Goal: Task Accomplishment & Management: Use online tool/utility

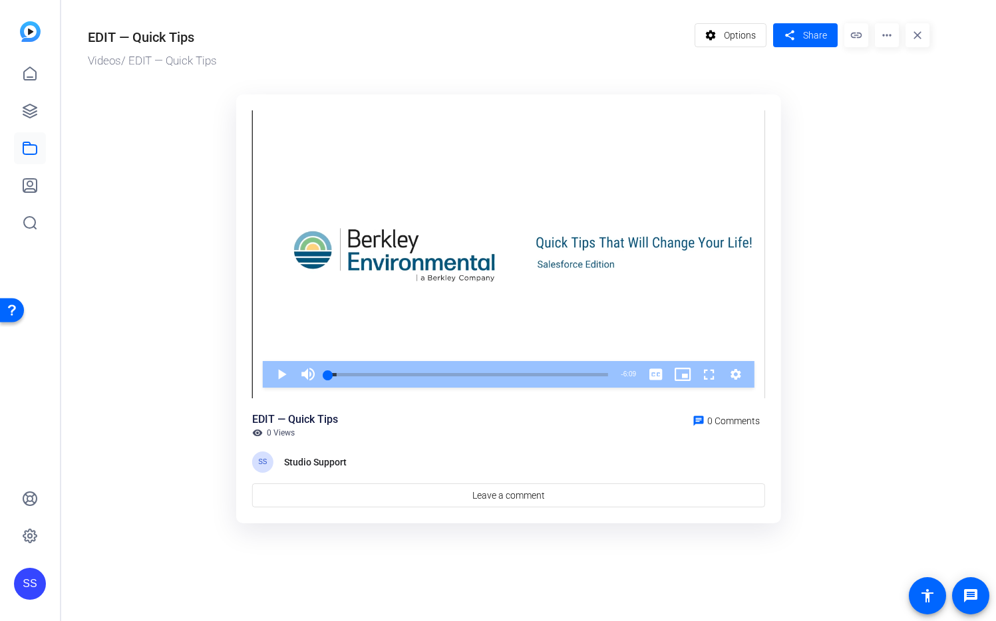
click at [12, 580] on div "SS" at bounding box center [30, 310] width 60 height 621
click at [29, 584] on div "SS" at bounding box center [30, 584] width 32 height 32
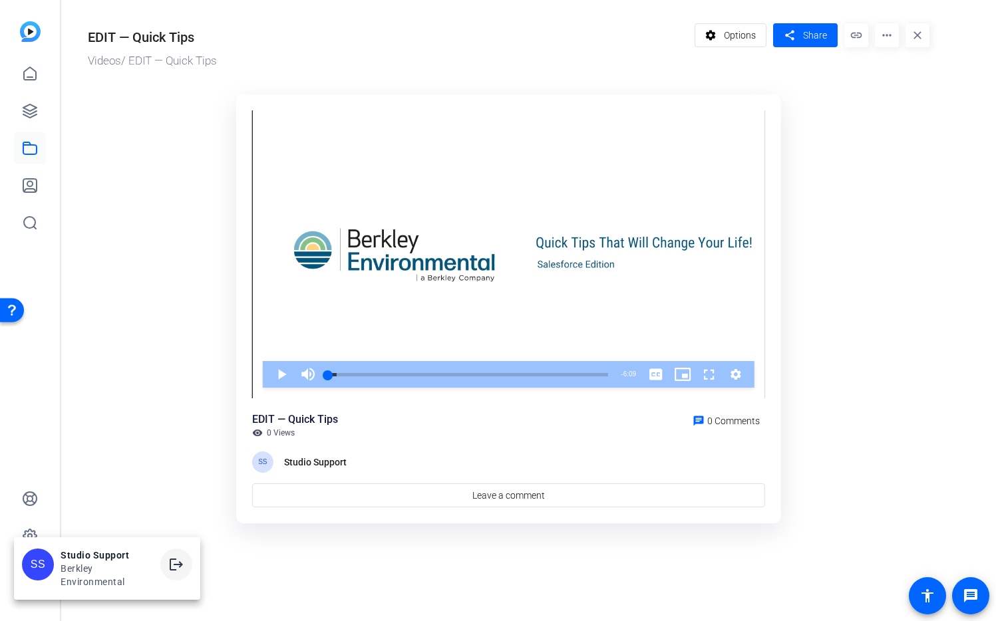
click at [0, 0] on span at bounding box center [0, 0] width 0 height 0
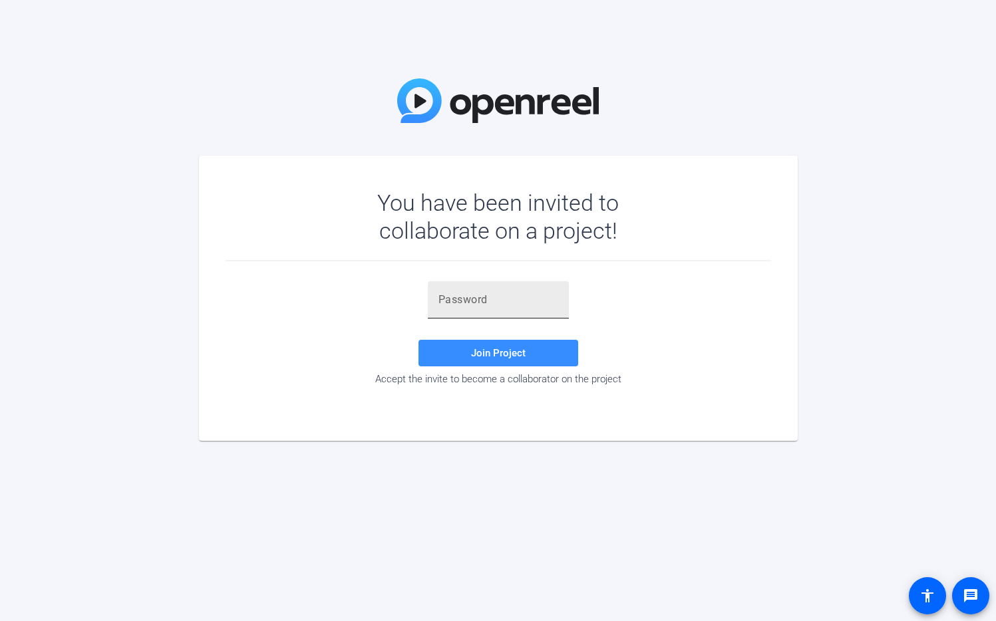
click at [486, 310] on div at bounding box center [499, 299] width 120 height 37
paste input ",.xHd&"
type input ",.xHd&"
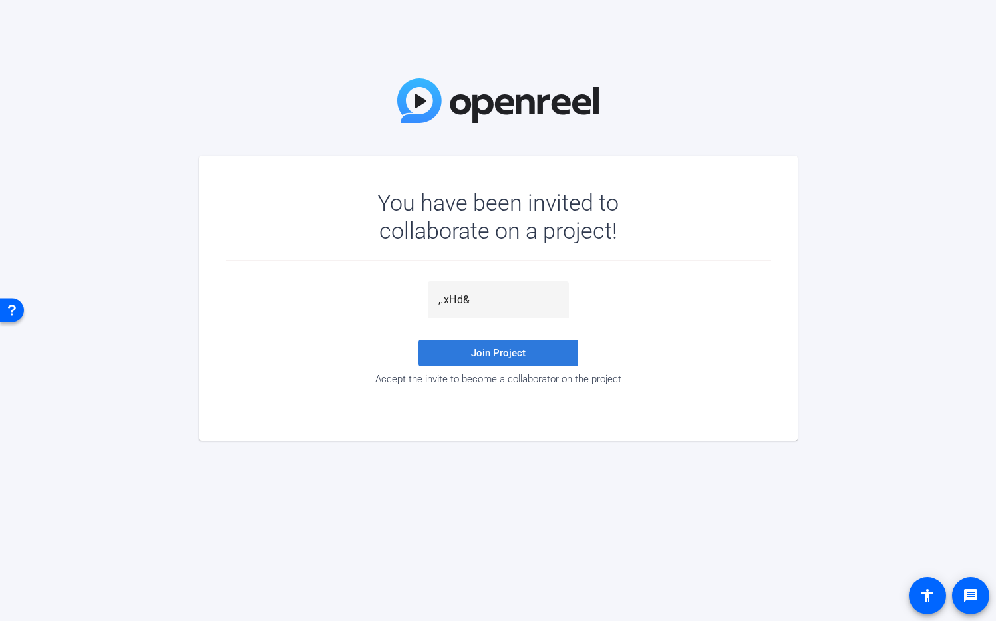
click at [501, 358] on span "Join Project" at bounding box center [498, 353] width 55 height 12
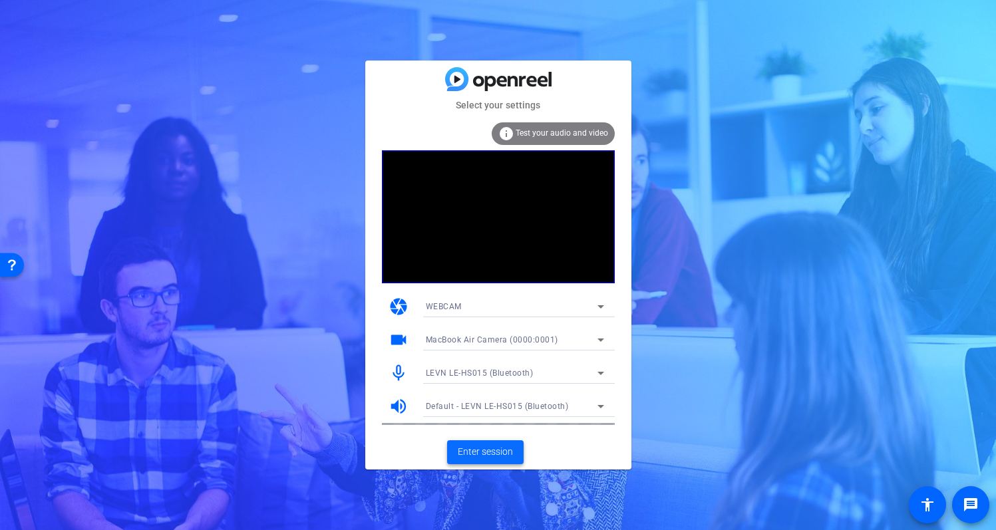
click at [479, 450] on span "Enter session" at bounding box center [485, 452] width 55 height 14
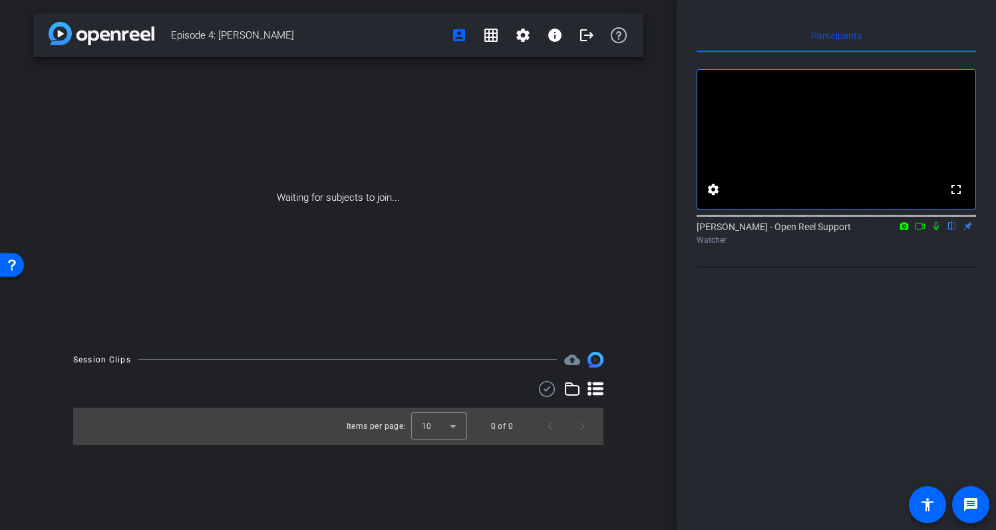
click at [934, 231] on icon at bounding box center [936, 226] width 5 height 9
click at [922, 231] on icon at bounding box center [920, 226] width 11 height 9
click at [933, 230] on icon at bounding box center [935, 225] width 7 height 7
click at [713, 198] on mat-icon "settings" at bounding box center [713, 190] width 16 height 16
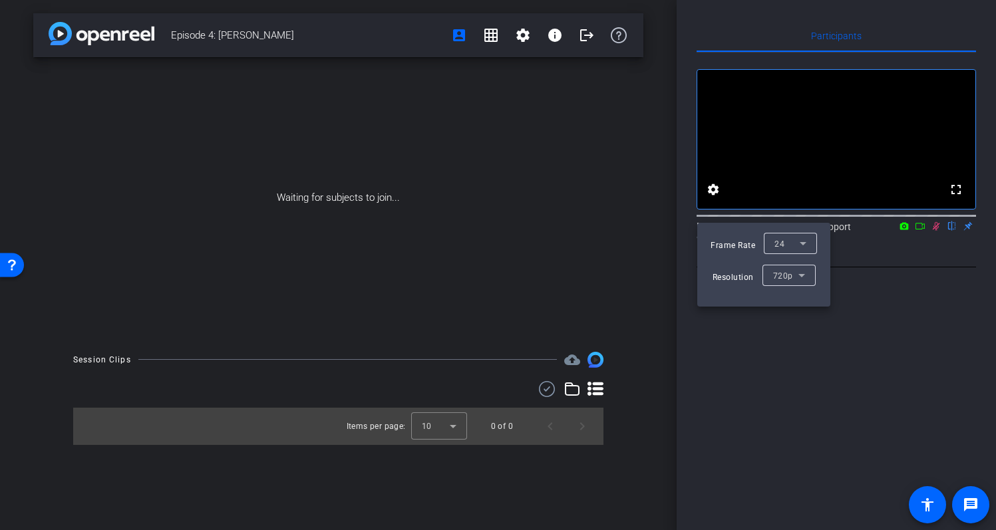
click at [0, 0] on div at bounding box center [0, 0] width 0 height 0
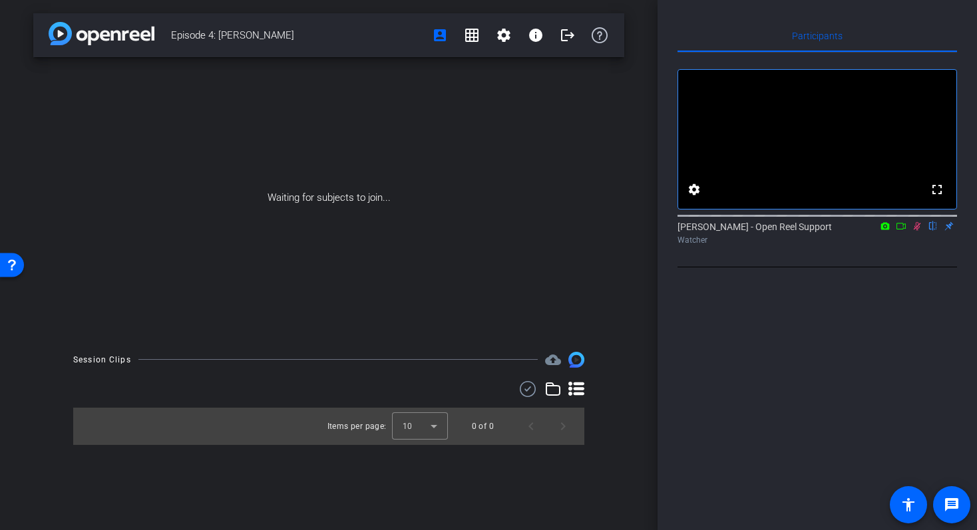
click at [904, 231] on icon at bounding box center [901, 226] width 11 height 9
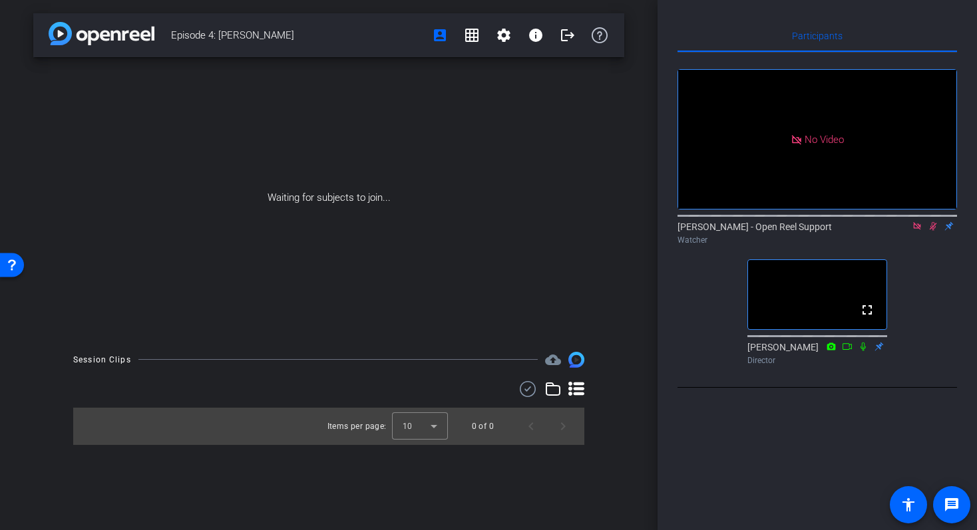
click at [915, 231] on icon at bounding box center [917, 226] width 11 height 9
click at [919, 231] on icon at bounding box center [917, 226] width 7 height 9
click at [904, 231] on icon at bounding box center [901, 226] width 11 height 9
click at [933, 231] on icon at bounding box center [933, 226] width 11 height 9
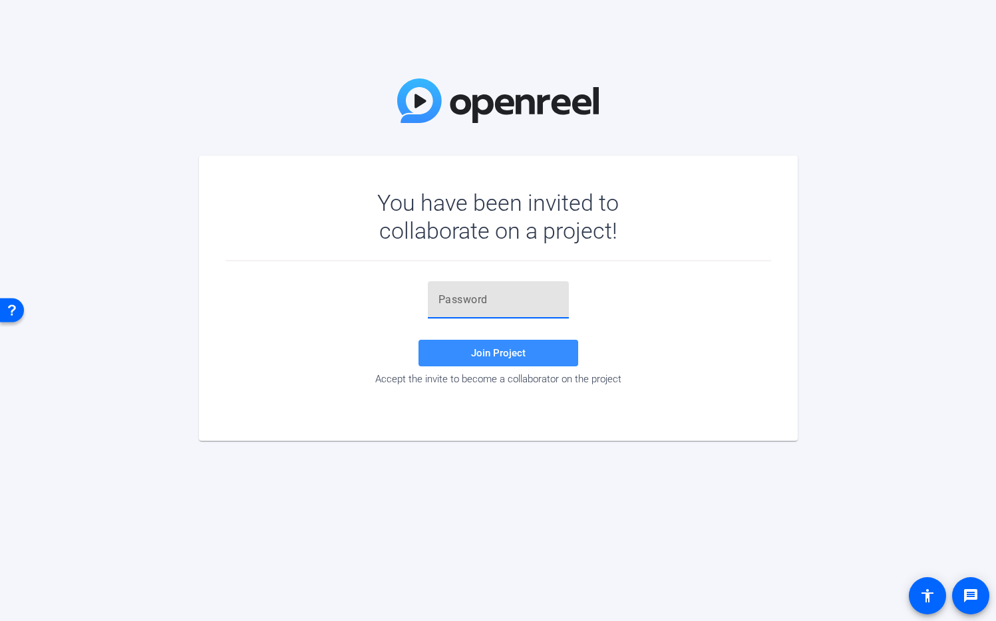
click at [502, 307] on input "text" at bounding box center [499, 300] width 120 height 16
paste input "ZI&2t~"
type input "ZI&2t~"
click at [512, 360] on span at bounding box center [499, 353] width 160 height 32
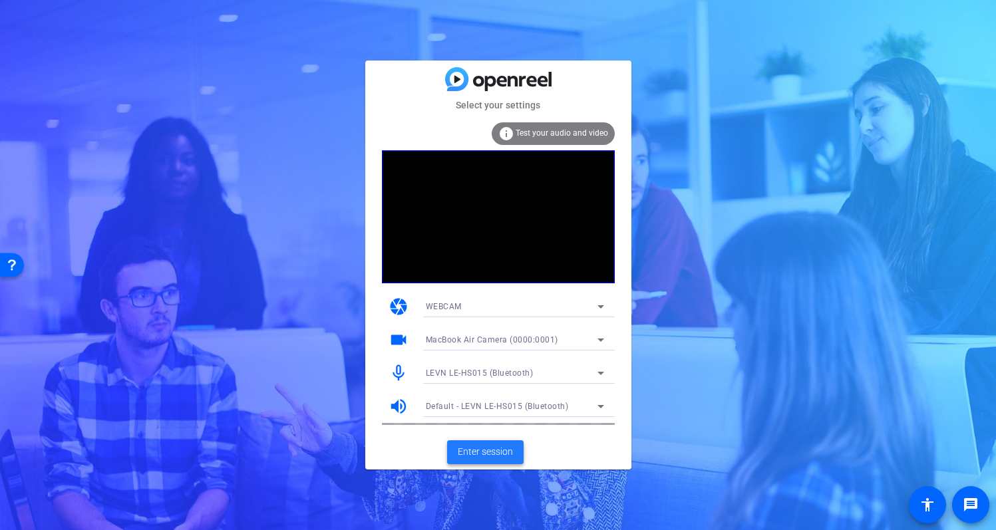
click at [485, 455] on span "Enter session" at bounding box center [485, 452] width 55 height 14
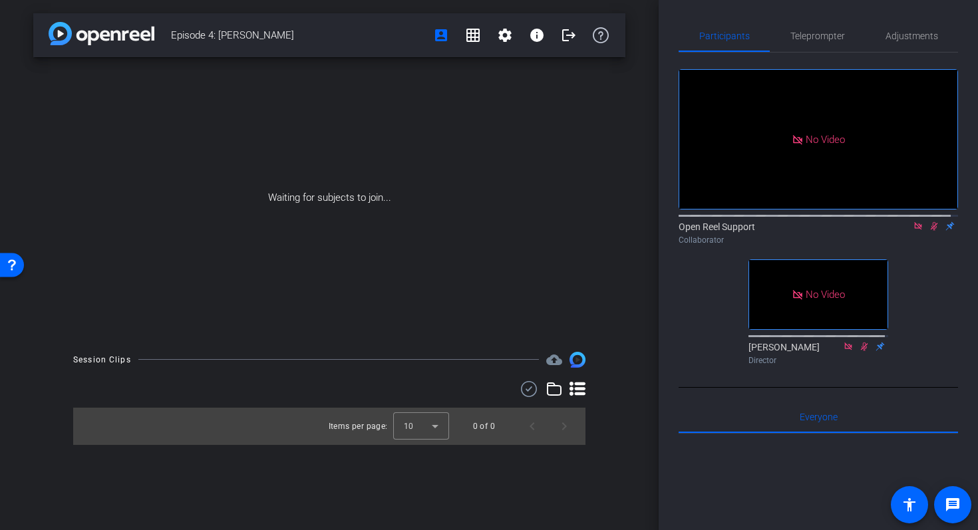
drag, startPoint x: 306, startPoint y: 35, endPoint x: 172, endPoint y: 39, distance: 134.5
click at [172, 39] on span "Episode 4: Amanda Justice" at bounding box center [298, 35] width 254 height 27
copy span "Episode 4: Amanda Justice"
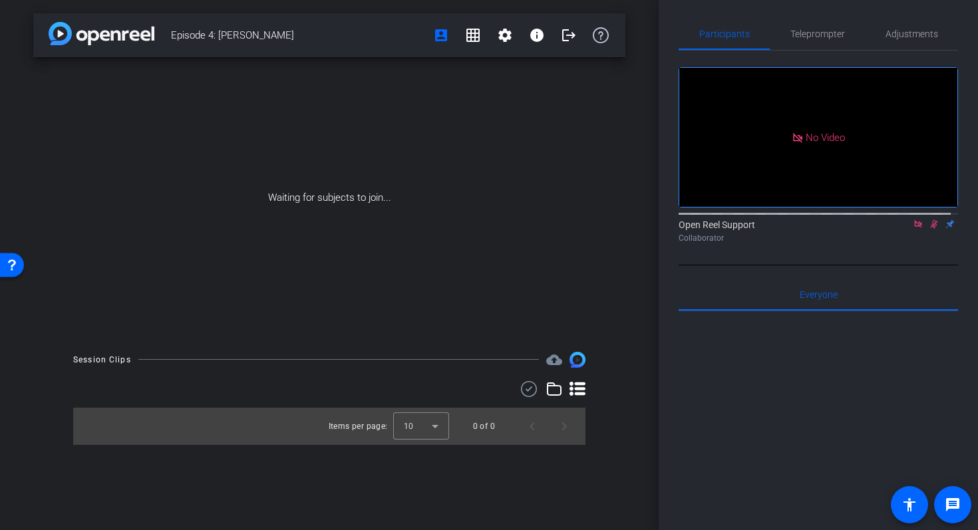
scroll to position [3, 0]
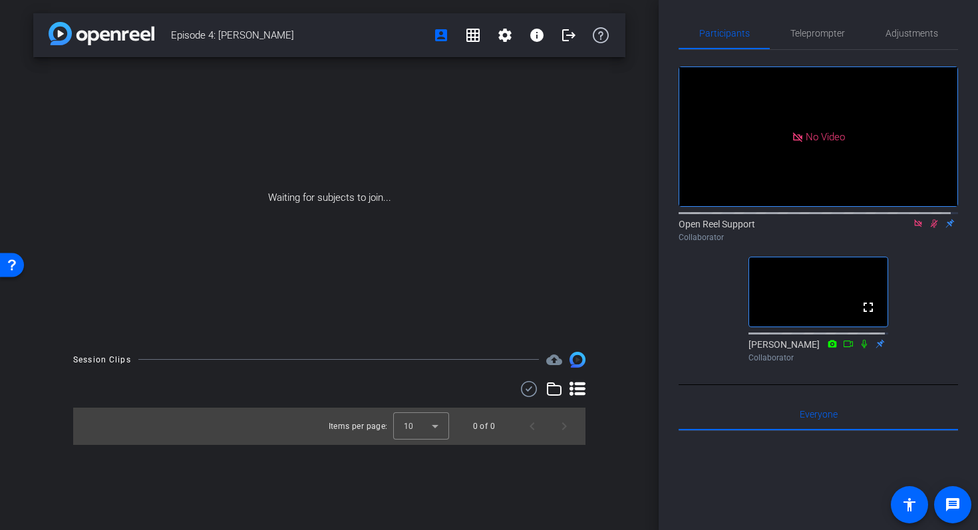
click at [914, 227] on icon at bounding box center [917, 223] width 7 height 7
click at [898, 227] on icon at bounding box center [902, 223] width 9 height 7
click at [914, 227] on icon at bounding box center [917, 223] width 7 height 7
click at [900, 230] on mat-icon at bounding box center [902, 224] width 16 height 12
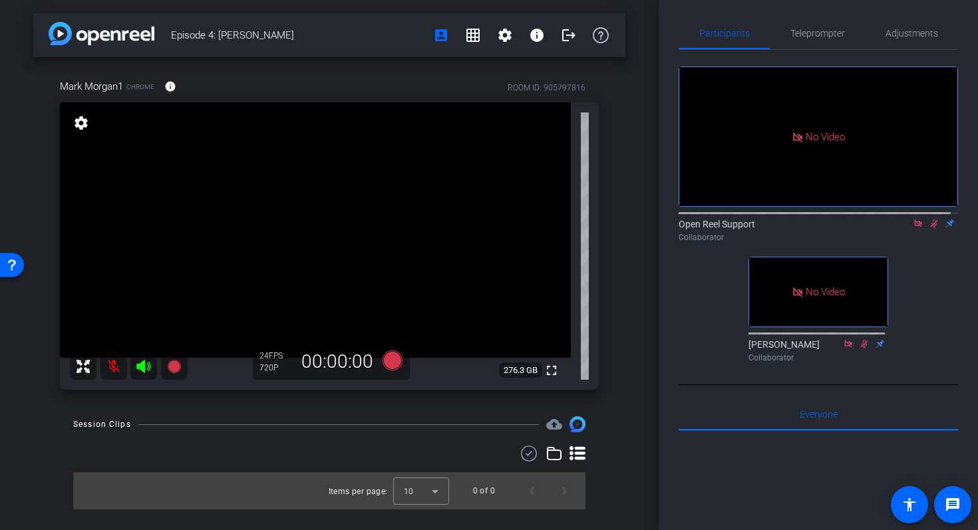
click at [914, 227] on icon at bounding box center [917, 223] width 7 height 7
click at [914, 228] on icon at bounding box center [918, 223] width 11 height 9
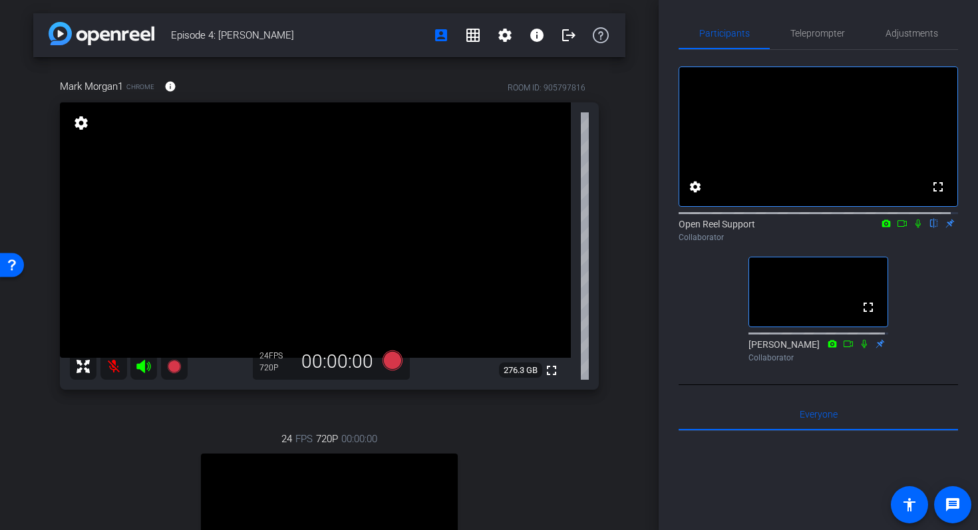
click at [916, 228] on icon at bounding box center [918, 224] width 5 height 9
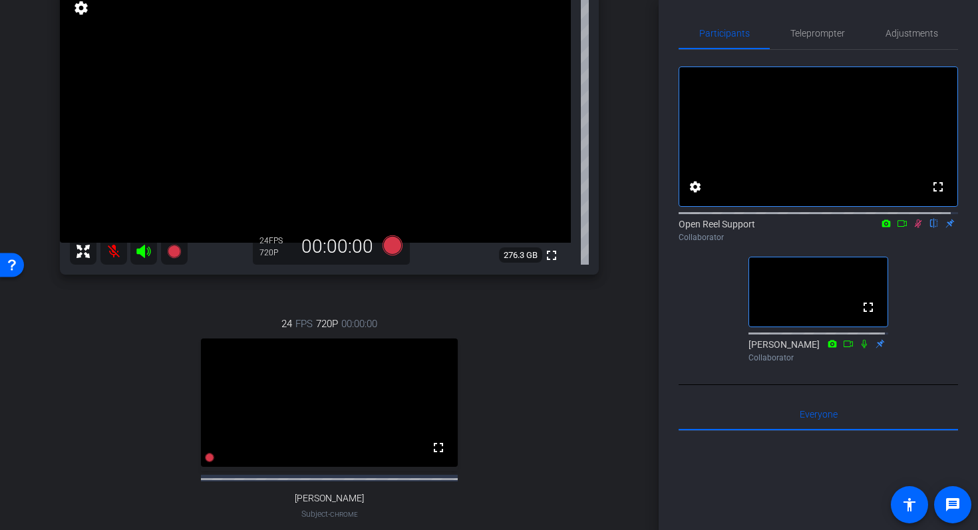
scroll to position [92, 0]
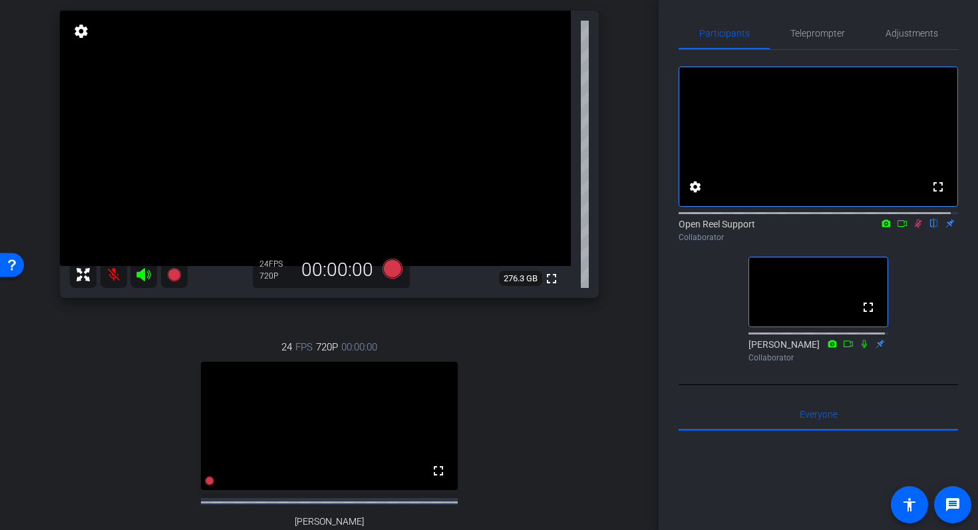
click at [658, 208] on div "Episode 4: Amanda Justice account_box grid_on settings info logout Mark Morgan1…" at bounding box center [489, 265] width 978 height 530
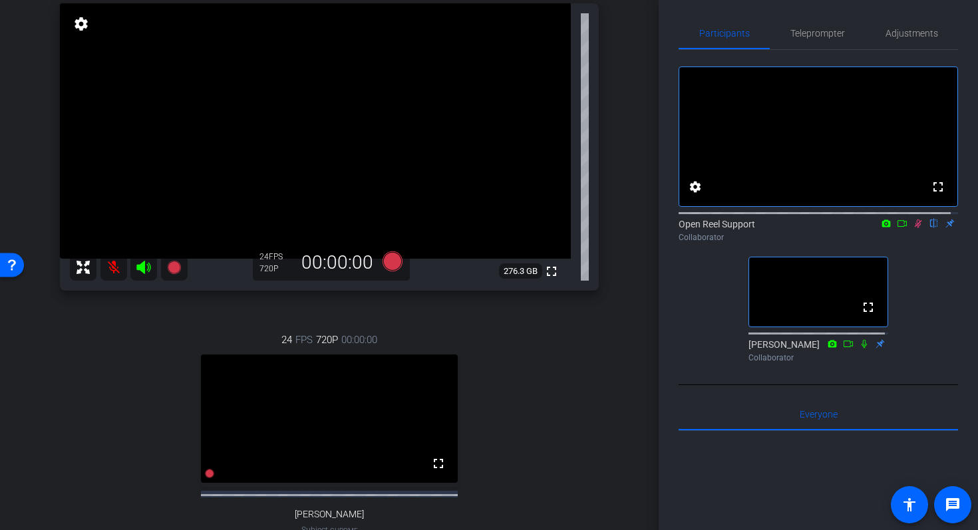
click at [913, 228] on icon at bounding box center [918, 223] width 11 height 9
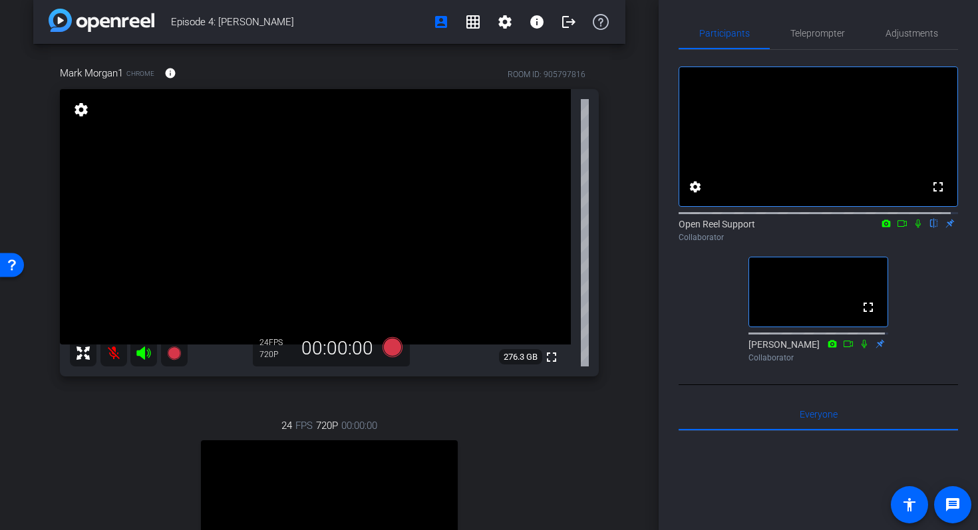
scroll to position [45, 0]
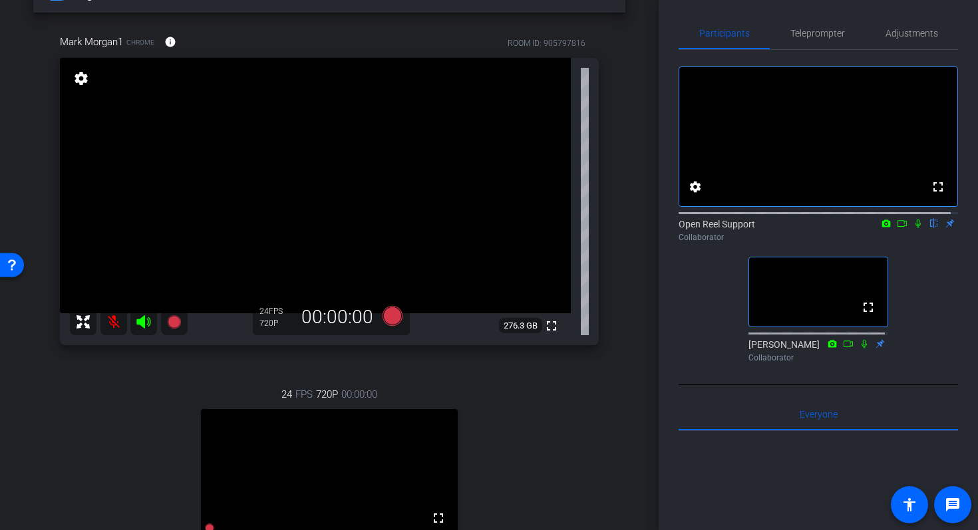
click at [913, 228] on icon at bounding box center [918, 223] width 11 height 9
click at [922, 35] on span "Adjustments" at bounding box center [912, 33] width 53 height 9
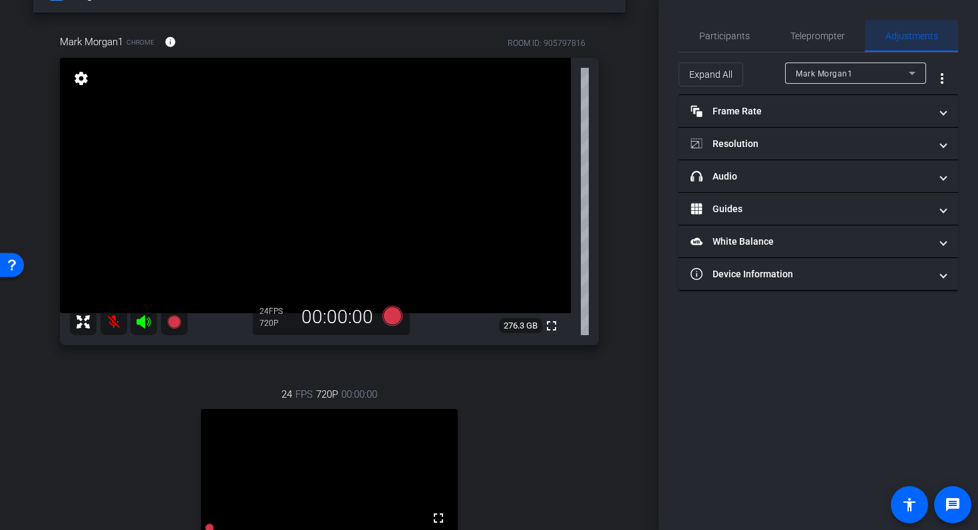
scroll to position [0, 0]
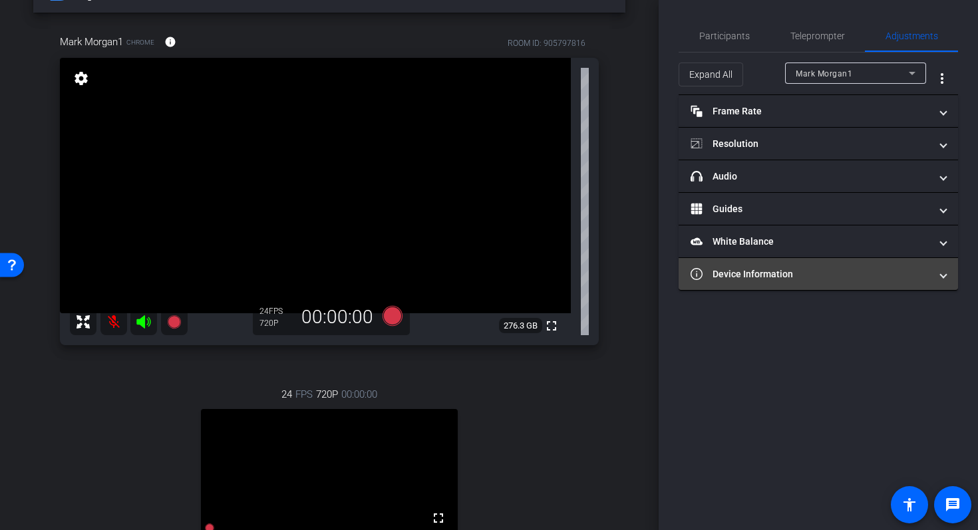
click at [839, 278] on mat-panel-title "Device Information" at bounding box center [811, 274] width 240 height 14
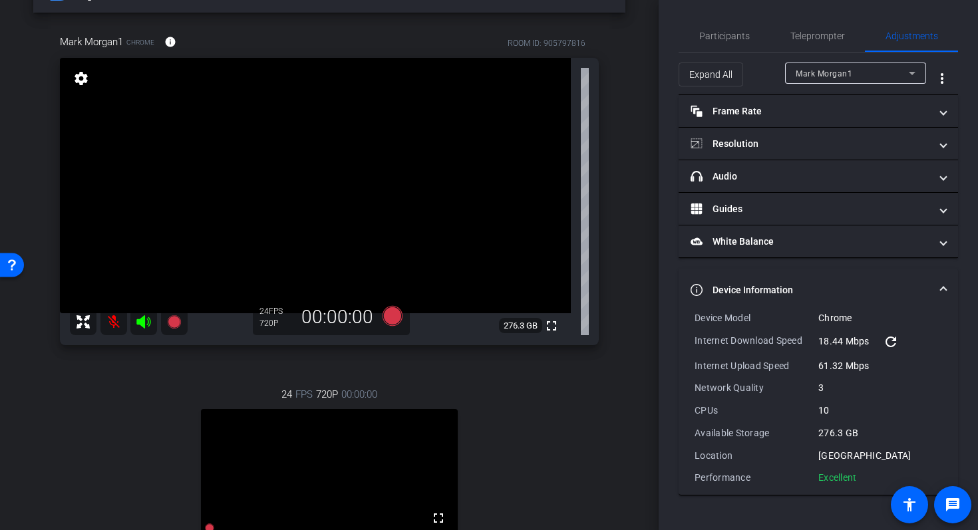
drag, startPoint x: 861, startPoint y: 476, endPoint x: 689, endPoint y: 319, distance: 232.7
click at [689, 319] on div "Device Model Chrome Internet Download Speed 18.44 Mbps refresh Internet Upload …" at bounding box center [818, 403] width 279 height 184
copy div "Device Model Chrome Internet Download Speed 18.44 Mbps refresh Internet Upload …"
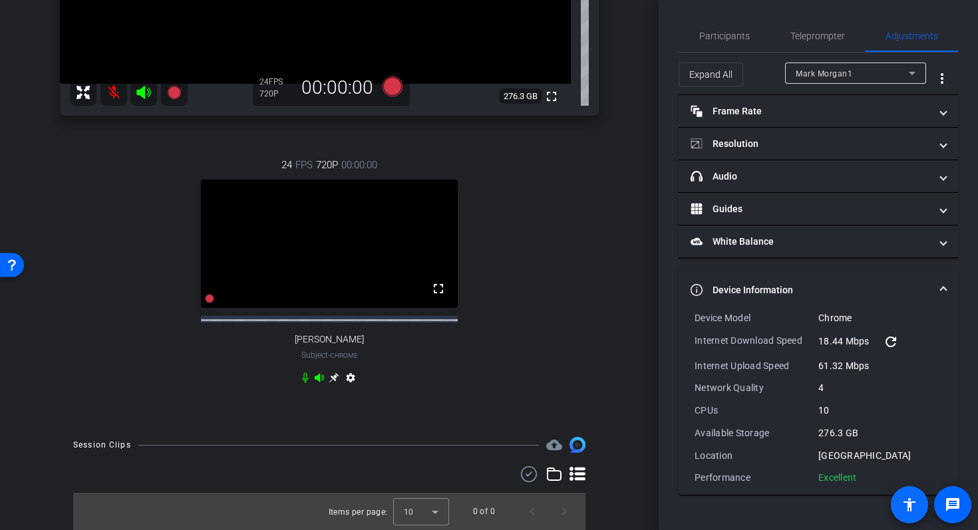
scroll to position [95, 0]
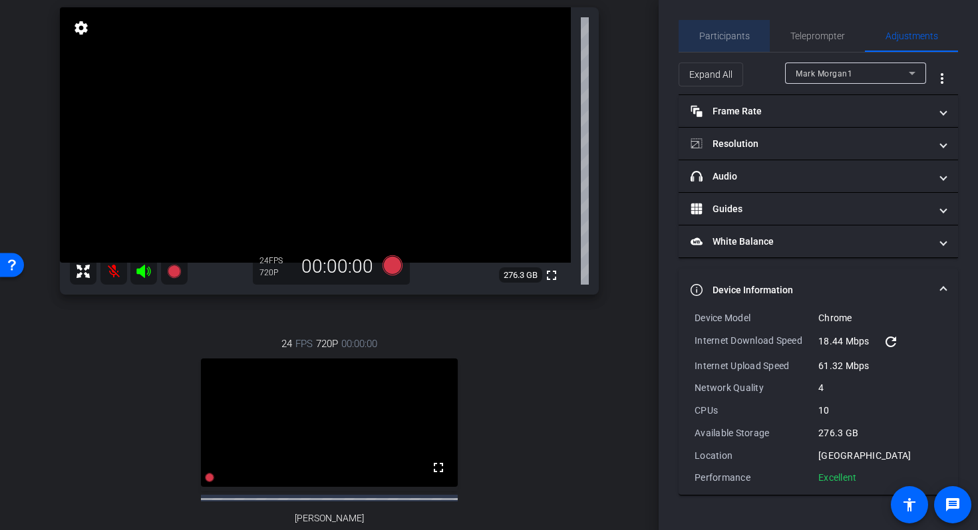
click at [731, 38] on span "Participants" at bounding box center [724, 35] width 51 height 9
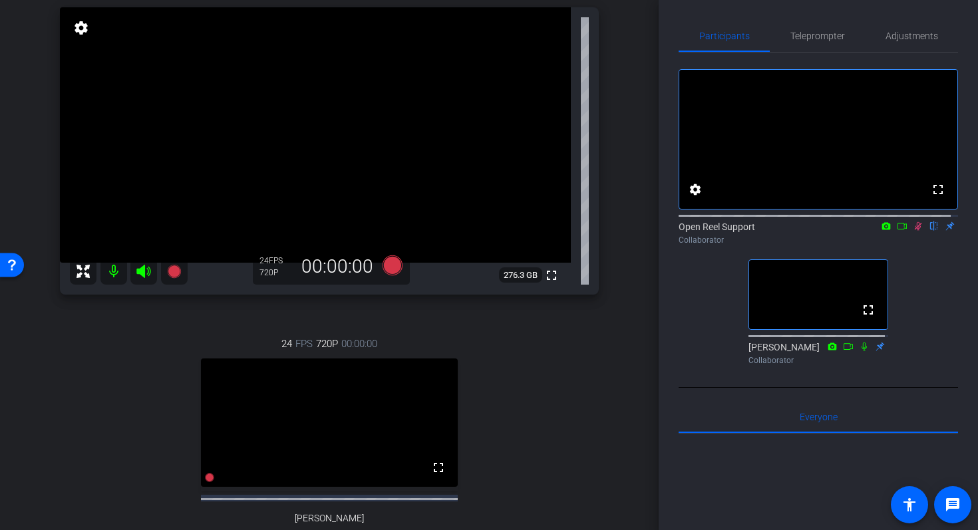
click at [913, 231] on icon at bounding box center [918, 226] width 11 height 9
click at [916, 231] on icon at bounding box center [918, 226] width 5 height 9
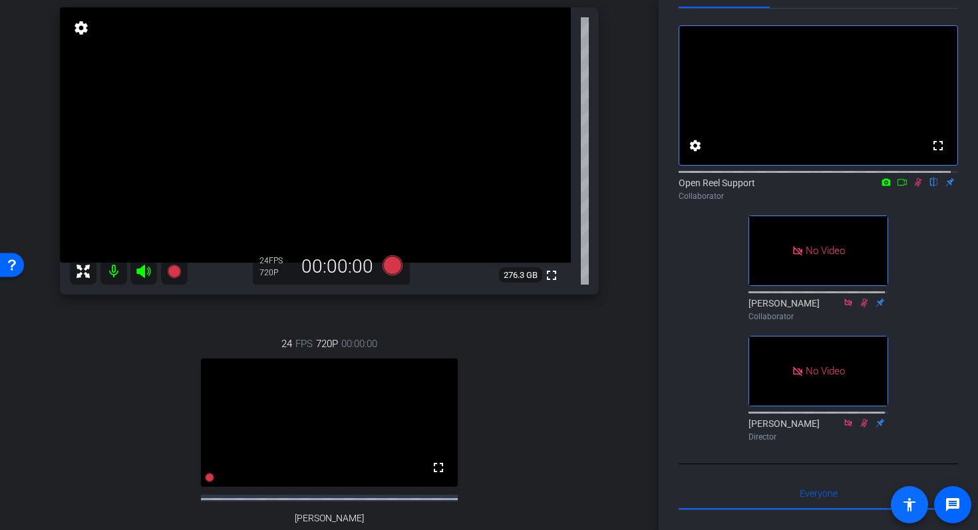
scroll to position [45, 0]
click at [915, 186] on icon at bounding box center [918, 181] width 7 height 9
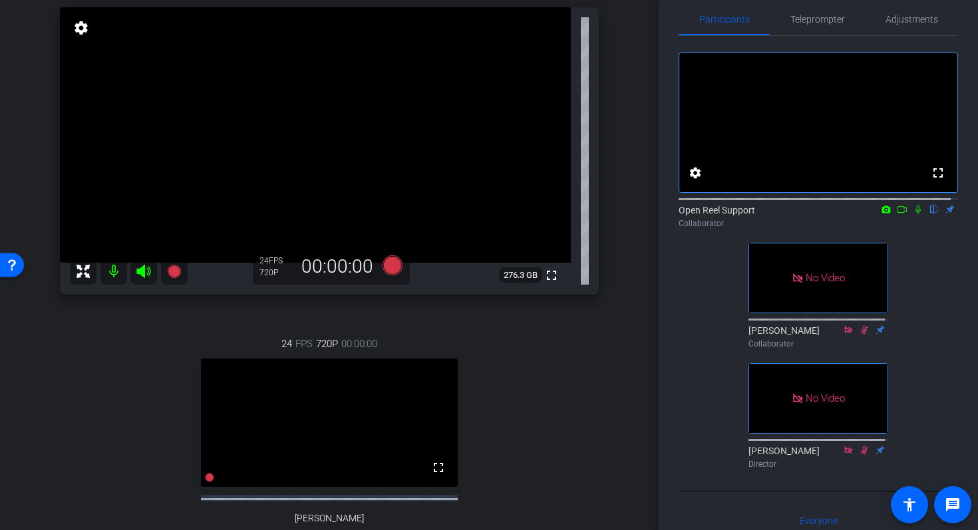
scroll to position [0, 0]
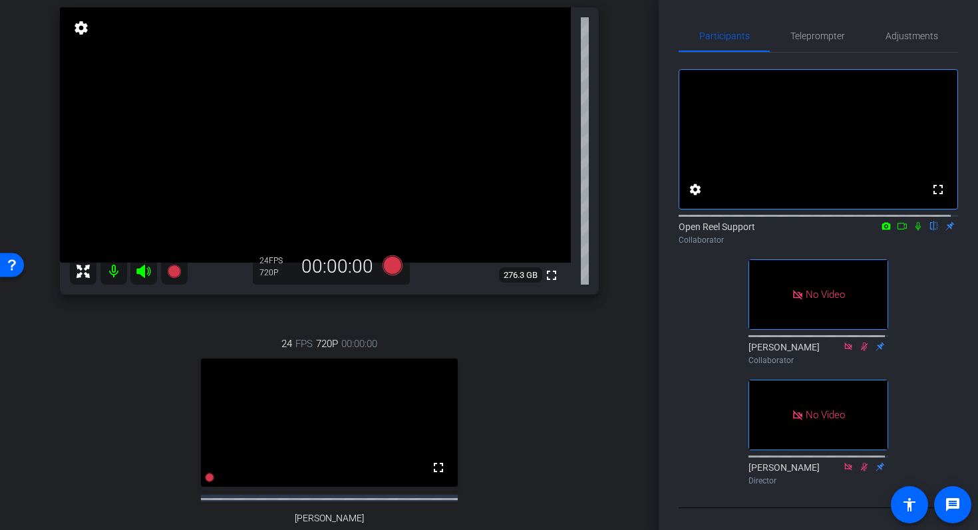
click at [914, 231] on icon at bounding box center [918, 226] width 11 height 9
click at [913, 231] on icon at bounding box center [918, 226] width 11 height 9
click at [898, 230] on icon at bounding box center [902, 226] width 9 height 7
click at [898, 37] on span "Adjustments" at bounding box center [912, 35] width 53 height 9
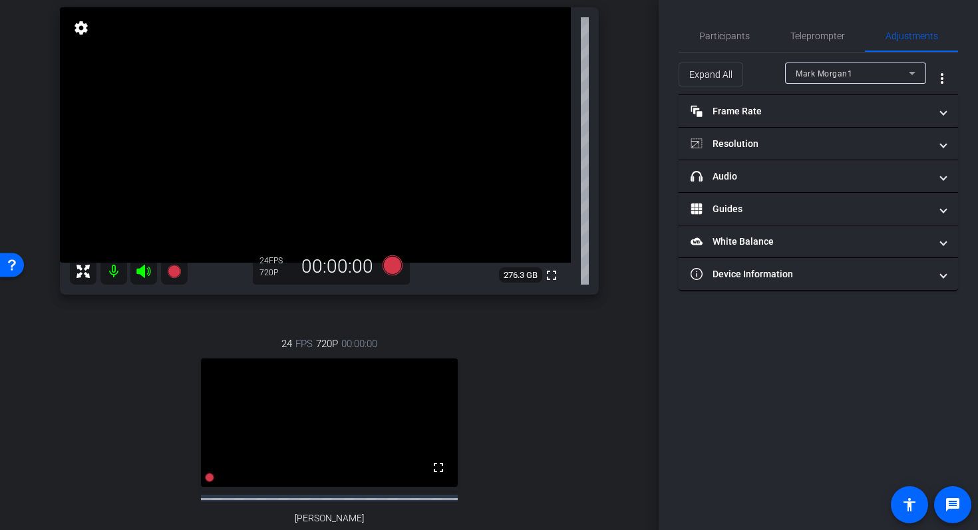
click at [865, 73] on div "Mark Morgan1" at bounding box center [852, 73] width 113 height 17
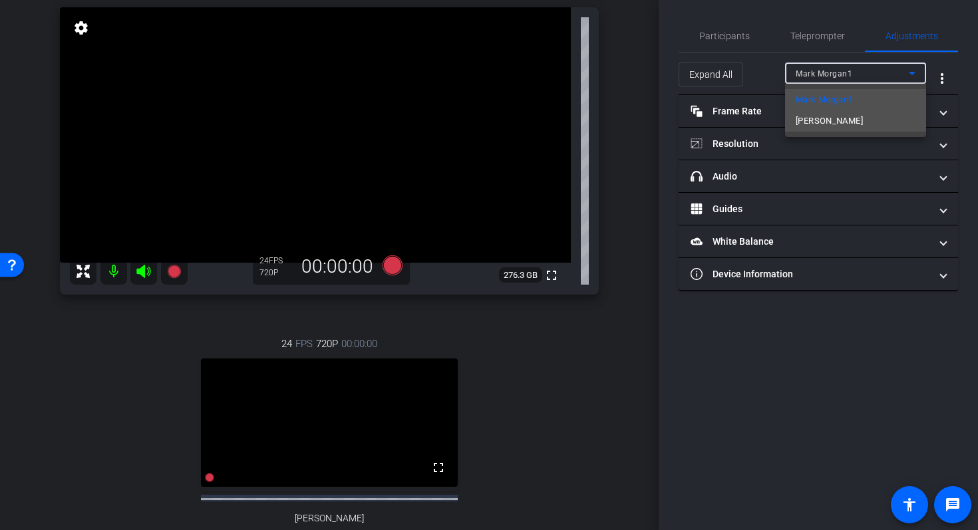
click at [864, 116] on mat-option "Amanda Justice" at bounding box center [855, 120] width 141 height 21
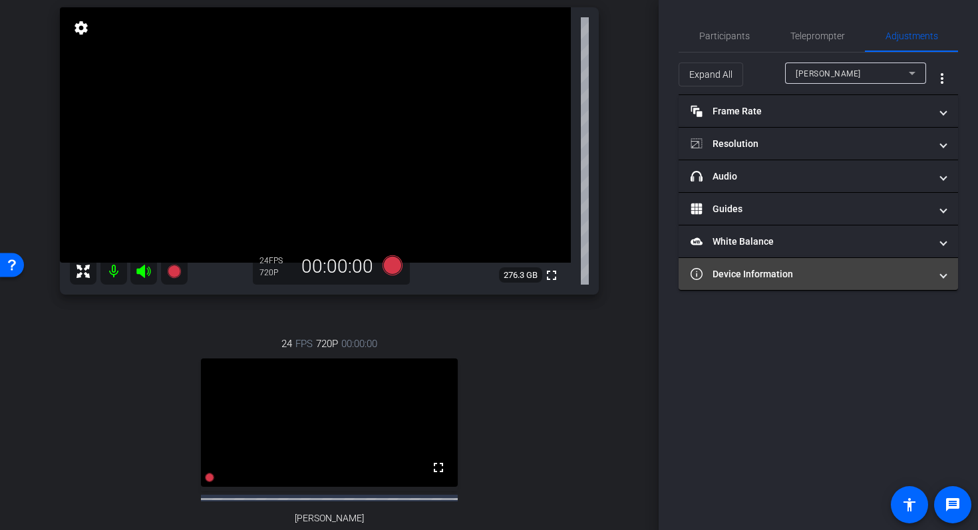
click at [937, 279] on span "Device Information" at bounding box center [816, 274] width 250 height 14
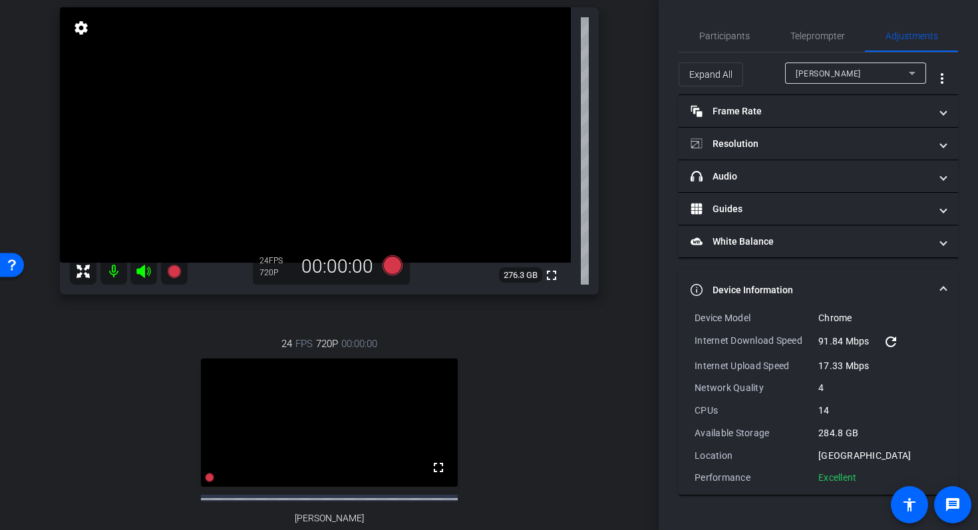
drag, startPoint x: 866, startPoint y: 476, endPoint x: 692, endPoint y: 319, distance: 234.6
click at [692, 319] on div "Device Model Chrome Internet Download Speed 91.84 Mbps refresh Internet Upload …" at bounding box center [818, 403] width 279 height 184
copy div "Device Model Chrome Internet Download Speed 91.84 Mbps refresh Internet Upload …"
click at [791, 317] on div "Device Model" at bounding box center [757, 317] width 124 height 13
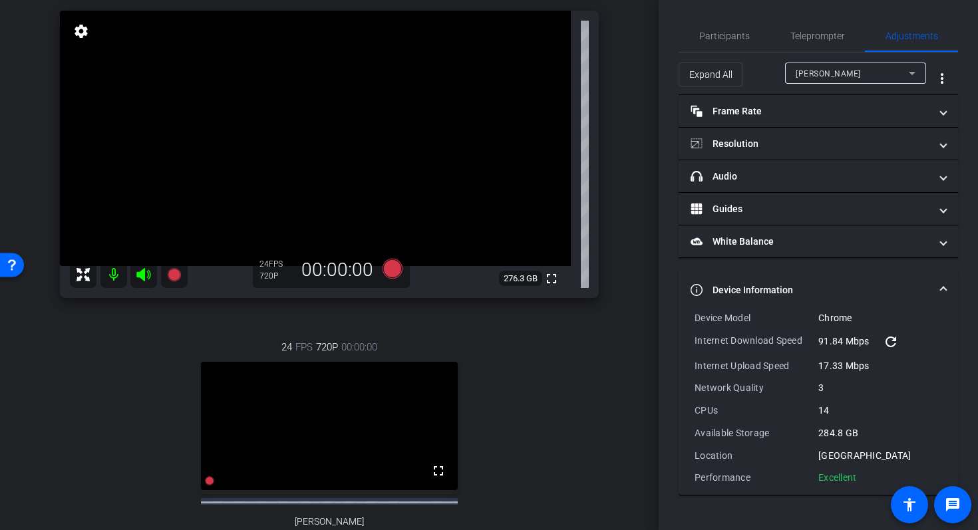
scroll to position [93, 0]
click at [720, 43] on span "Participants" at bounding box center [724, 36] width 51 height 32
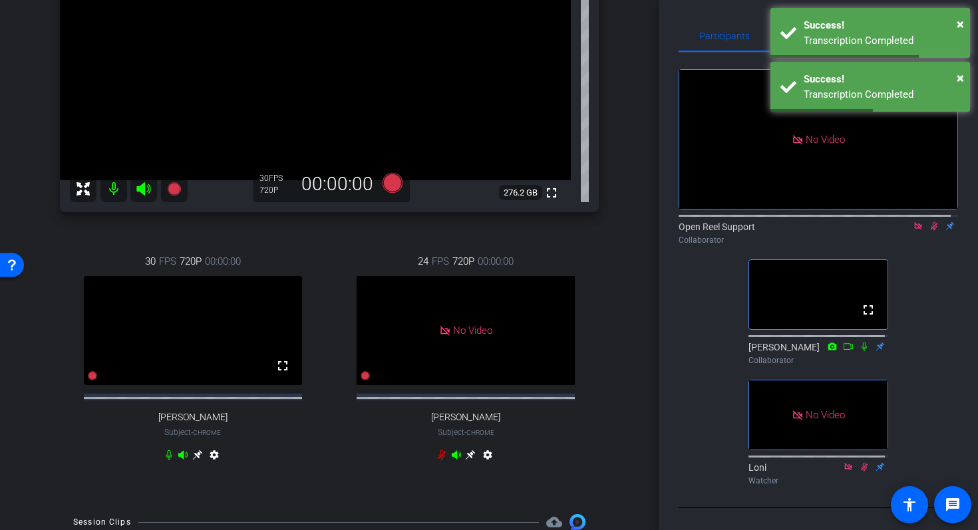
scroll to position [174, 0]
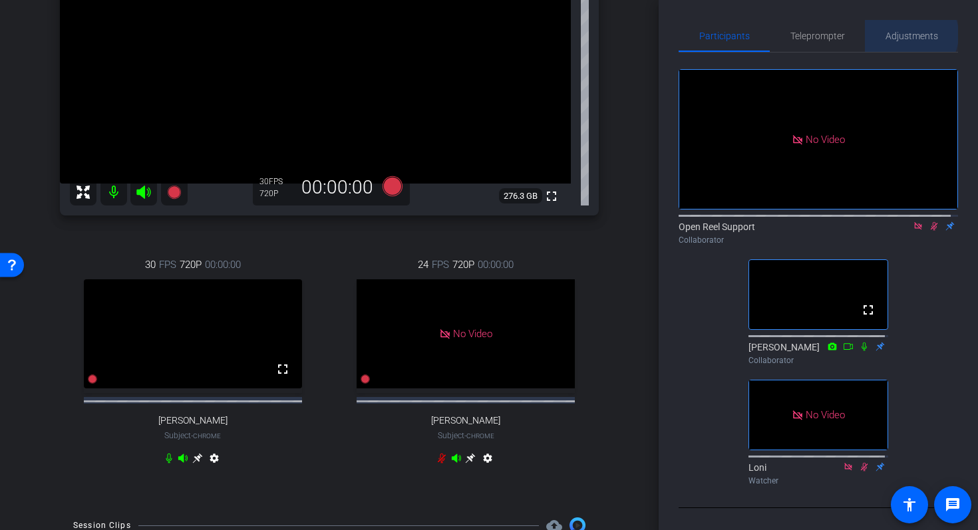
click at [904, 35] on span "Adjustments" at bounding box center [912, 35] width 53 height 9
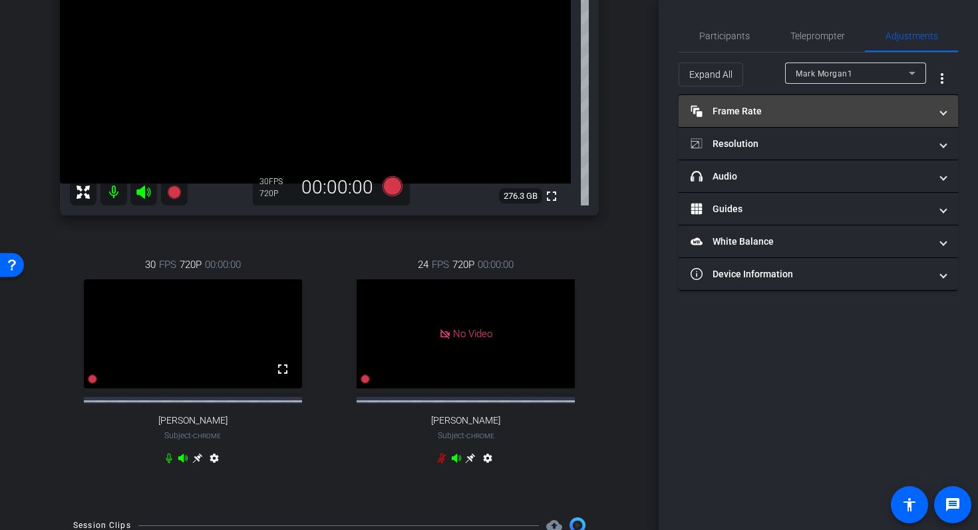
click at [867, 118] on mat-panel-title "Frame Rate Frame Rate" at bounding box center [811, 111] width 240 height 14
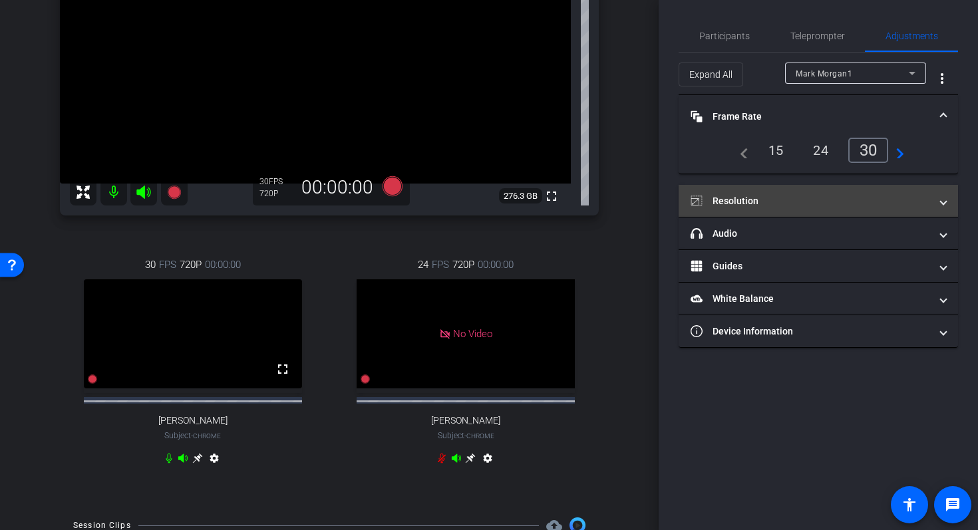
click at [914, 192] on mat-expansion-panel-header "Resolution" at bounding box center [818, 201] width 279 height 32
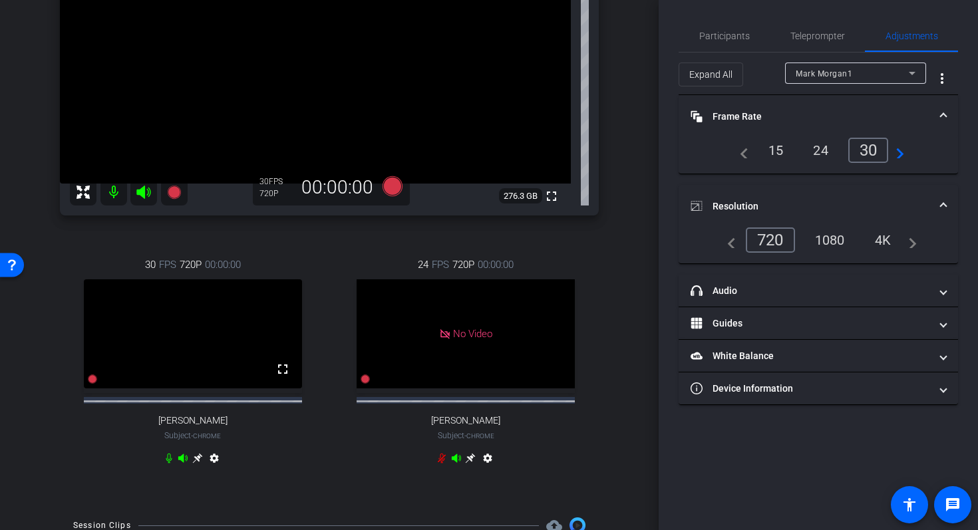
click at [909, 74] on icon at bounding box center [912, 73] width 16 height 16
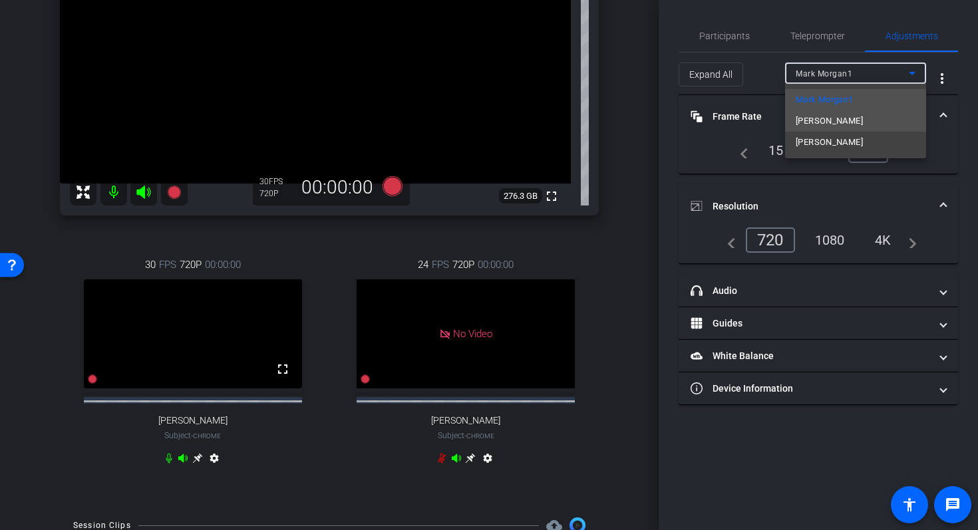
click at [882, 118] on mat-option "Amanda Justice" at bounding box center [855, 120] width 141 height 21
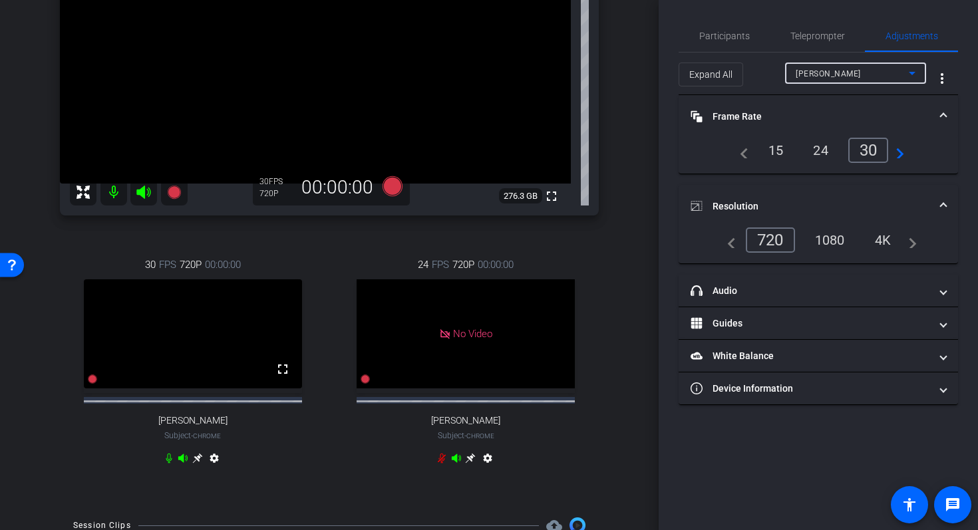
click at [914, 75] on icon at bounding box center [912, 73] width 16 height 16
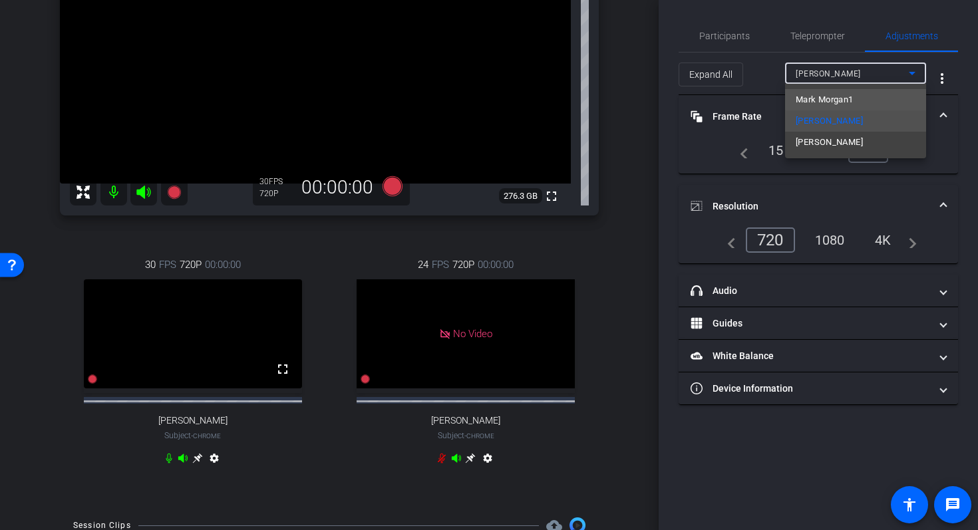
click at [884, 94] on mat-option "Mark Morgan1" at bounding box center [855, 99] width 141 height 21
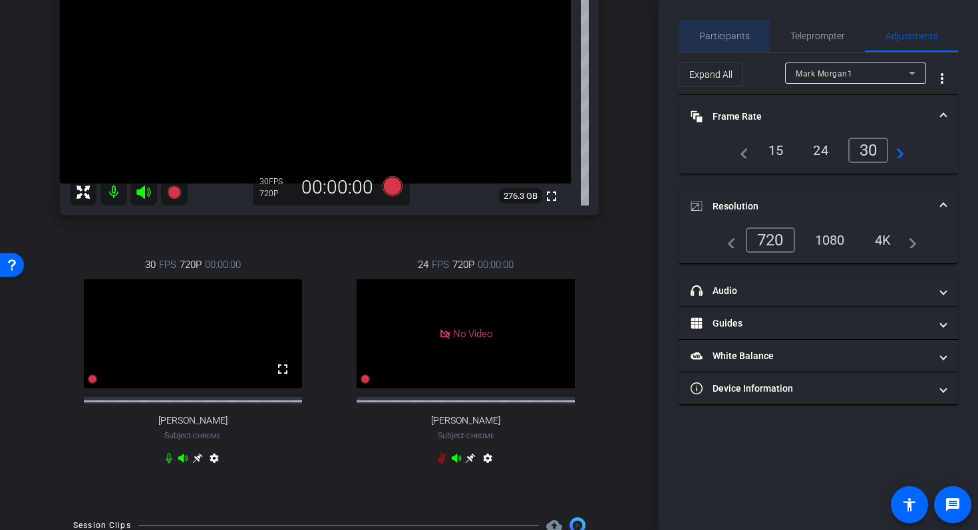
click at [736, 40] on span "Participants" at bounding box center [724, 35] width 51 height 9
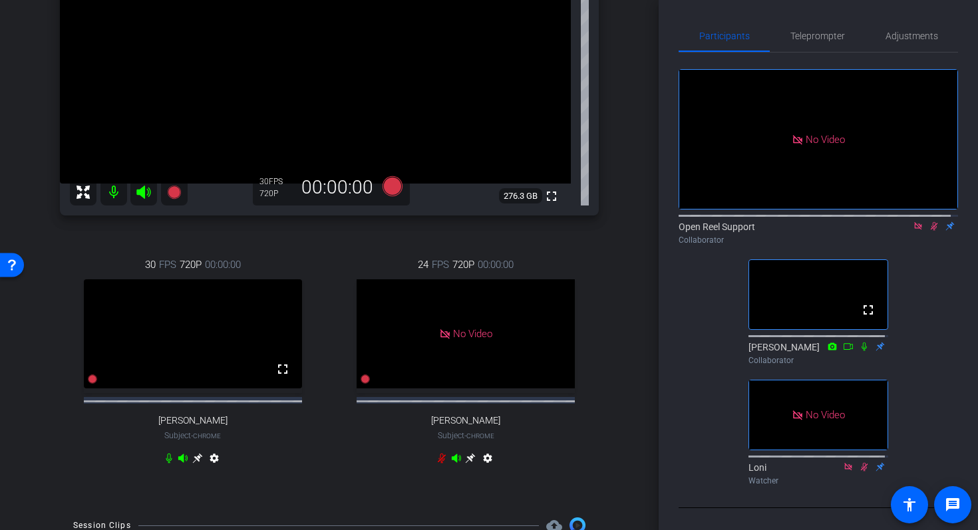
click at [913, 222] on icon at bounding box center [918, 226] width 11 height 9
click at [915, 231] on icon at bounding box center [918, 226] width 7 height 9
click at [913, 231] on icon at bounding box center [918, 226] width 11 height 9
click at [897, 231] on icon at bounding box center [902, 226] width 11 height 9
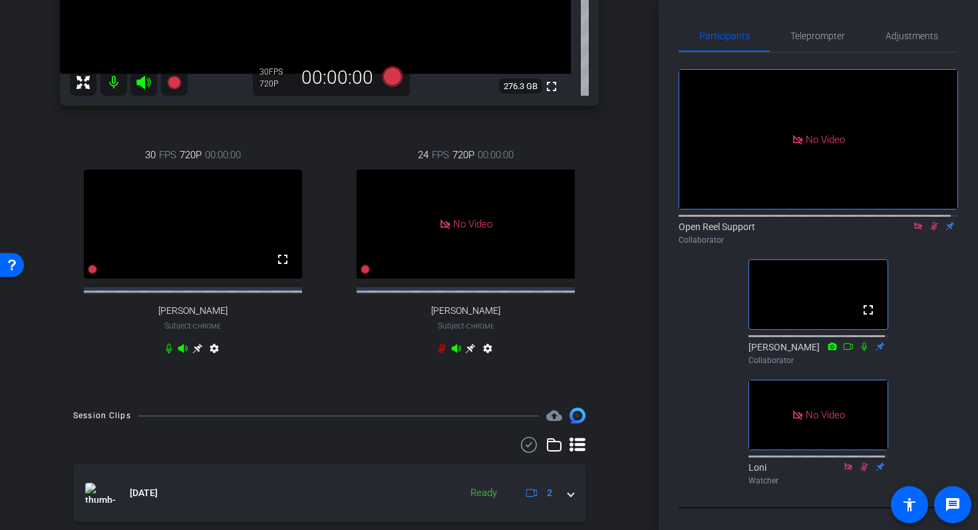
scroll to position [337, 0]
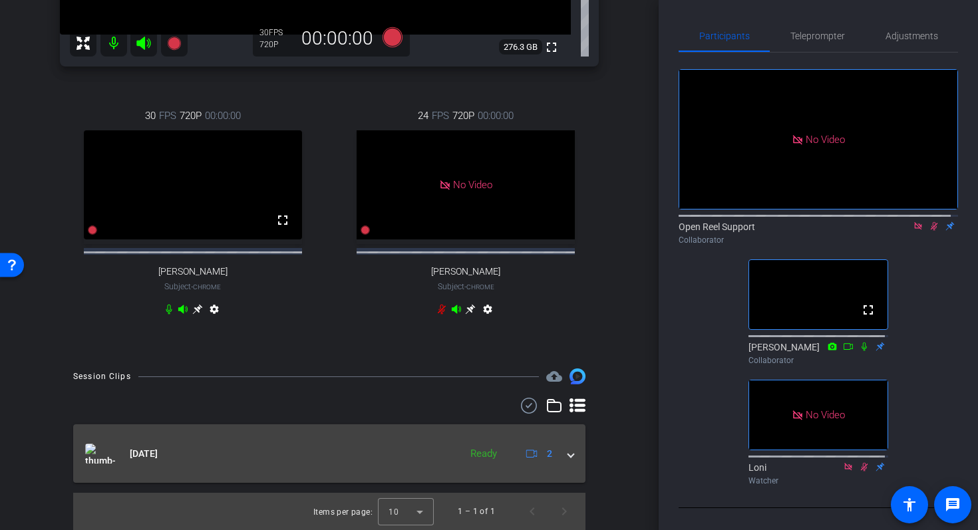
click at [568, 452] on span at bounding box center [570, 454] width 5 height 14
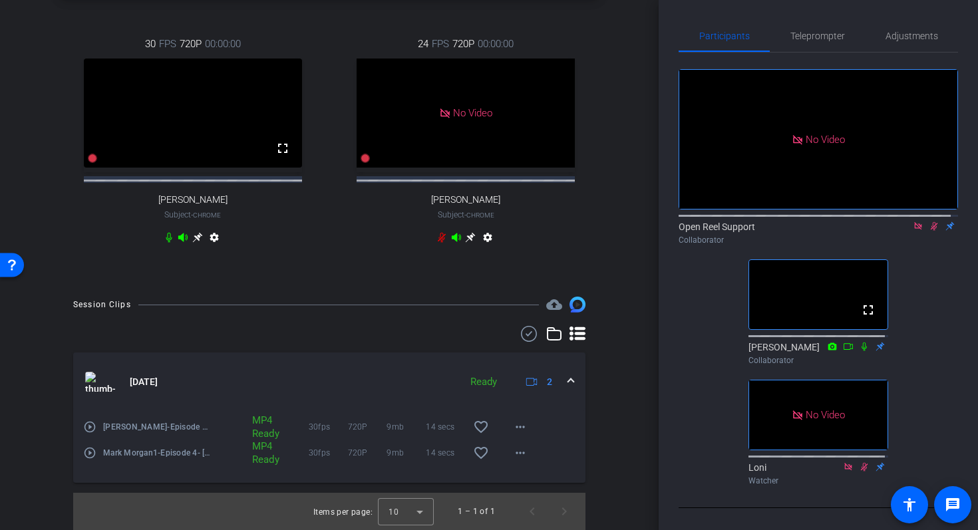
scroll to position [409, 0]
click at [89, 456] on mat-icon "play_circle_outline" at bounding box center [89, 452] width 13 height 13
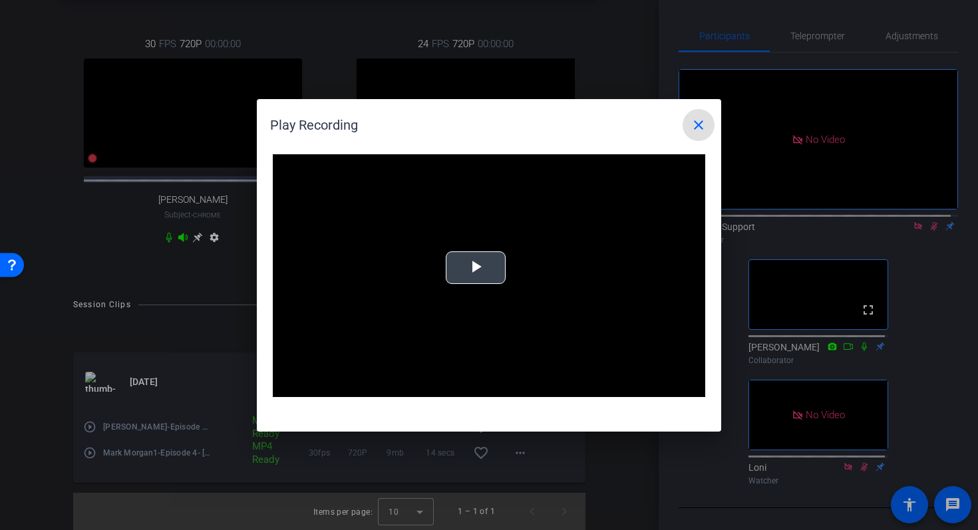
click at [476, 267] on span "Video Player" at bounding box center [476, 267] width 0 height 0
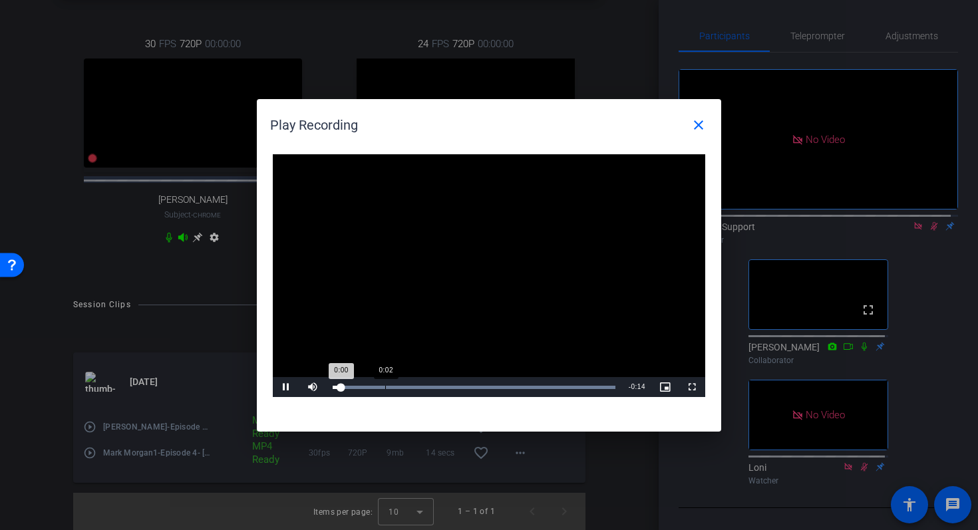
click at [386, 386] on div "0:02" at bounding box center [385, 387] width 1 height 3
click at [457, 385] on div "Loaded : 100.00% 0:06 0:03" at bounding box center [474, 387] width 296 height 20
click at [516, 381] on div "Loaded : 100.00% 0:09 0:06" at bounding box center [474, 387] width 296 height 20
click at [590, 384] on div "Loaded : 100.00% 0:13 0:10" at bounding box center [474, 387] width 296 height 20
click at [567, 390] on div "Loaded : 100.00% 0:11 0:11" at bounding box center [474, 387] width 296 height 20
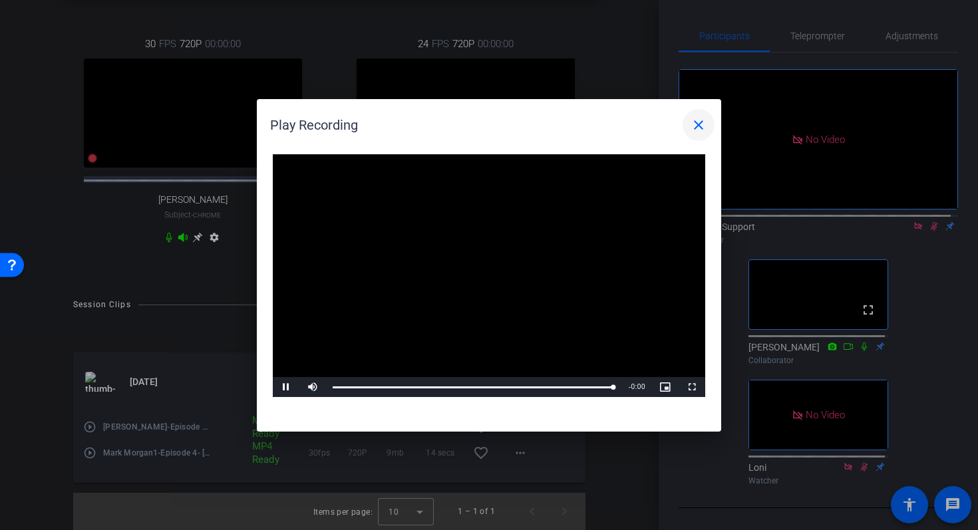
click at [703, 124] on mat-icon "close" at bounding box center [699, 125] width 16 height 16
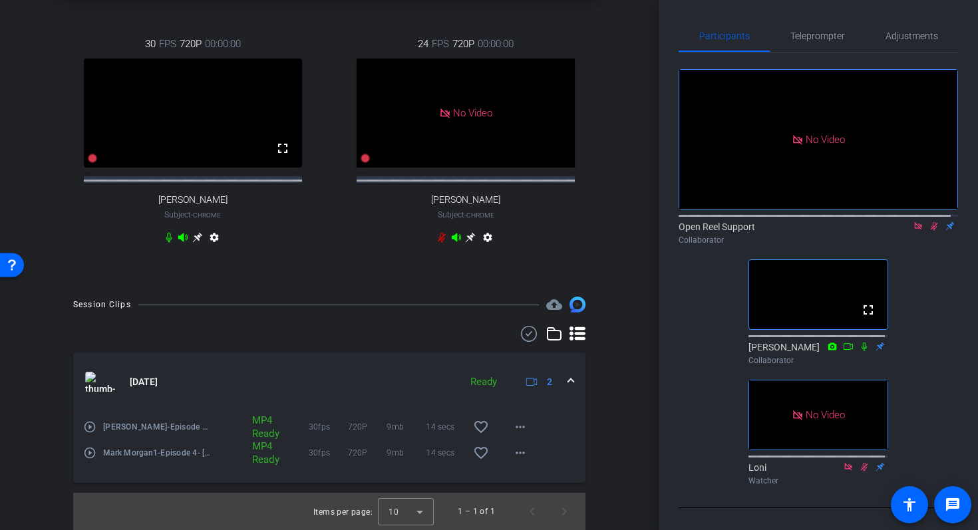
click at [91, 429] on mat-icon "play_circle_outline" at bounding box center [89, 427] width 13 height 13
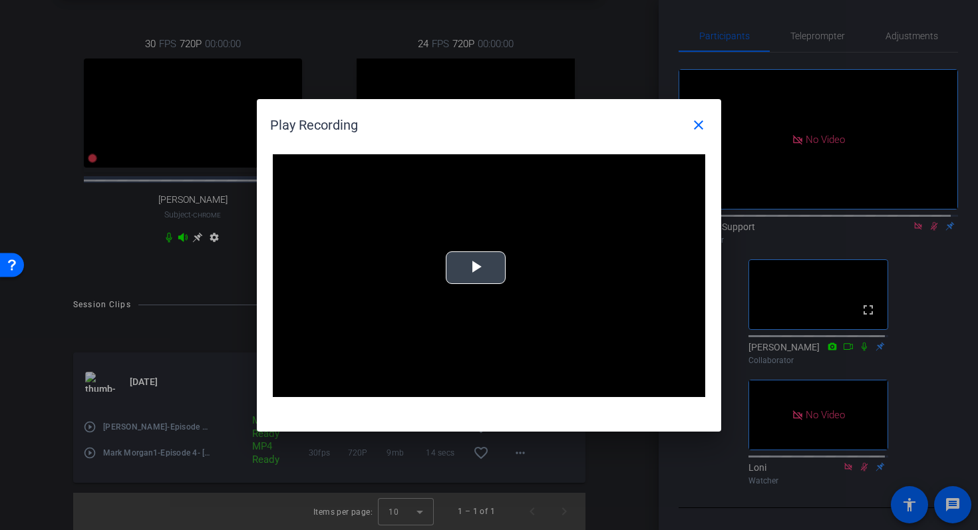
click at [476, 267] on span "Video Player" at bounding box center [476, 267] width 0 height 0
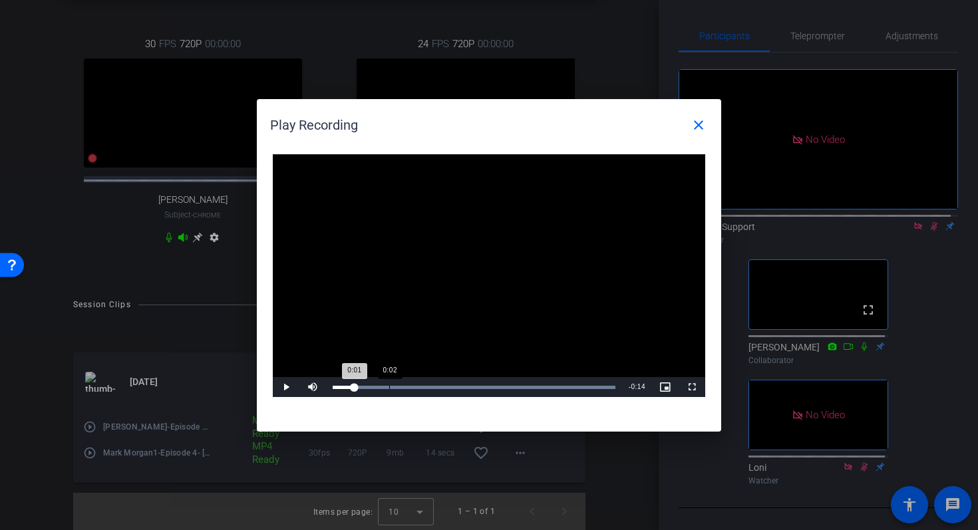
click at [389, 385] on div "Loaded : 100.00% 0:02 0:01" at bounding box center [474, 387] width 296 height 20
click at [448, 382] on div "Loaded : 100.00% 0:05 0:03" at bounding box center [474, 387] width 296 height 20
click at [454, 387] on div "Loaded : 100.00% 0:06 0:08" at bounding box center [474, 387] width 283 height 3
click at [422, 387] on div "Loaded : 100.00% 0:04 0:09" at bounding box center [474, 387] width 283 height 3
click at [705, 125] on mat-icon "close" at bounding box center [699, 125] width 16 height 16
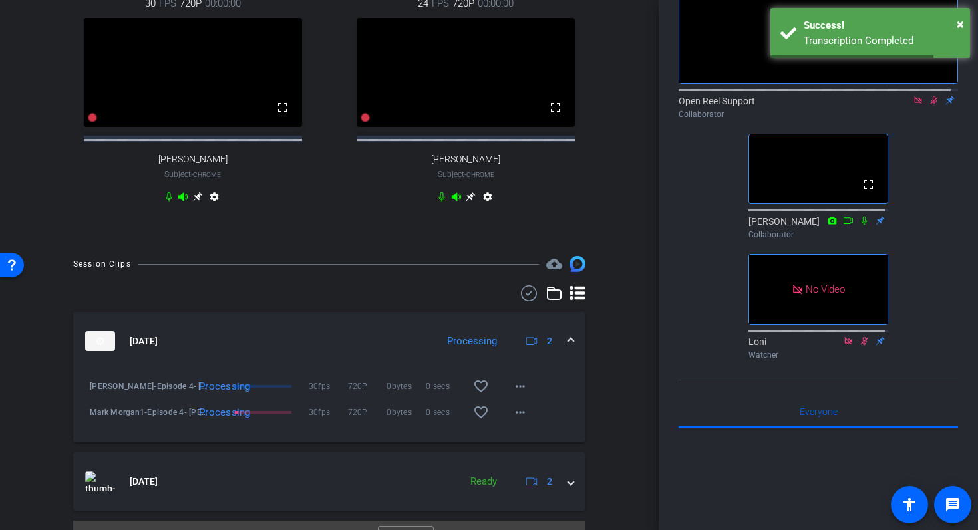
scroll to position [379, 0]
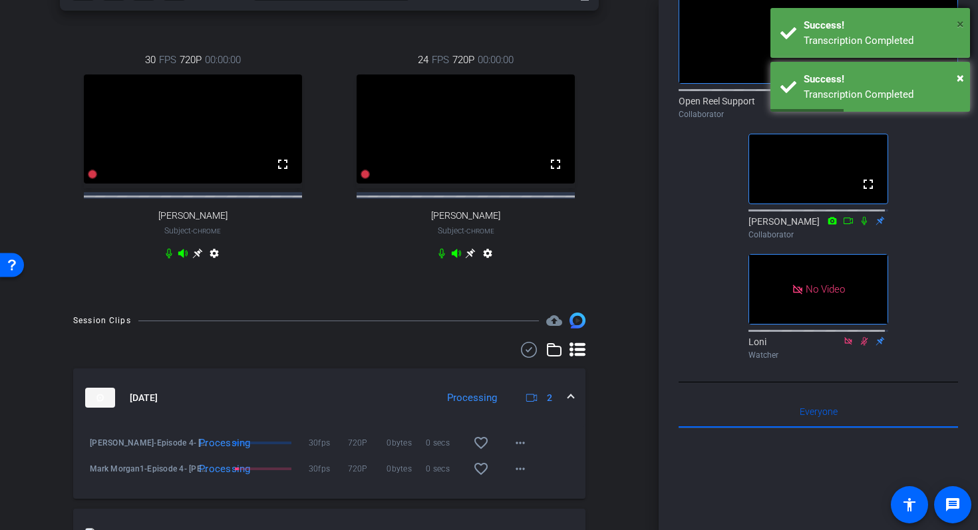
click at [960, 25] on span "×" at bounding box center [960, 24] width 7 height 16
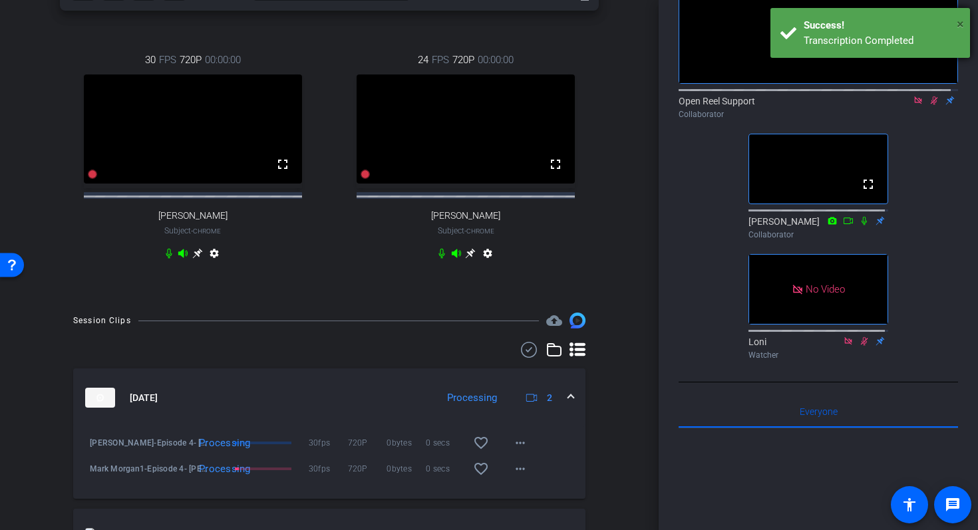
click at [960, 25] on span "×" at bounding box center [960, 24] width 7 height 16
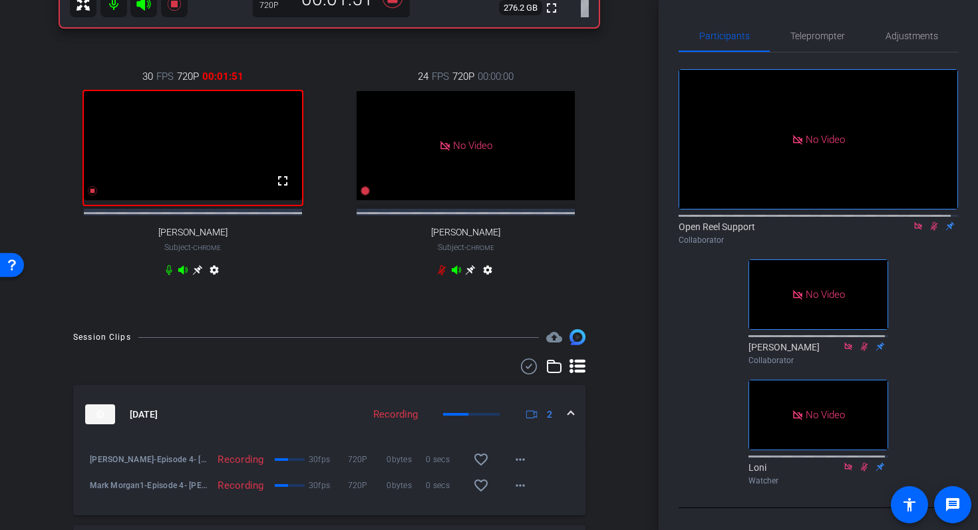
scroll to position [496, 0]
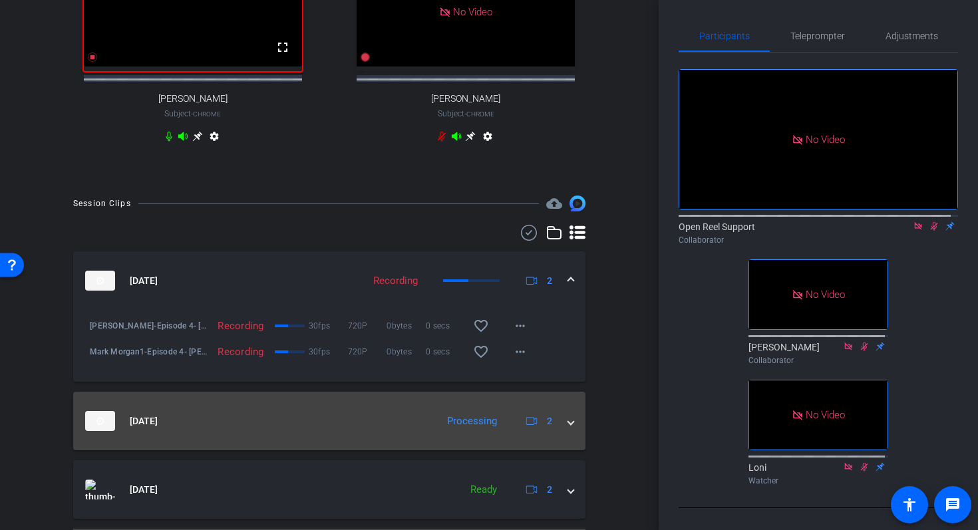
click at [568, 429] on span at bounding box center [570, 422] width 5 height 14
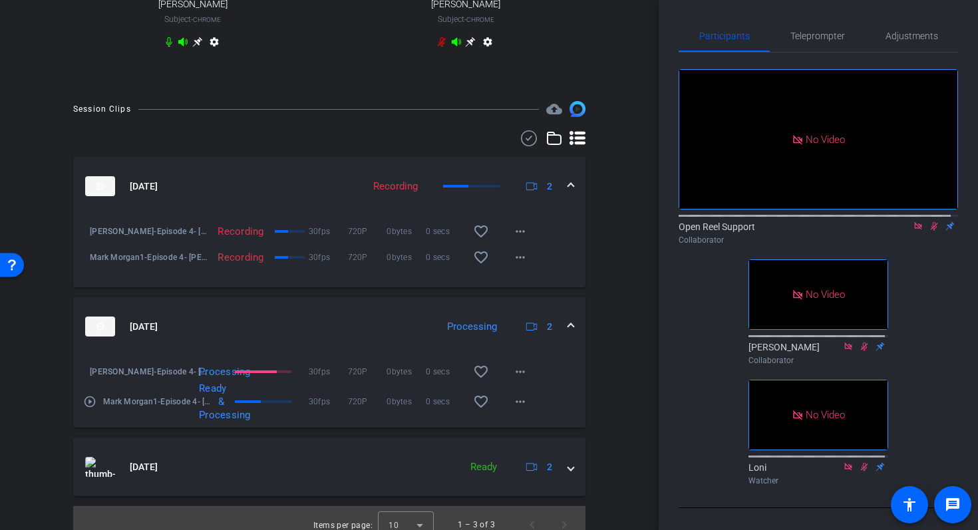
scroll to position [600, 0]
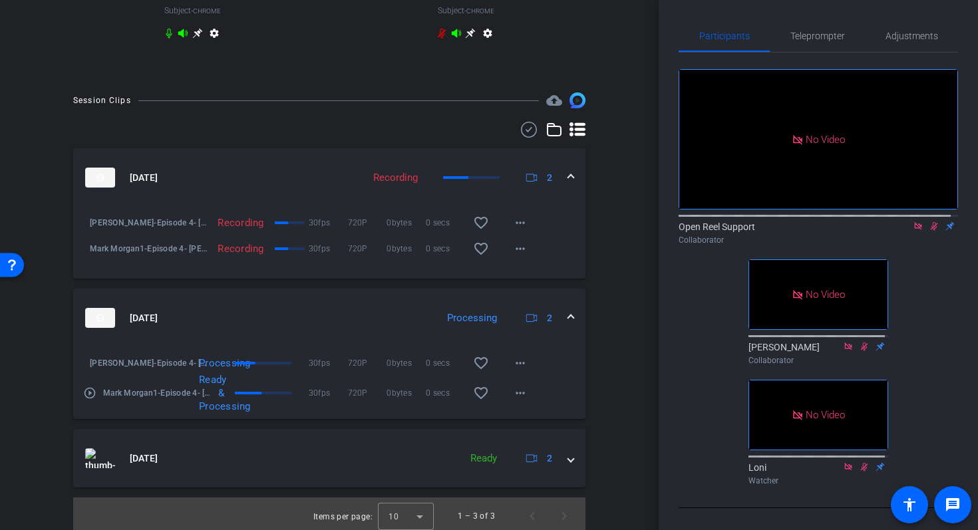
click at [49, 371] on div "Session Clips cloud_upload Sep 4, 2025 Recording 2 Amanda Justice-Episode 4- Am…" at bounding box center [329, 313] width 592 height 442
click at [91, 400] on mat-icon "play_circle_outline" at bounding box center [89, 393] width 13 height 13
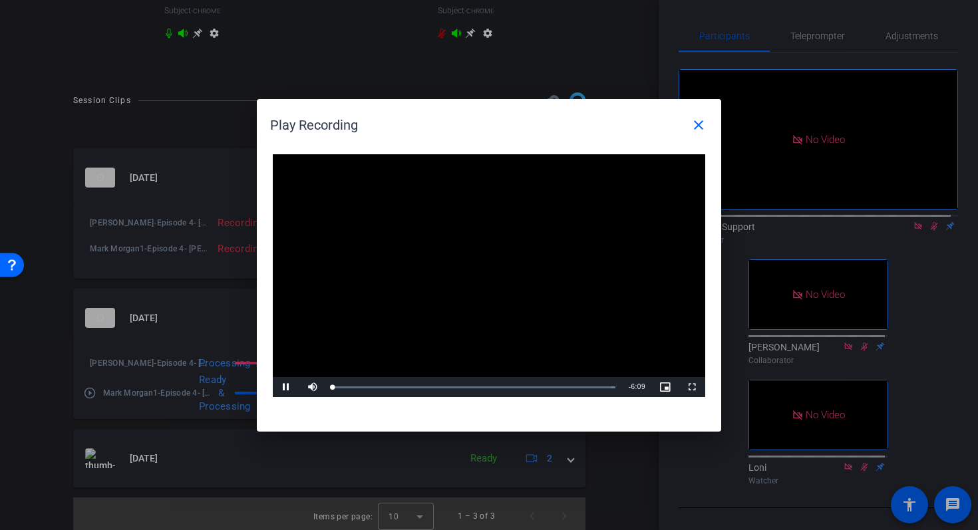
click at [474, 271] on video "Video Player" at bounding box center [489, 276] width 433 height 244
click at [290, 387] on span "Video Player" at bounding box center [286, 387] width 27 height 0
click at [369, 387] on div "Loaded : 100.00% 0:46 0:01" at bounding box center [474, 387] width 283 height 3
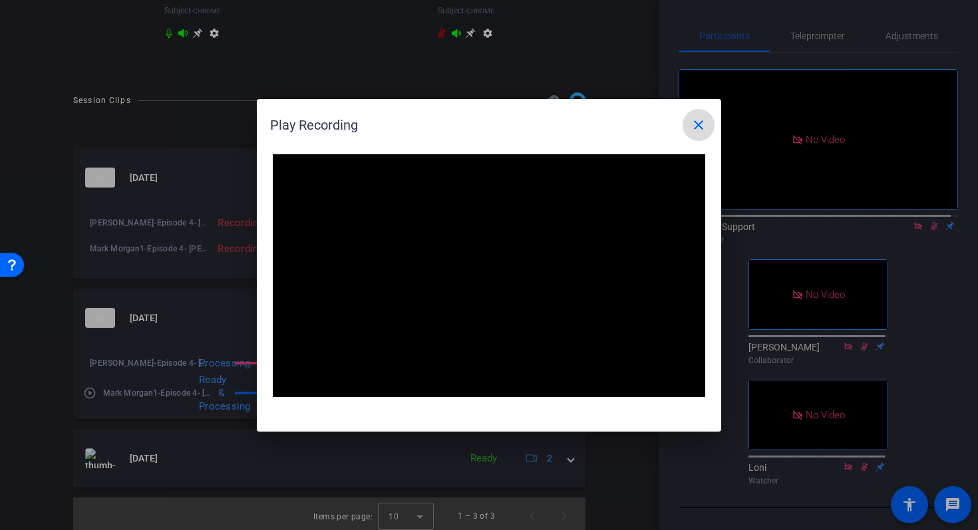
click at [702, 122] on mat-icon "close" at bounding box center [699, 125] width 16 height 16
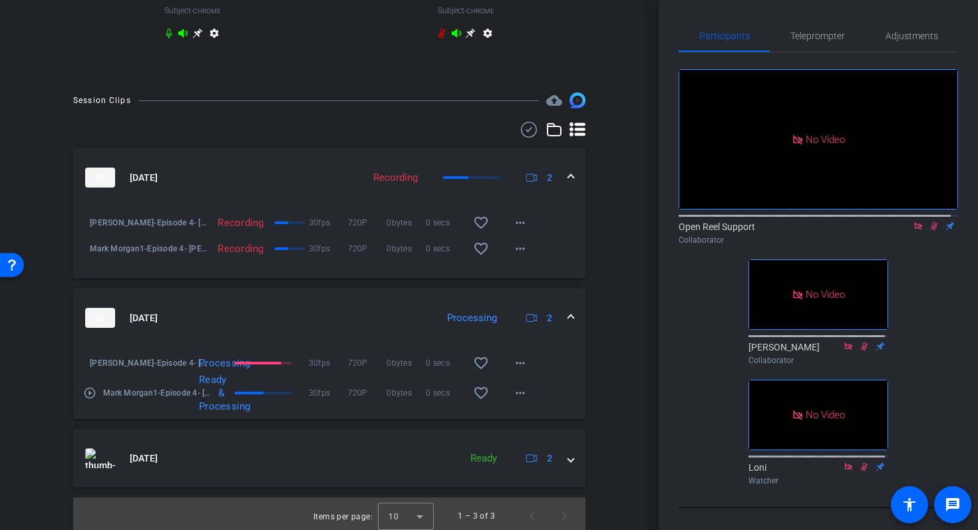
click at [602, 243] on div "Session Clips cloud_upload Sep 4, 2025 Recording 2 Amanda Justice-Episode 4- Am…" at bounding box center [329, 313] width 592 height 442
click at [568, 194] on mat-expansion-panel-header "Sep 4, 2025 Recording 2" at bounding box center [329, 177] width 512 height 59
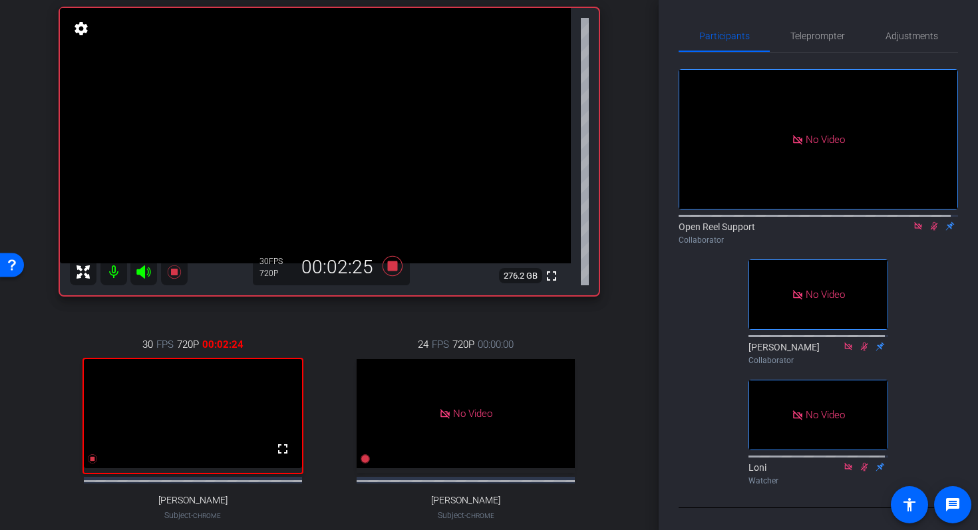
scroll to position [96, 0]
click at [904, 40] on span "Adjustments" at bounding box center [912, 35] width 53 height 9
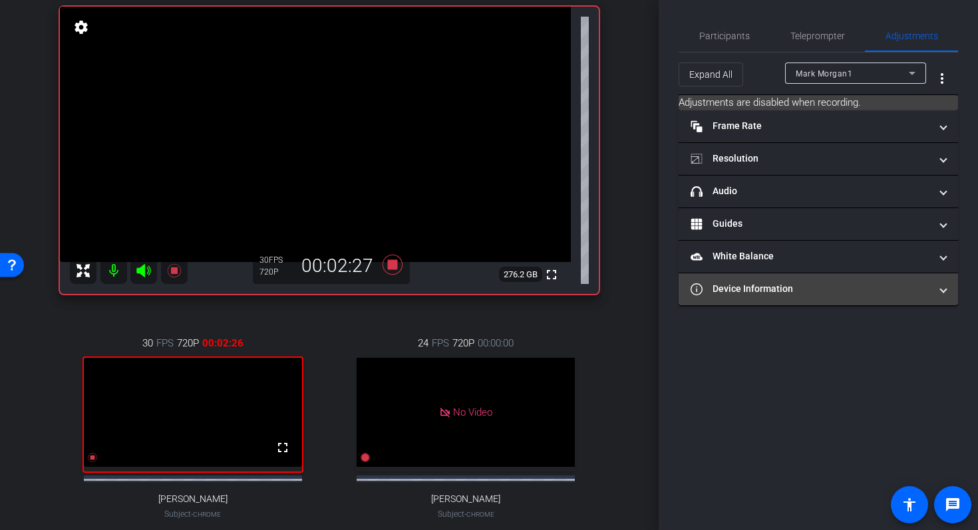
click at [891, 282] on mat-panel-title "Device Information" at bounding box center [811, 289] width 240 height 14
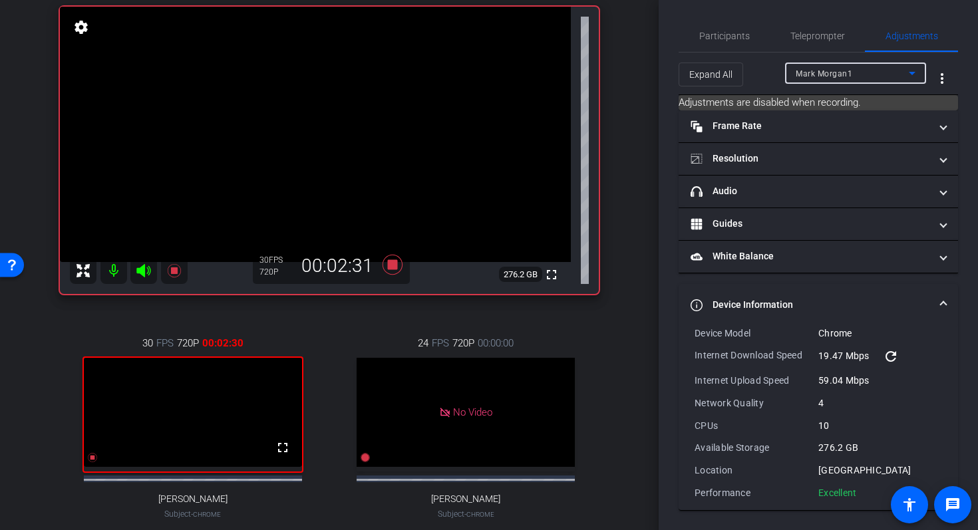
click at [857, 71] on div "Mark Morgan1" at bounding box center [852, 73] width 113 height 17
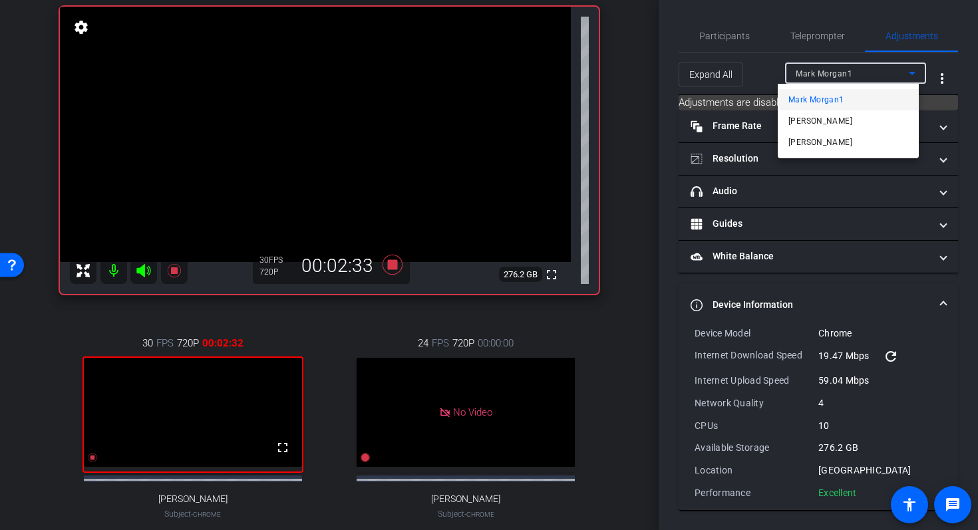
click at [865, 118] on mat-option "Amanda Justice" at bounding box center [848, 120] width 141 height 21
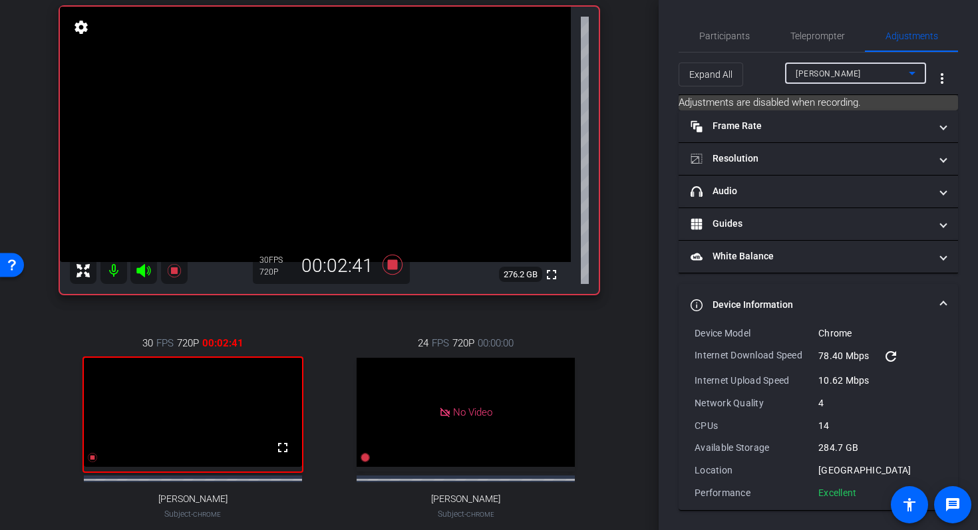
click at [908, 70] on icon at bounding box center [912, 73] width 16 height 16
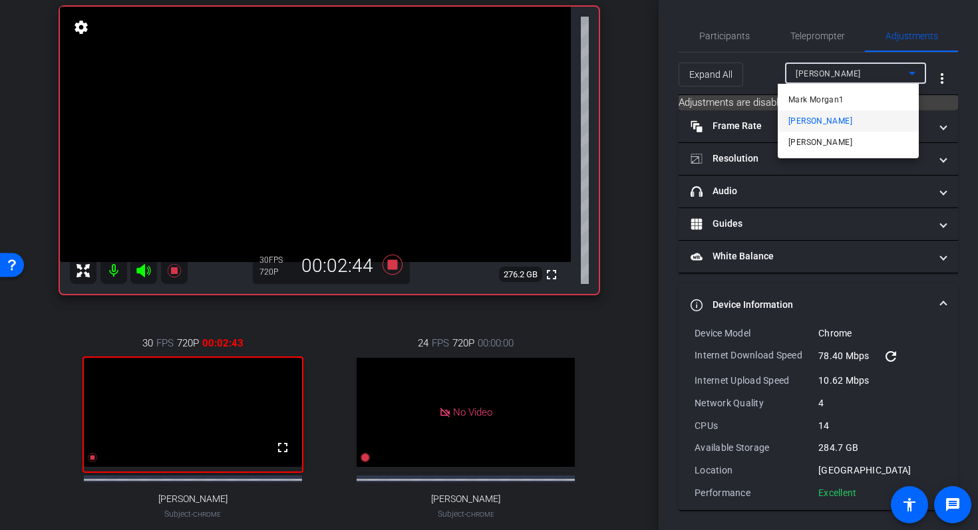
click at [734, 45] on div at bounding box center [489, 265] width 978 height 530
click at [730, 39] on span "Participants" at bounding box center [724, 35] width 51 height 9
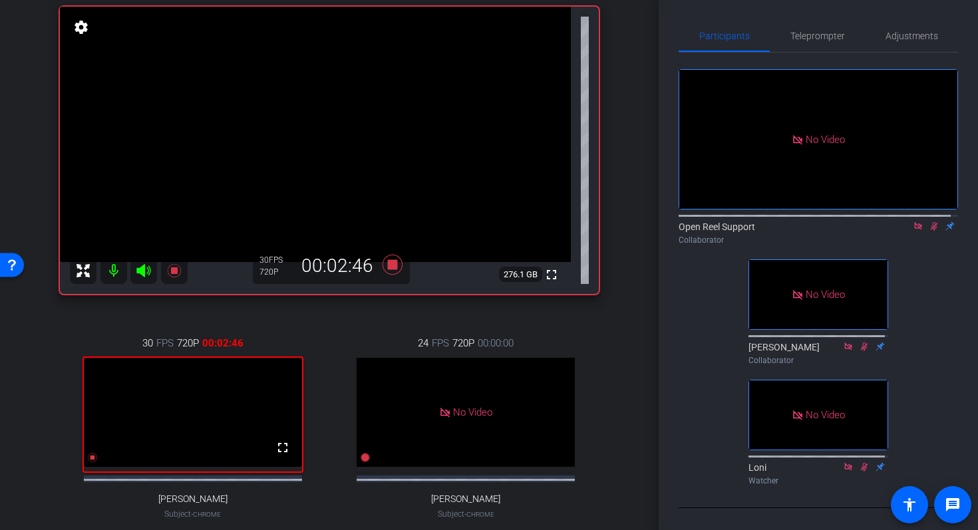
click at [649, 126] on div "Episode 4: Amanda Justice account_box grid_on settings info logout Mark Morgan1…" at bounding box center [329, 169] width 659 height 530
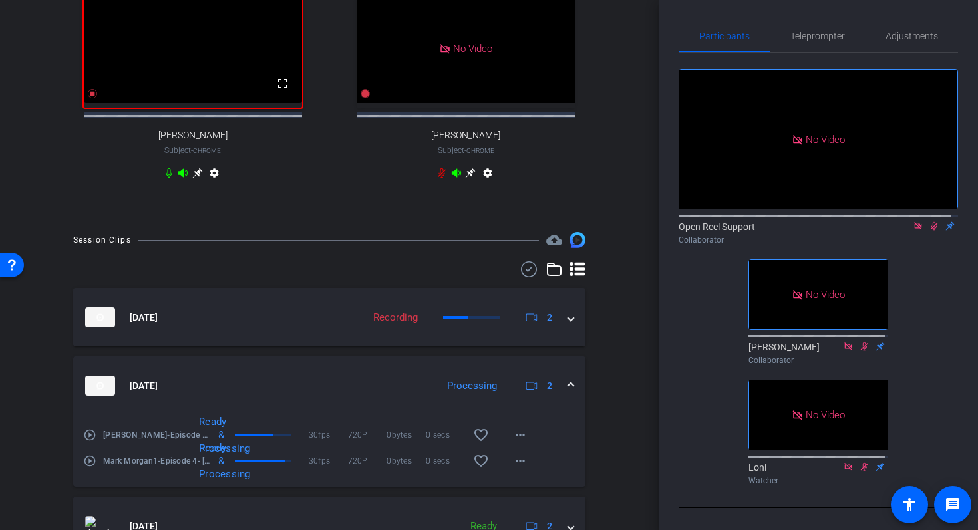
scroll to position [460, 0]
click at [91, 441] on mat-icon "play_circle_outline" at bounding box center [89, 434] width 13 height 13
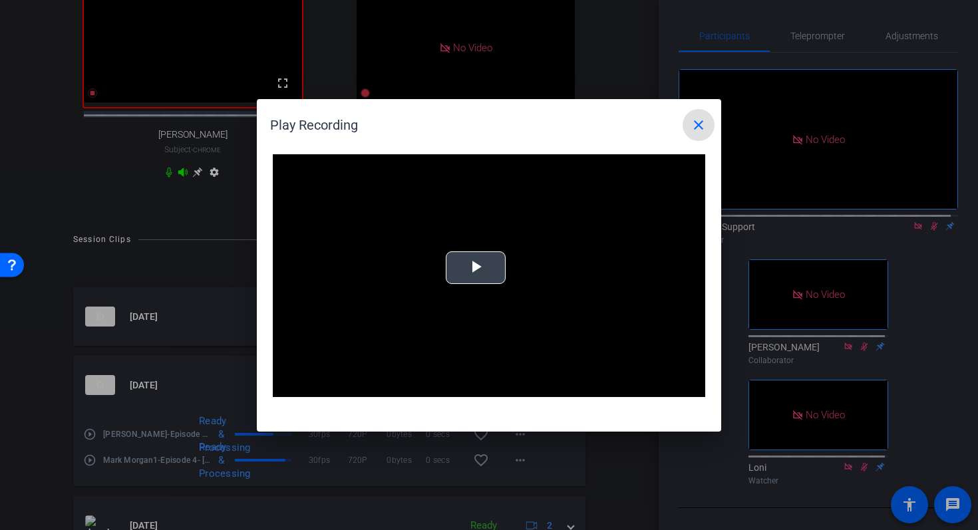
click at [419, 271] on video "Video Player" at bounding box center [489, 276] width 433 height 244
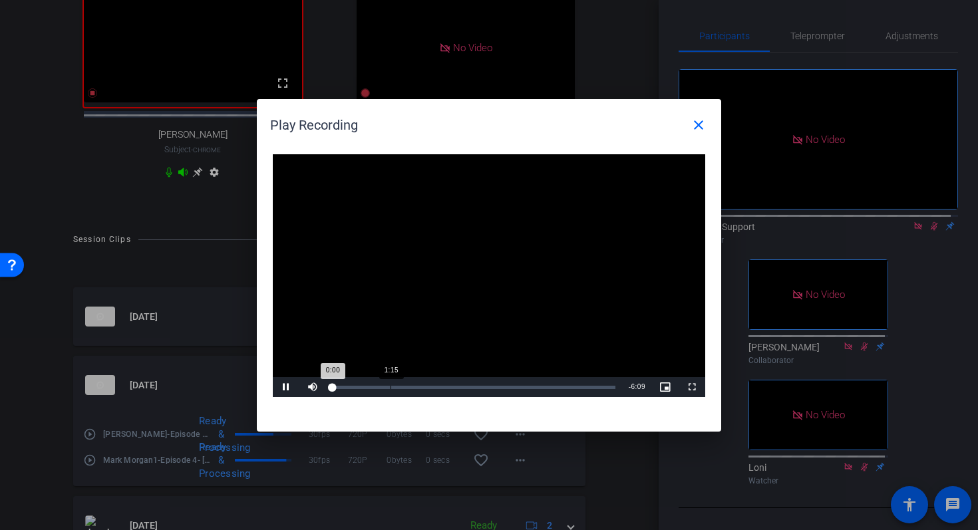
click at [390, 389] on div "Loaded : 0% 1:15 0:00" at bounding box center [474, 387] width 296 height 20
click at [287, 387] on span "Video Player" at bounding box center [286, 387] width 27 height 0
click at [289, 387] on span "Video Player" at bounding box center [286, 387] width 27 height 0
click at [486, 381] on div "Loaded : 0% 3:18 1:20" at bounding box center [474, 387] width 296 height 20
click at [579, 383] on div "Loaded : 0% 5:22 3:24" at bounding box center [474, 387] width 296 height 20
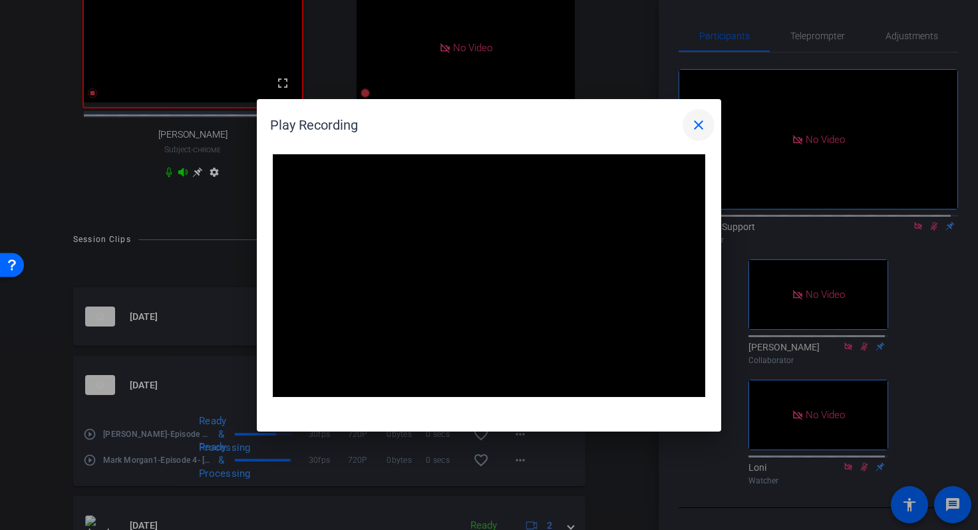
click at [705, 128] on mat-icon "close" at bounding box center [699, 125] width 16 height 16
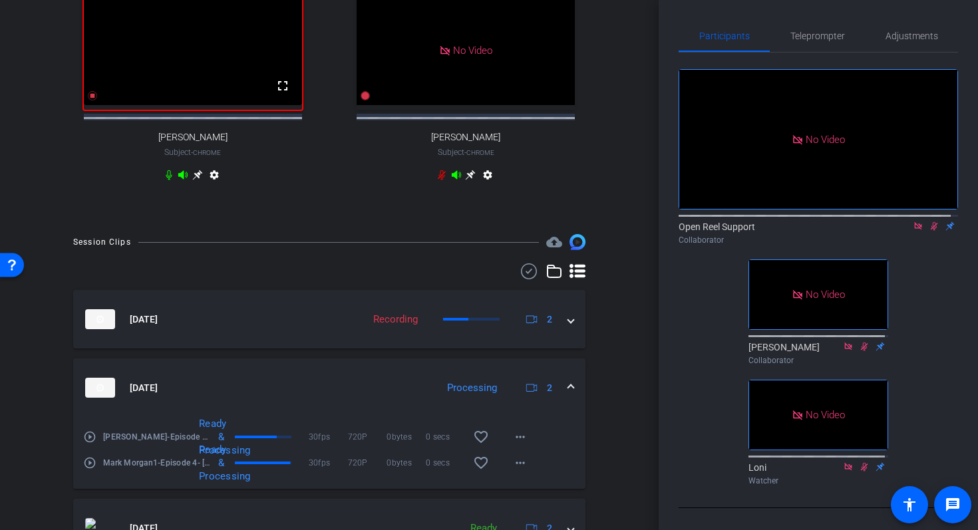
scroll to position [455, 0]
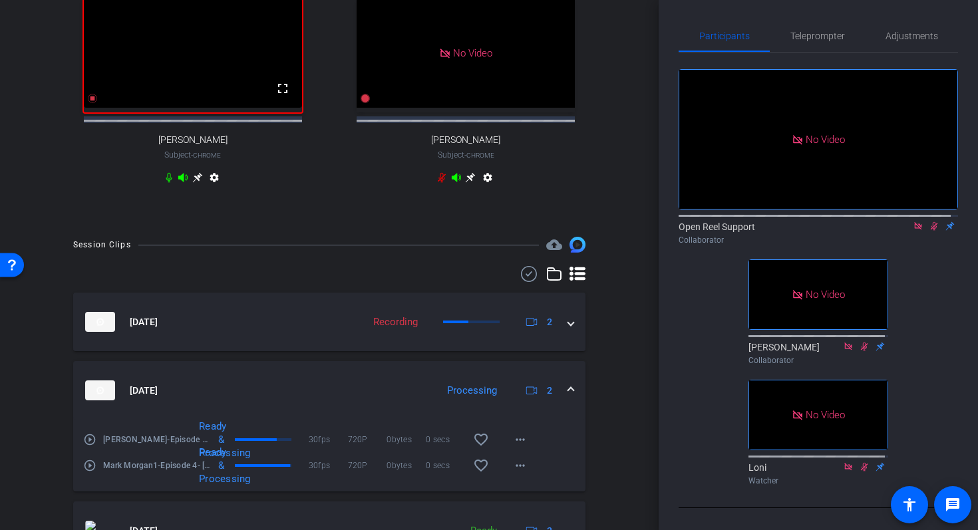
click at [568, 398] on span at bounding box center [570, 391] width 5 height 14
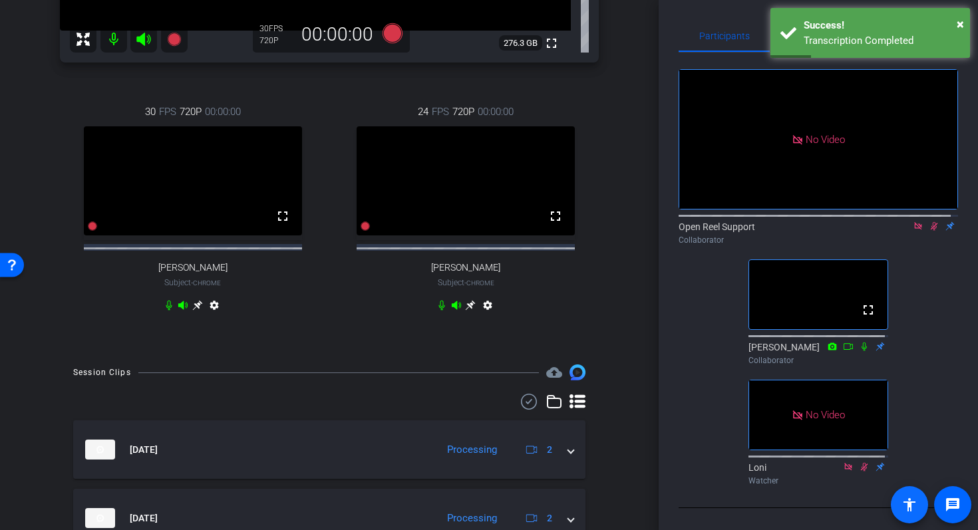
scroll to position [411, 0]
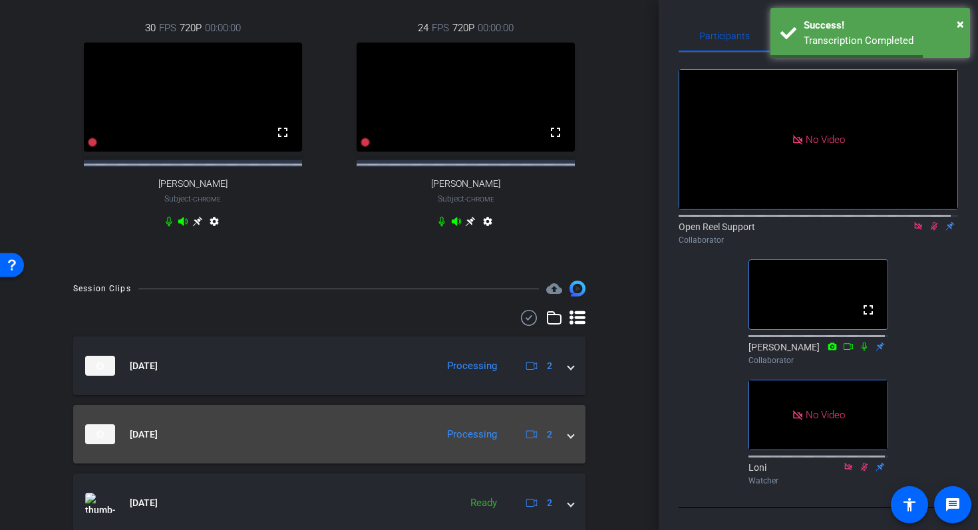
click at [568, 442] on span at bounding box center [570, 435] width 5 height 14
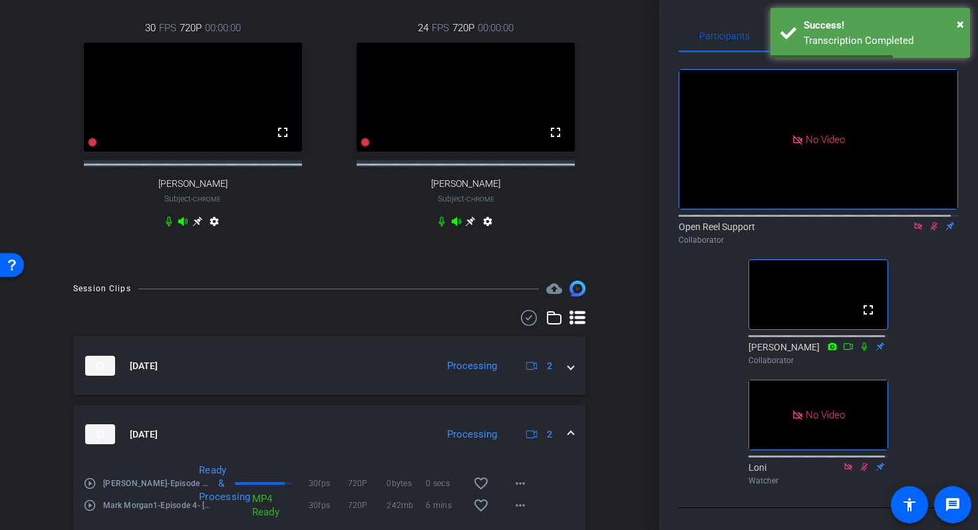
click at [568, 442] on span at bounding box center [570, 435] width 5 height 14
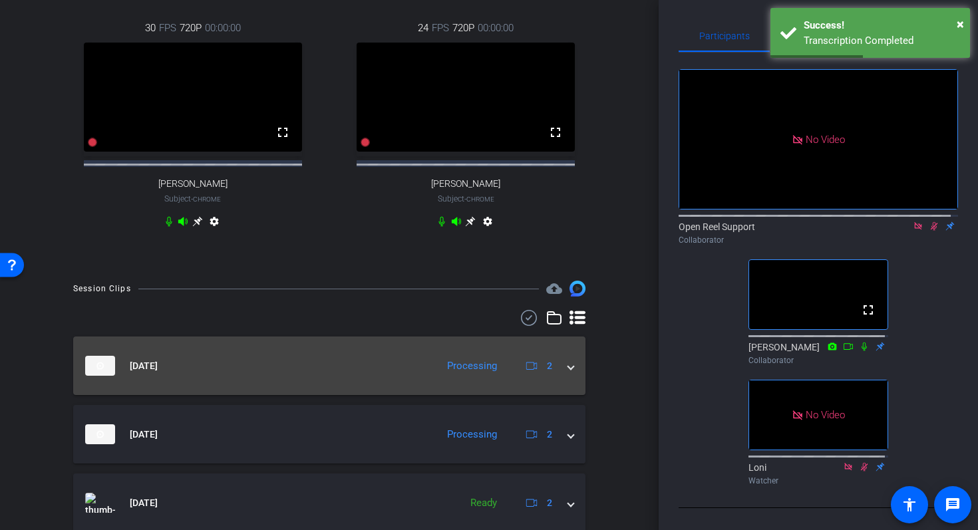
click at [568, 373] on span at bounding box center [570, 366] width 5 height 14
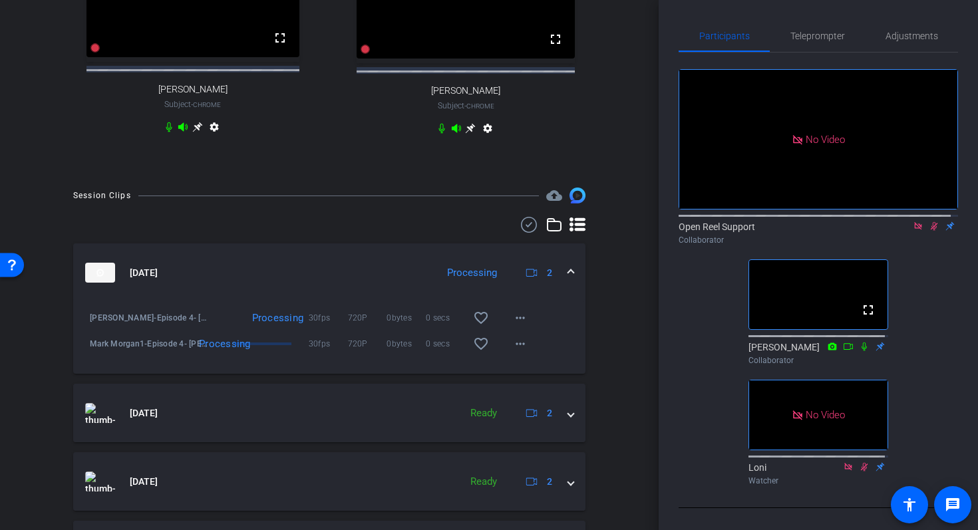
scroll to position [615, 0]
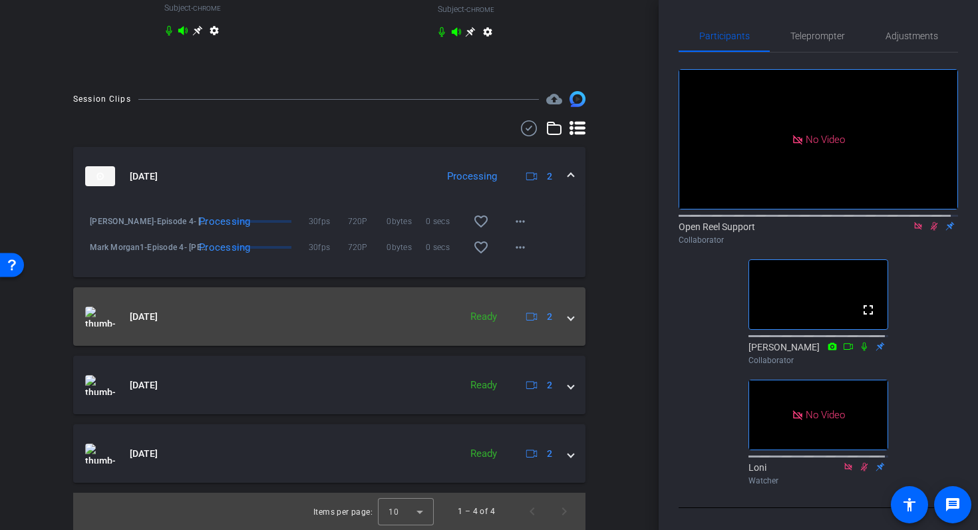
click at [555, 323] on div "Sep 4, 2025 Ready 2" at bounding box center [326, 317] width 483 height 20
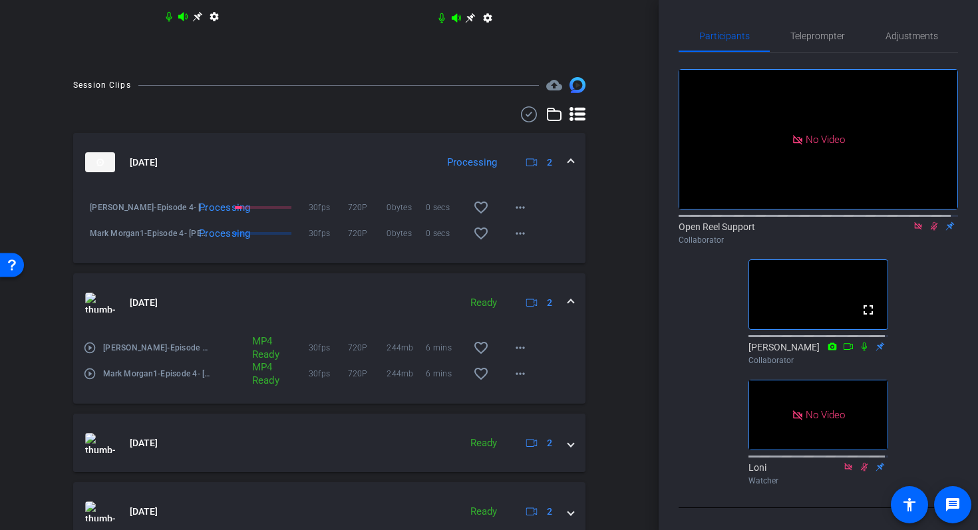
click at [91, 381] on mat-icon "play_circle_outline" at bounding box center [89, 373] width 13 height 13
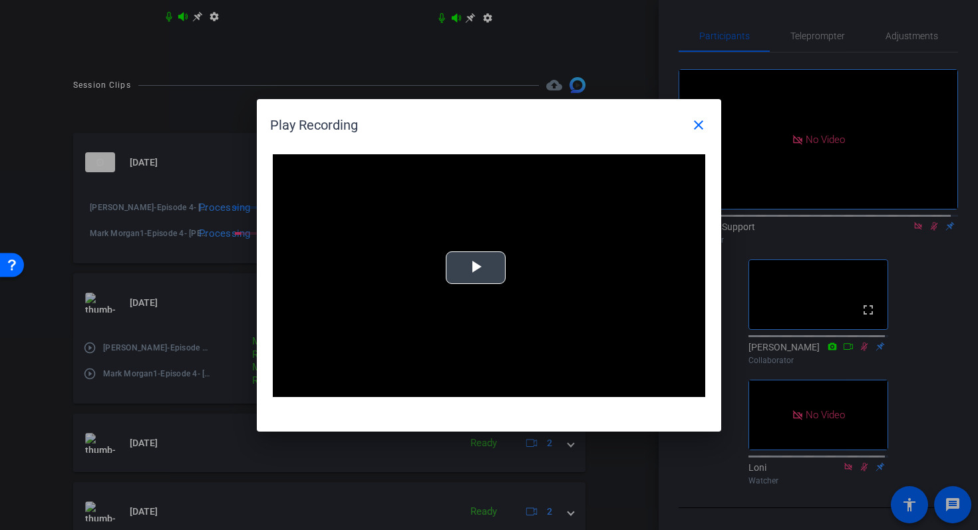
click at [476, 267] on span "Video Player" at bounding box center [476, 267] width 0 height 0
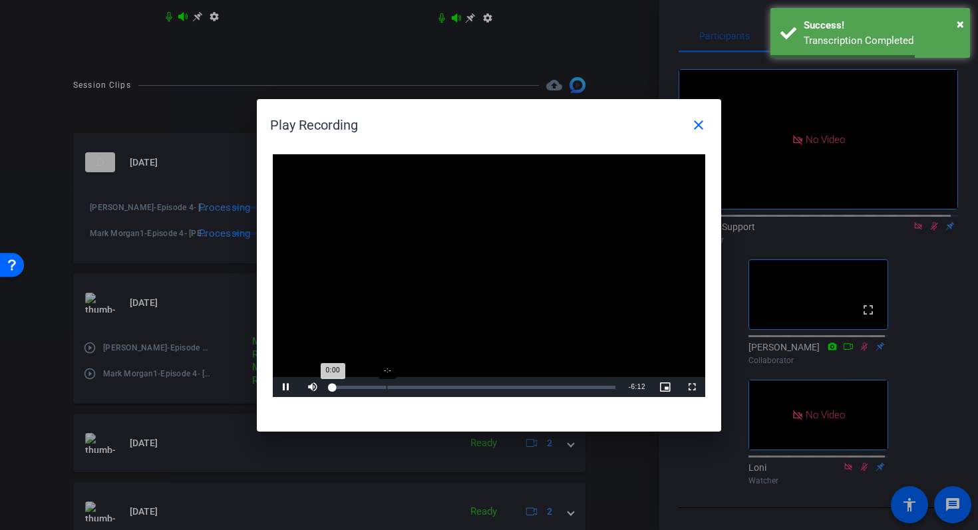
click at [387, 390] on div "Loaded : 0% -:- 0:00" at bounding box center [474, 387] width 296 height 20
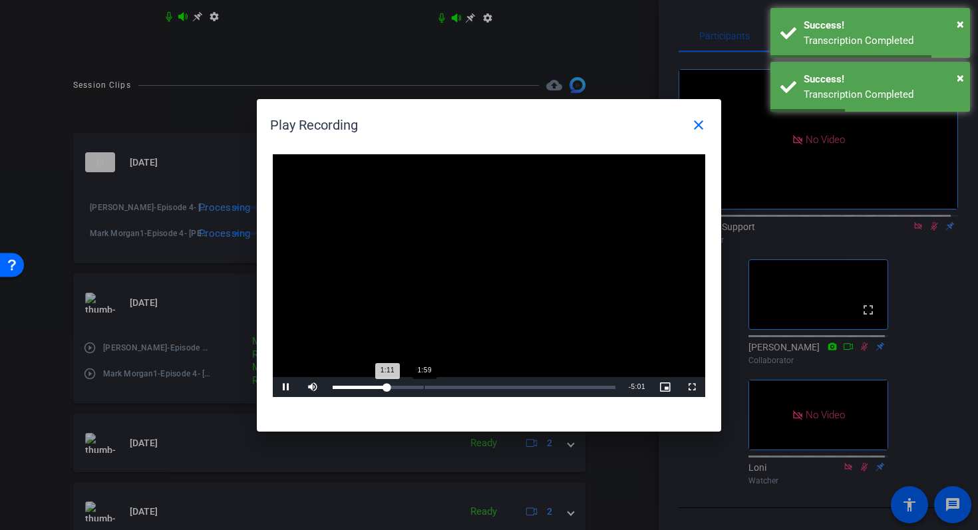
click at [423, 385] on div "Loaded : 0% 1:59 1:11" at bounding box center [474, 387] width 296 height 20
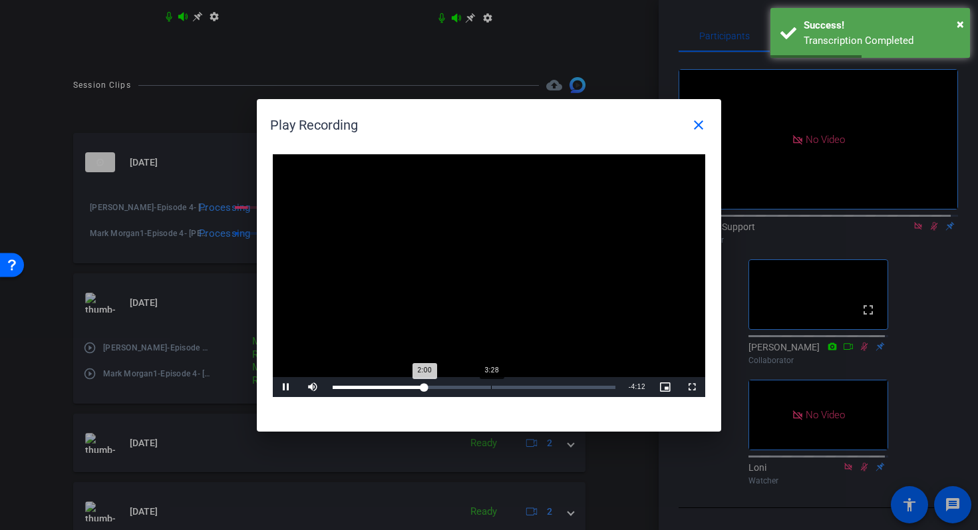
click at [492, 377] on div "Loaded : 0% 3:28 2:00" at bounding box center [474, 387] width 296 height 20
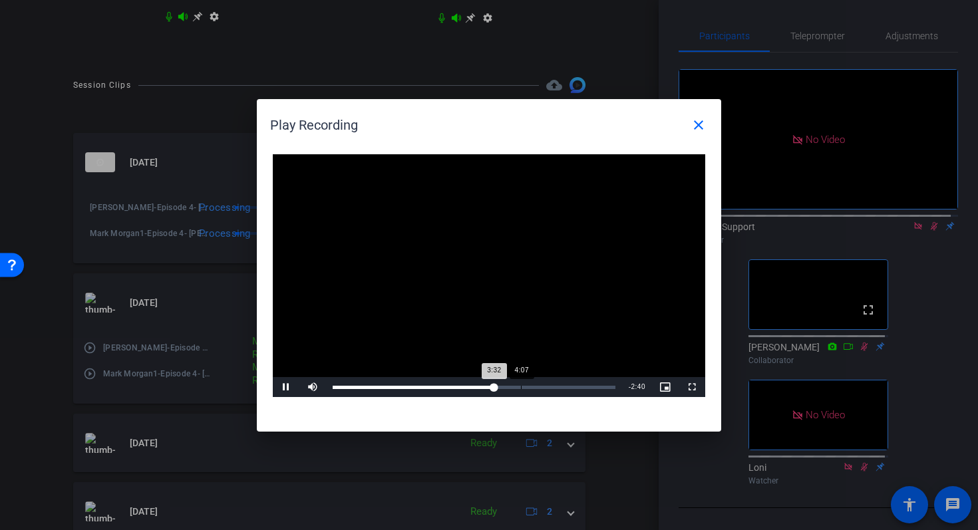
click at [520, 383] on div "Loaded : 0% 4:07 3:32" at bounding box center [474, 387] width 296 height 20
click at [542, 388] on div "Loaded : 100.00% 4:35 4:08" at bounding box center [474, 387] width 283 height 3
click at [707, 126] on span at bounding box center [699, 125] width 32 height 32
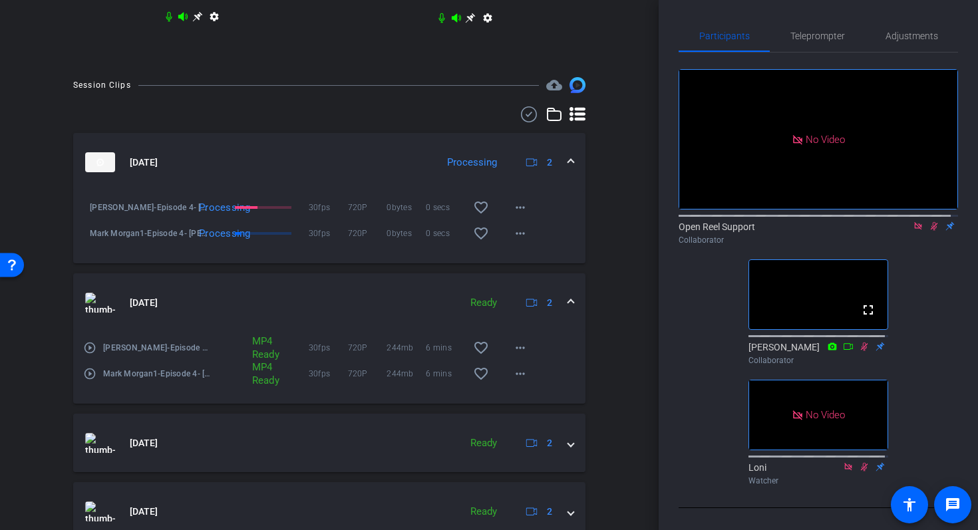
click at [93, 355] on mat-icon "play_circle_outline" at bounding box center [89, 347] width 13 height 13
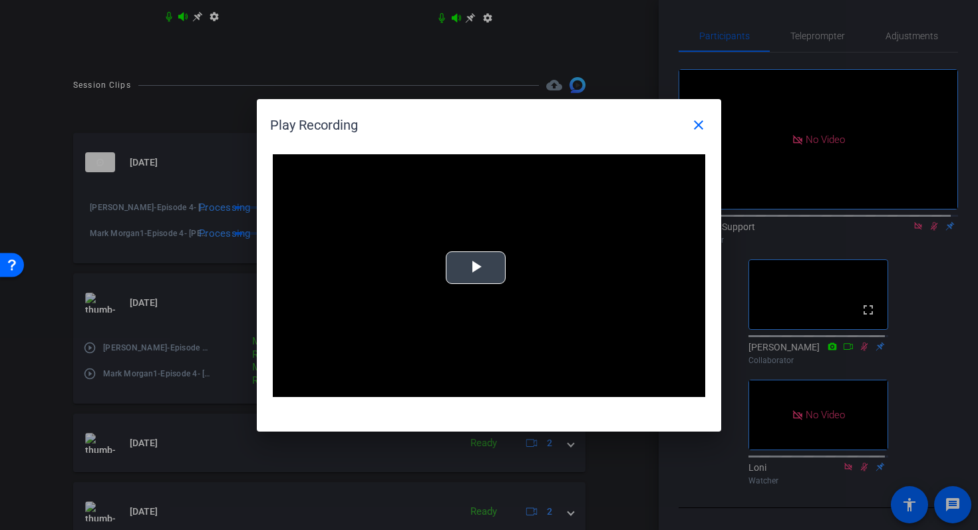
click at [476, 267] on span "Video Player" at bounding box center [476, 267] width 0 height 0
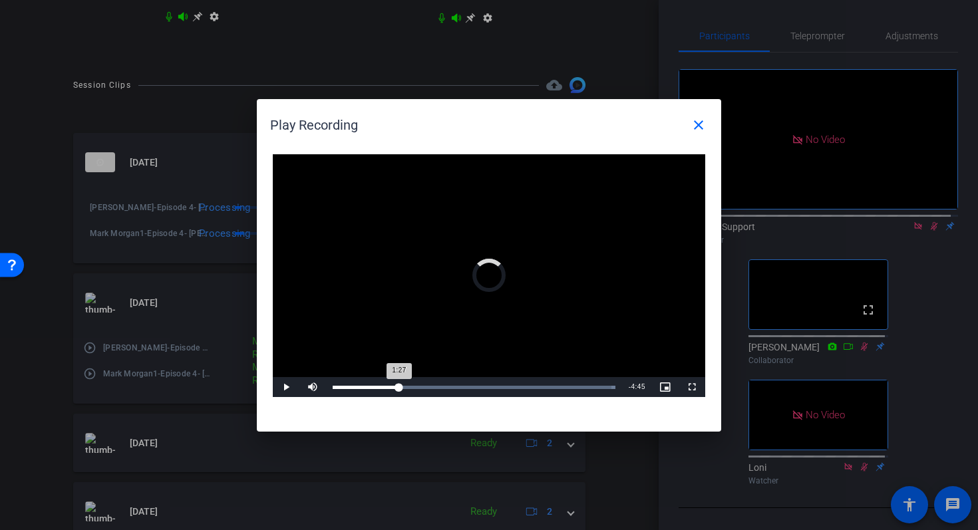
click at [399, 386] on div "Loaded : 100.00% 1:27 1:27" at bounding box center [474, 387] width 283 height 3
click at [413, 387] on div "Loaded : 100.00% 1:45 1:30" at bounding box center [474, 387] width 283 height 3
click at [421, 387] on div "1:58" at bounding box center [378, 387] width 90 height 3
click at [533, 383] on div "Loaded : 100.00% 4:23 2:04" at bounding box center [474, 387] width 296 height 20
click at [567, 383] on div "Loaded : 100.00% 5:08 4:27" at bounding box center [474, 387] width 296 height 20
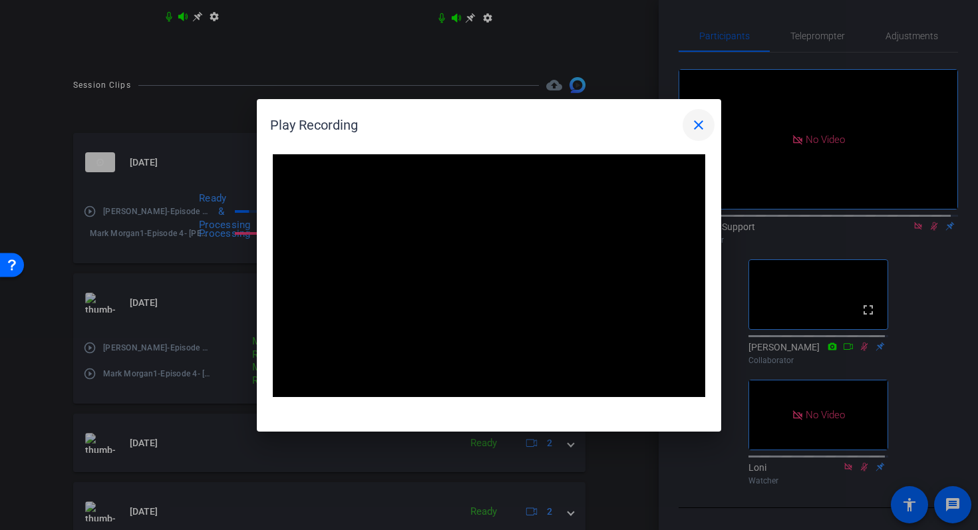
click at [709, 134] on span at bounding box center [699, 125] width 32 height 32
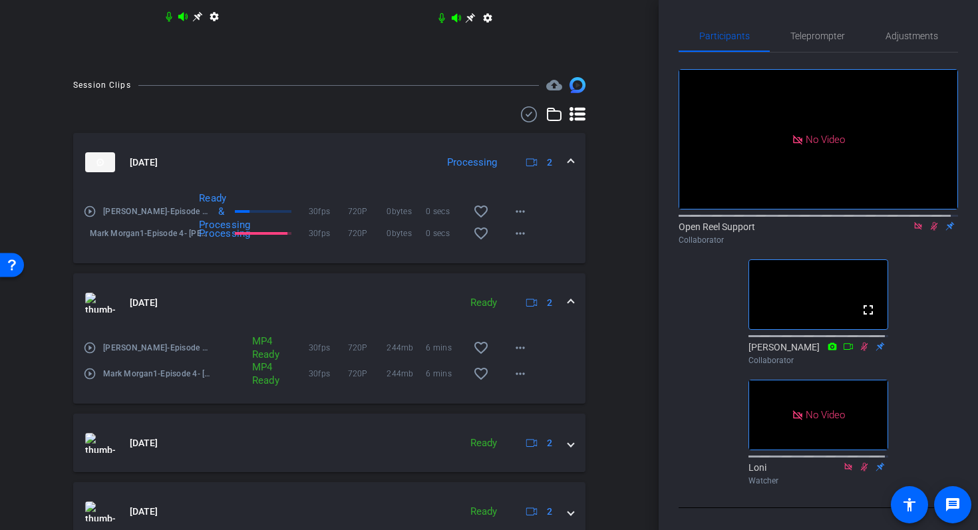
click at [568, 310] on span at bounding box center [570, 303] width 5 height 14
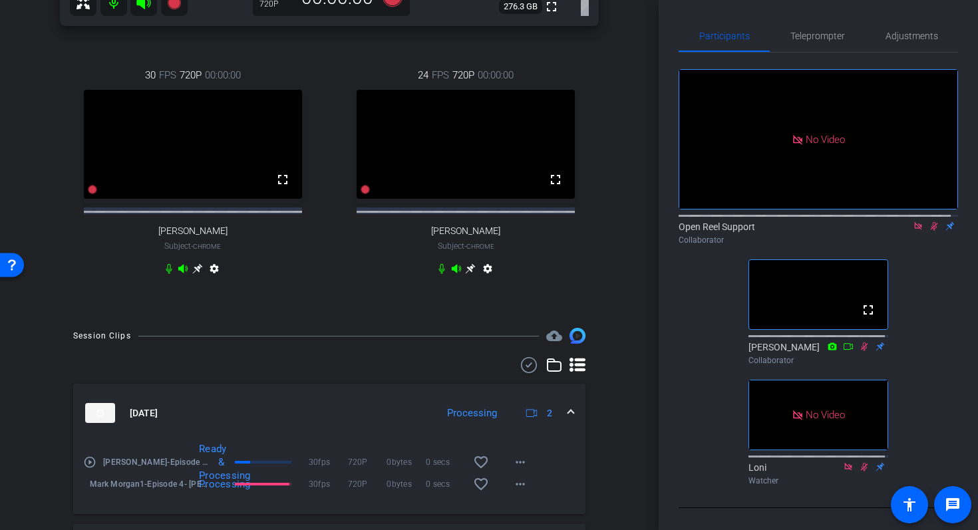
scroll to position [404, 0]
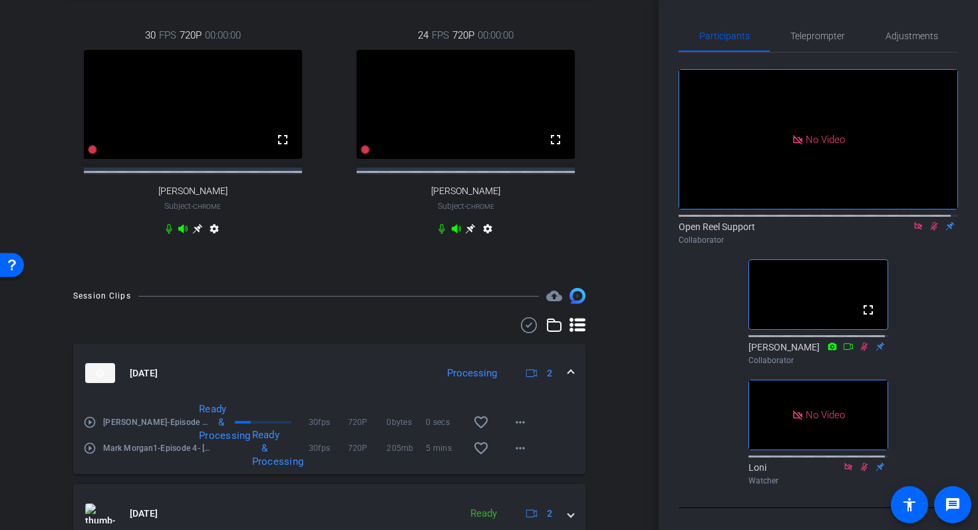
click at [91, 429] on mat-icon "play_circle_outline" at bounding box center [89, 422] width 13 height 13
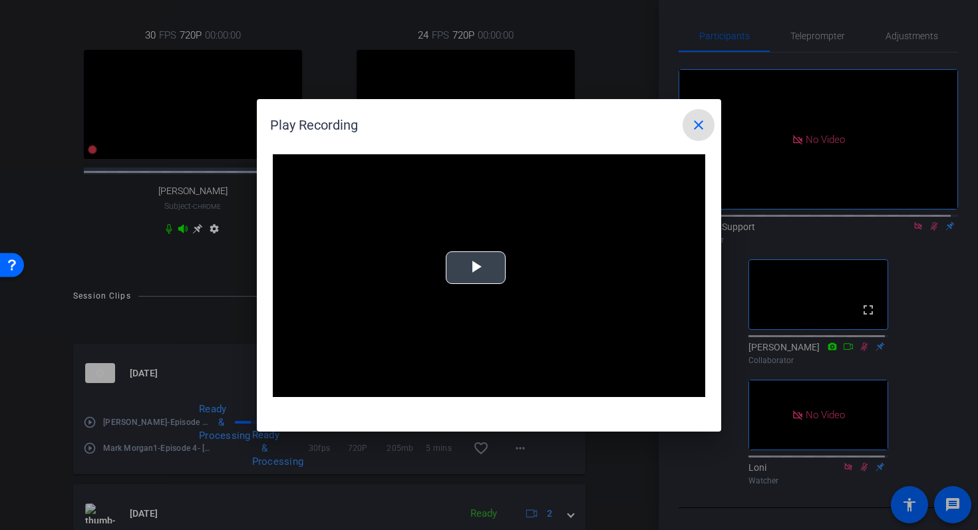
click at [476, 267] on span "Video Player" at bounding box center [476, 267] width 0 height 0
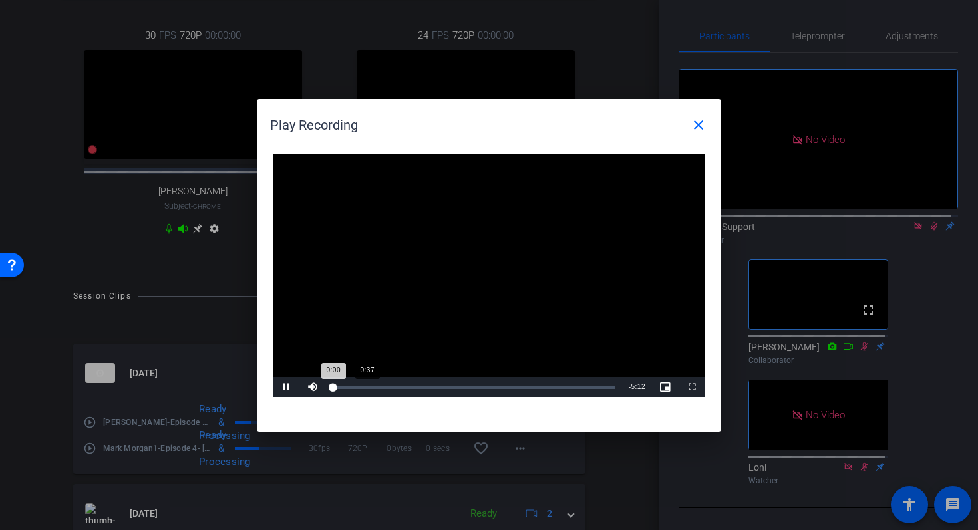
click at [367, 386] on div "0:37" at bounding box center [367, 387] width 1 height 3
click at [441, 383] on div "Loaded : 0% 1:59 0:44" at bounding box center [474, 387] width 296 height 20
click at [558, 387] on div "4:07" at bounding box center [557, 387] width 1 height 3
click at [707, 120] on span at bounding box center [699, 125] width 32 height 32
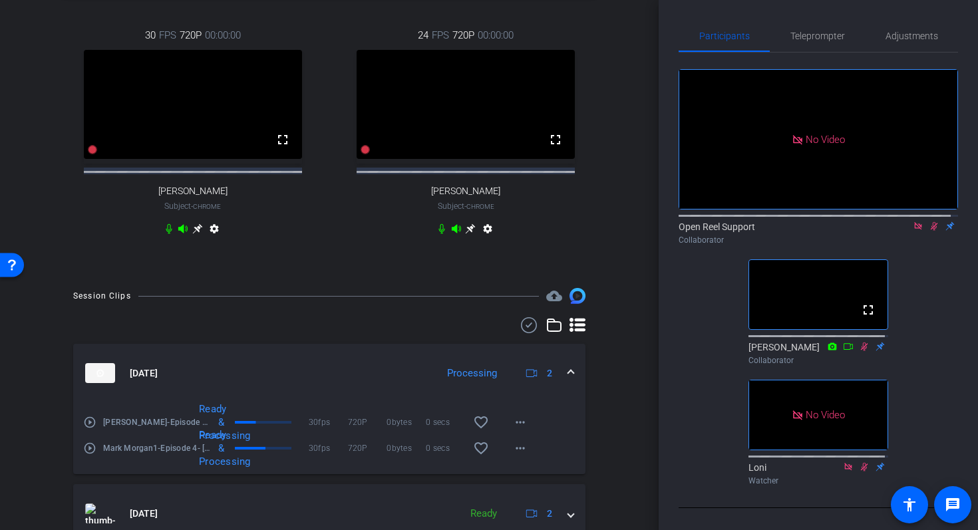
click at [89, 455] on mat-icon "play_circle_outline" at bounding box center [89, 448] width 13 height 13
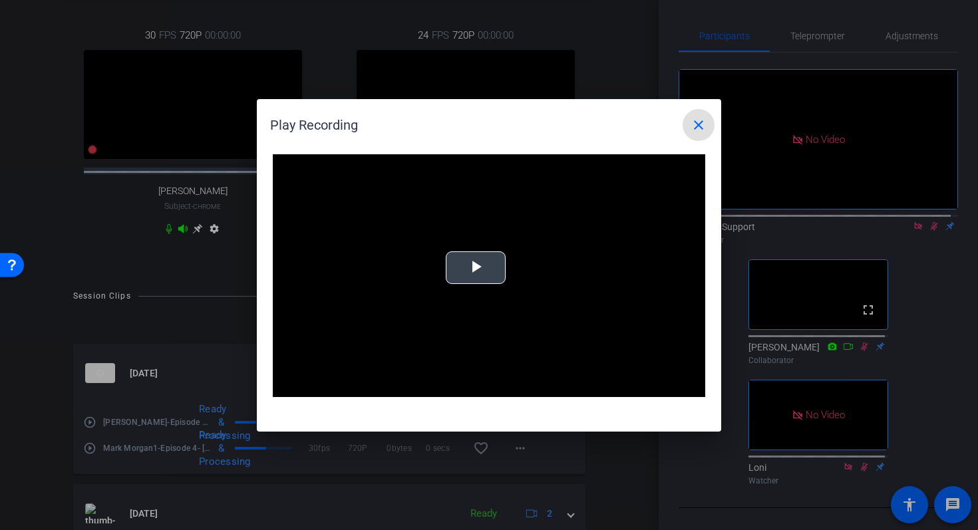
click at [508, 260] on video "Video Player" at bounding box center [489, 276] width 433 height 244
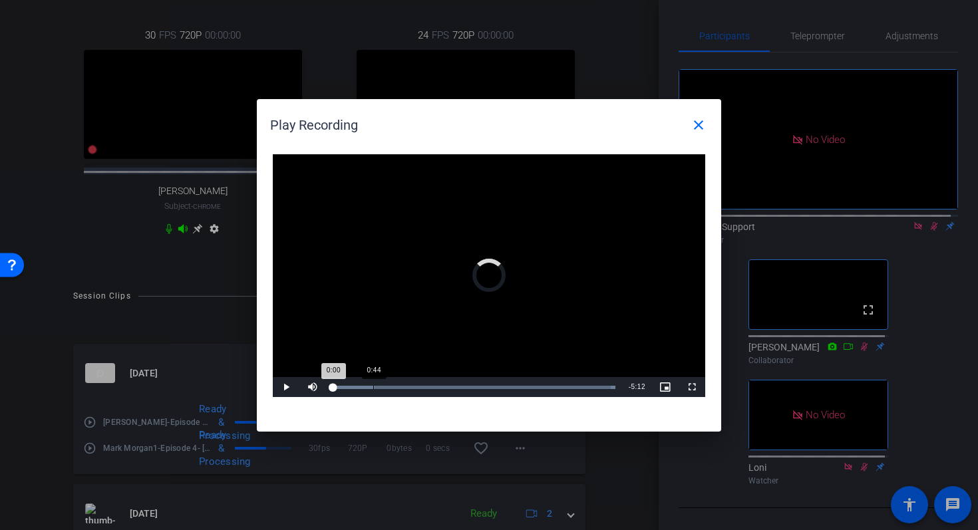
click at [373, 387] on div "0:44" at bounding box center [373, 387] width 1 height 3
click at [433, 388] on div "1:50" at bounding box center [433, 387] width 1 height 3
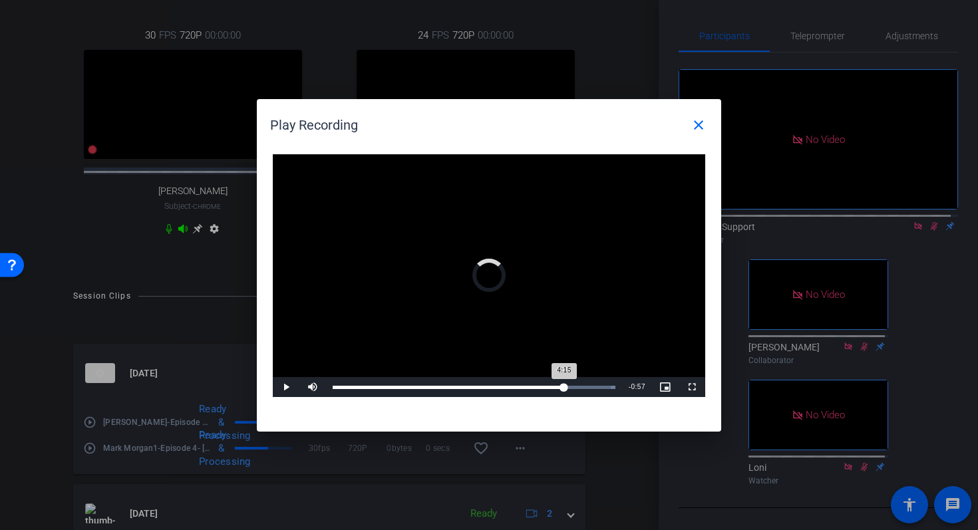
click at [564, 386] on div "Loaded : 100.00% 4:15 4:15" at bounding box center [474, 387] width 283 height 3
click at [574, 387] on div "4:26" at bounding box center [574, 387] width 1 height 3
click at [584, 386] on div "Loaded : 100.00% 4:37 4:27" at bounding box center [474, 387] width 283 height 3
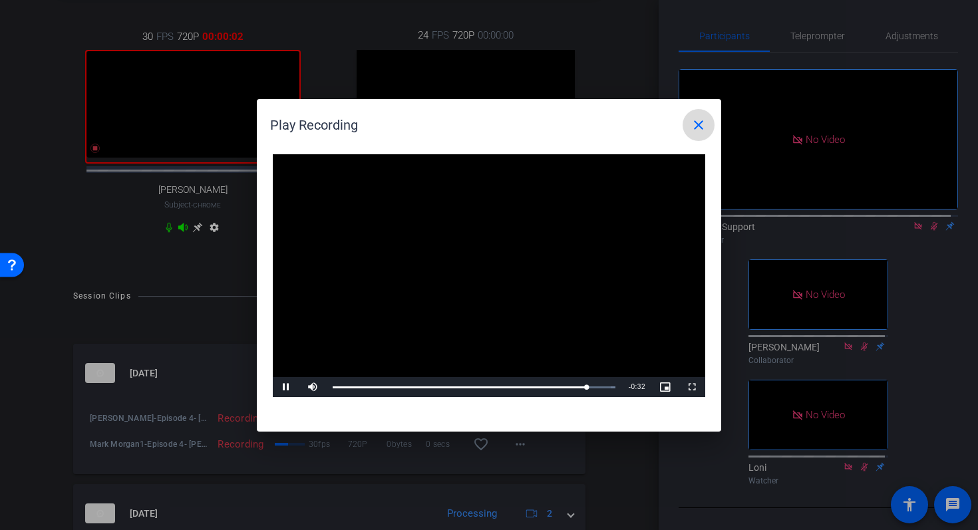
click at [705, 131] on mat-icon "close" at bounding box center [699, 125] width 16 height 16
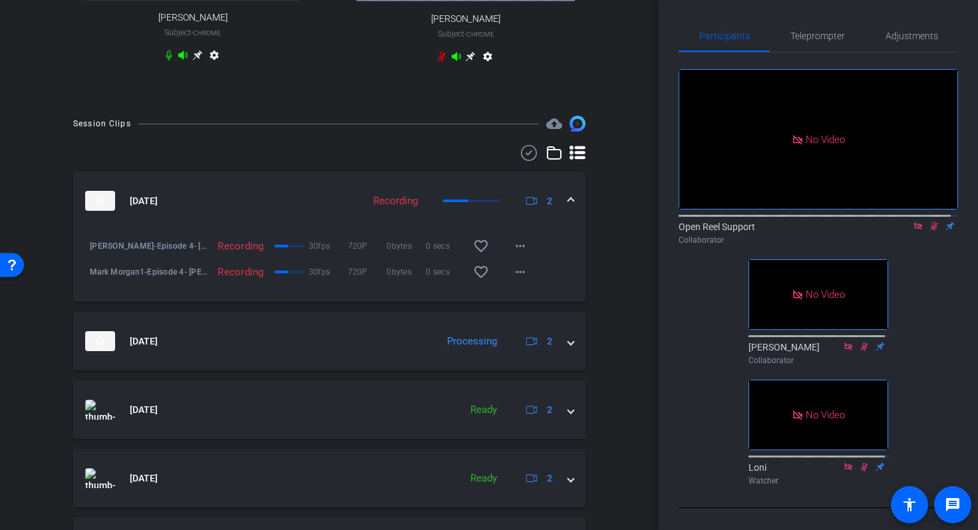
scroll to position [575, 0]
click at [568, 215] on mat-expansion-panel-header "Sep 4, 2025 Recording 2" at bounding box center [329, 202] width 512 height 59
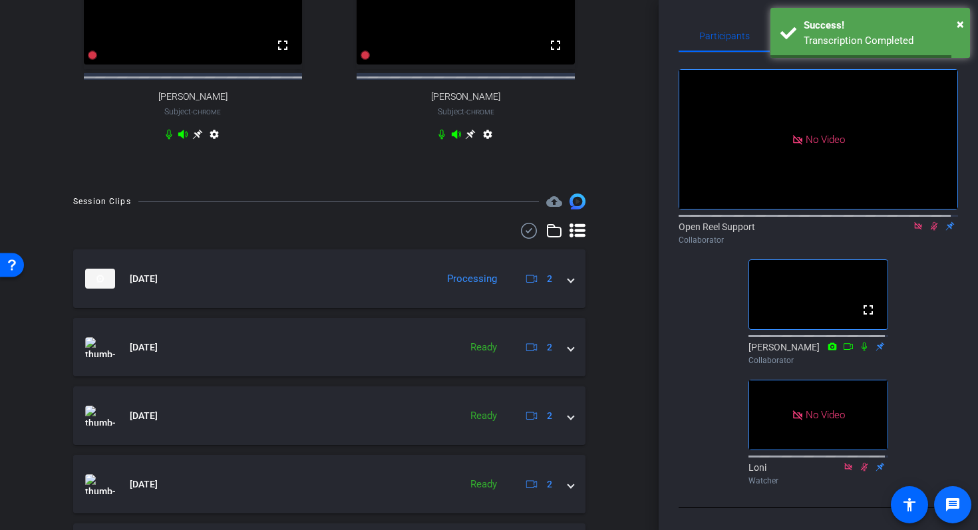
scroll to position [500, 0]
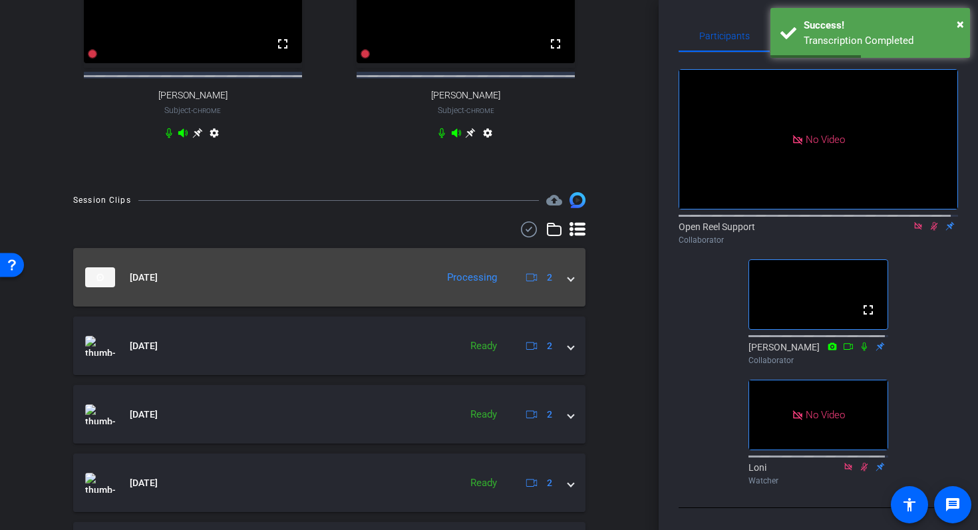
click at [568, 285] on span at bounding box center [570, 278] width 5 height 14
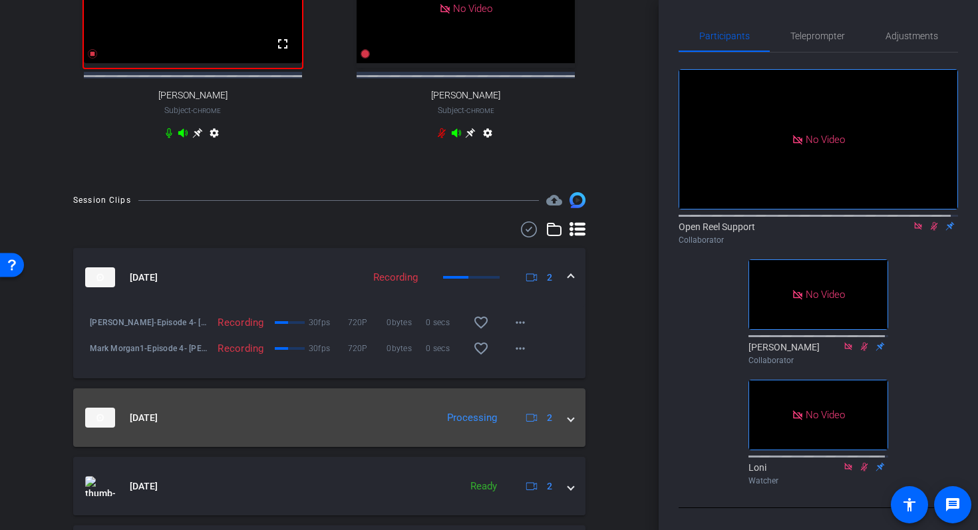
click at [568, 425] on span at bounding box center [570, 418] width 5 height 14
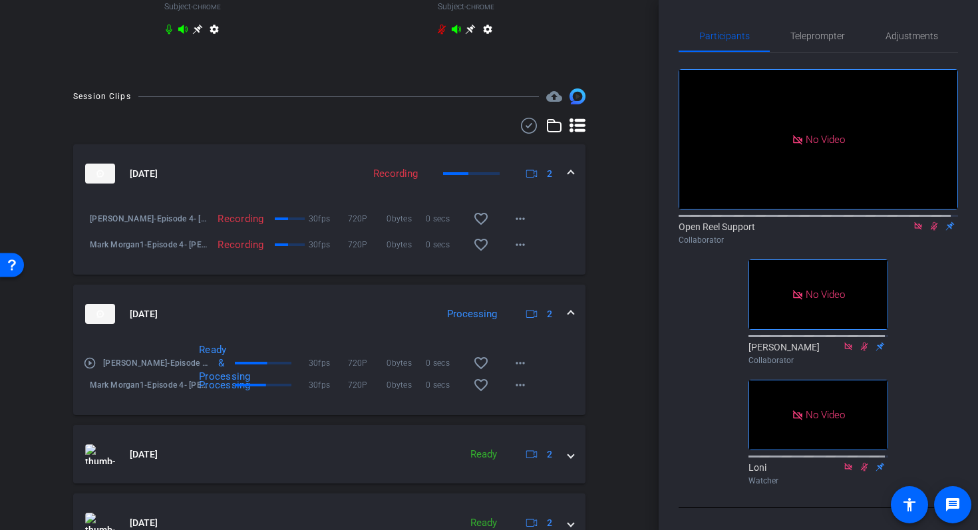
scroll to position [613, 0]
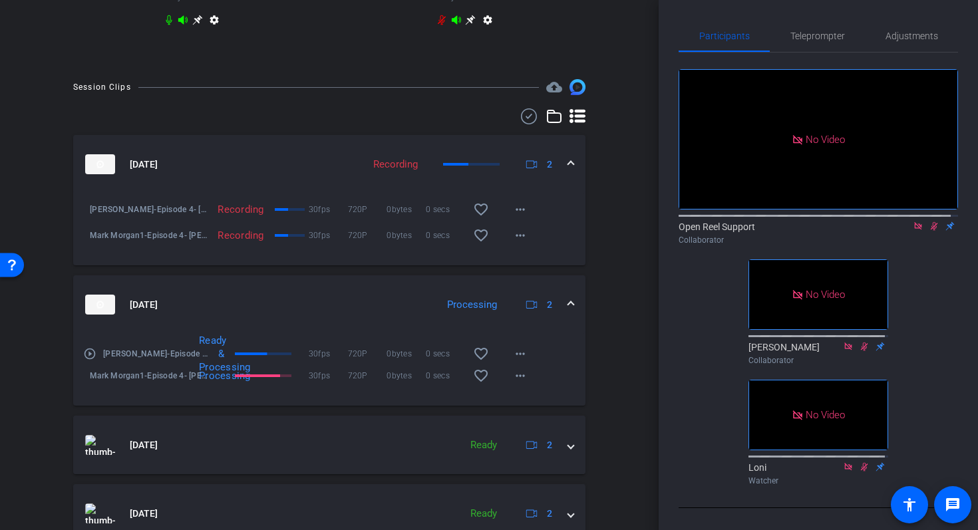
click at [91, 361] on mat-icon "play_circle_outline" at bounding box center [89, 353] width 13 height 13
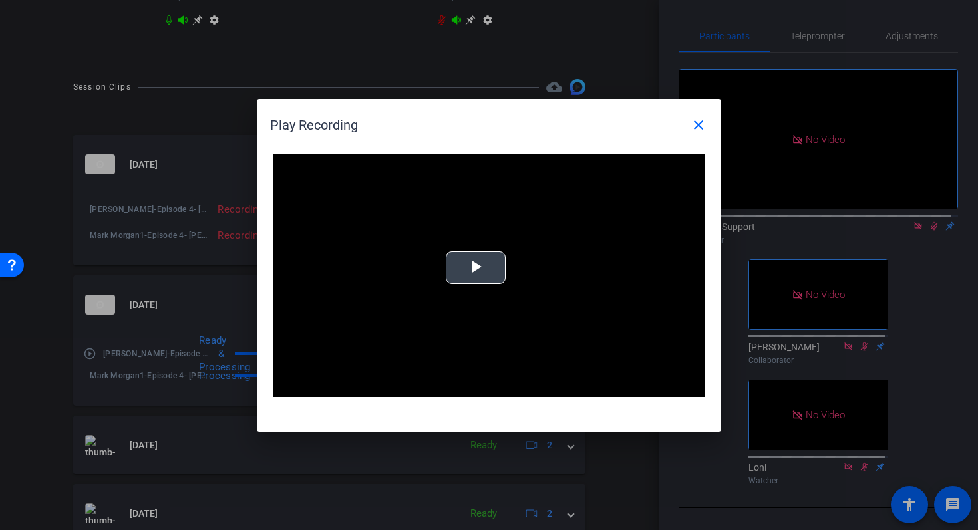
click at [476, 267] on span "Video Player" at bounding box center [476, 267] width 0 height 0
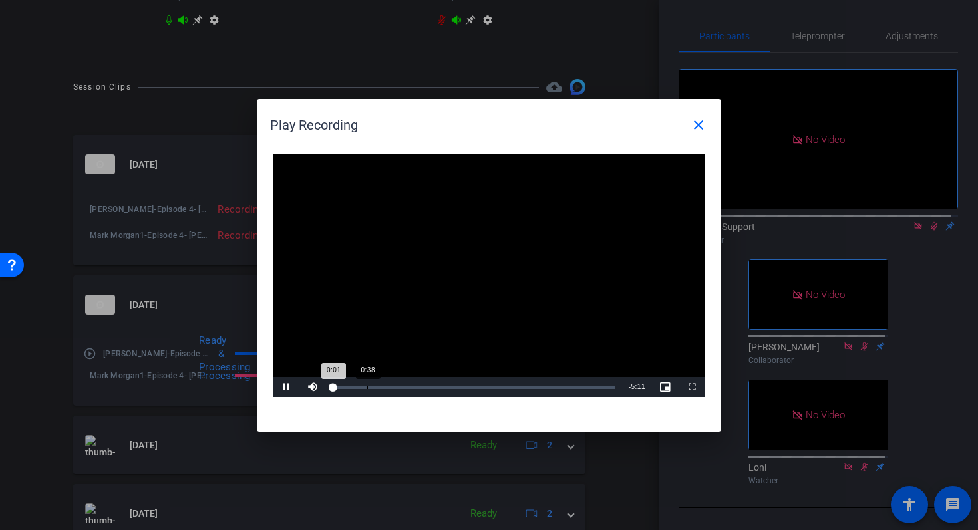
click at [366, 383] on div "Loaded : 0% 0:38 0:01" at bounding box center [474, 387] width 296 height 20
click at [477, 385] on div "Loaded : 0% 2:39 0:41" at bounding box center [474, 387] width 296 height 20
click at [510, 387] on div "3:14" at bounding box center [510, 387] width 1 height 3
click at [580, 384] on div "Loaded : 0% 4:40 3:21" at bounding box center [474, 387] width 296 height 20
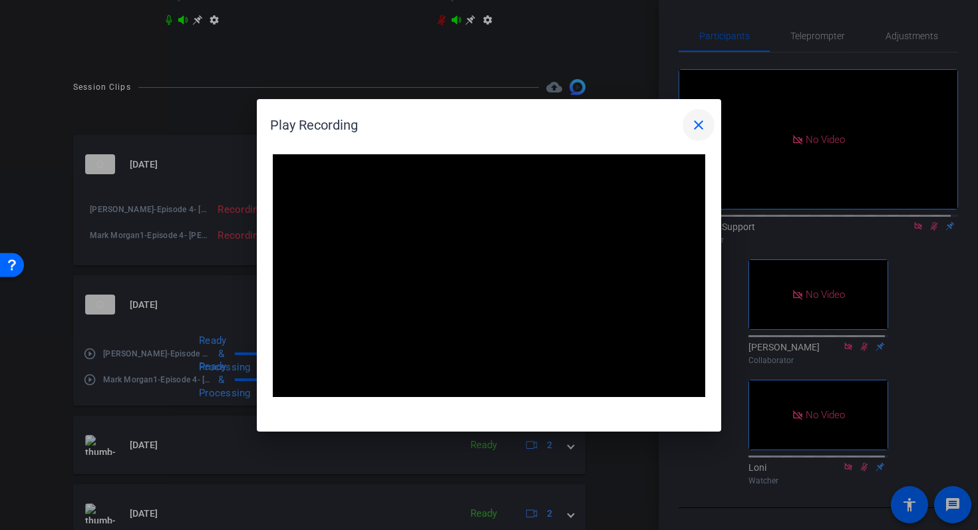
click at [705, 130] on mat-icon "close" at bounding box center [699, 125] width 16 height 16
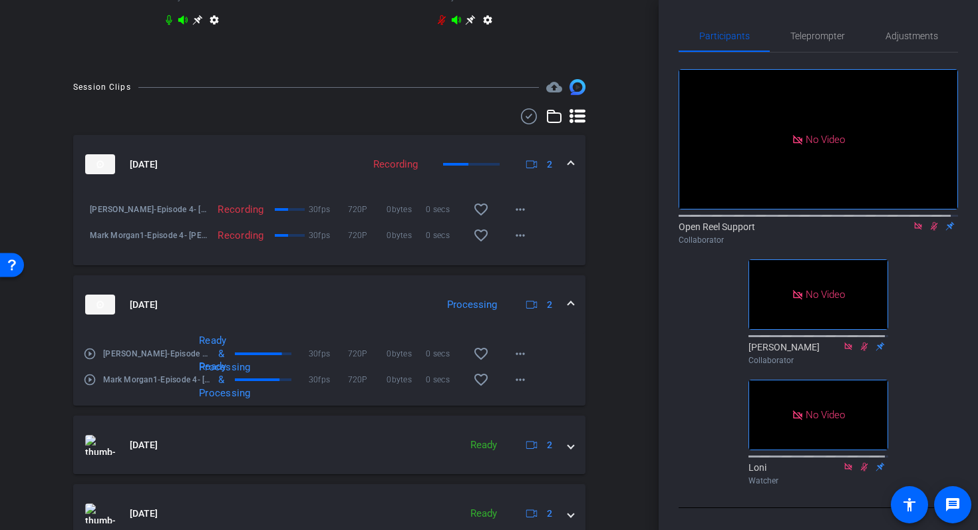
click at [92, 387] on mat-icon "play_circle_outline" at bounding box center [89, 379] width 13 height 13
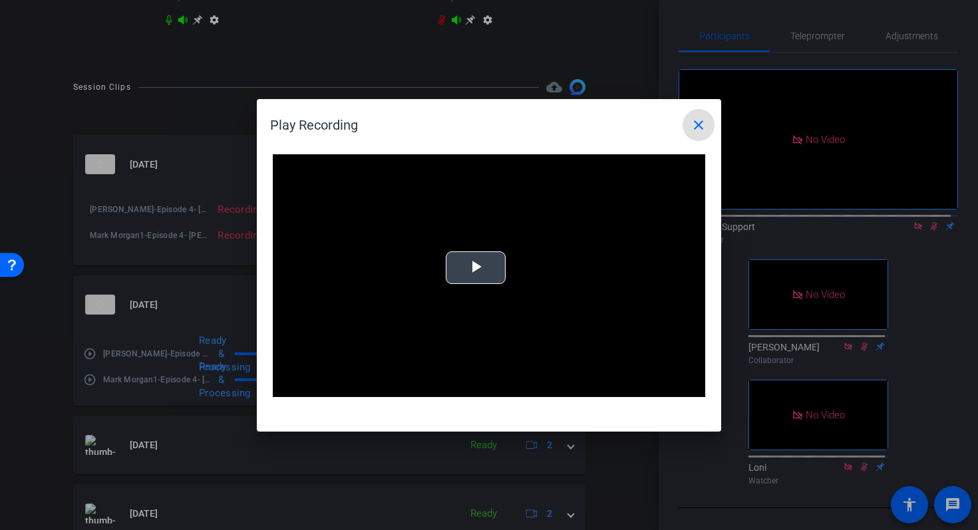
click at [472, 250] on video "Video Player" at bounding box center [489, 276] width 433 height 244
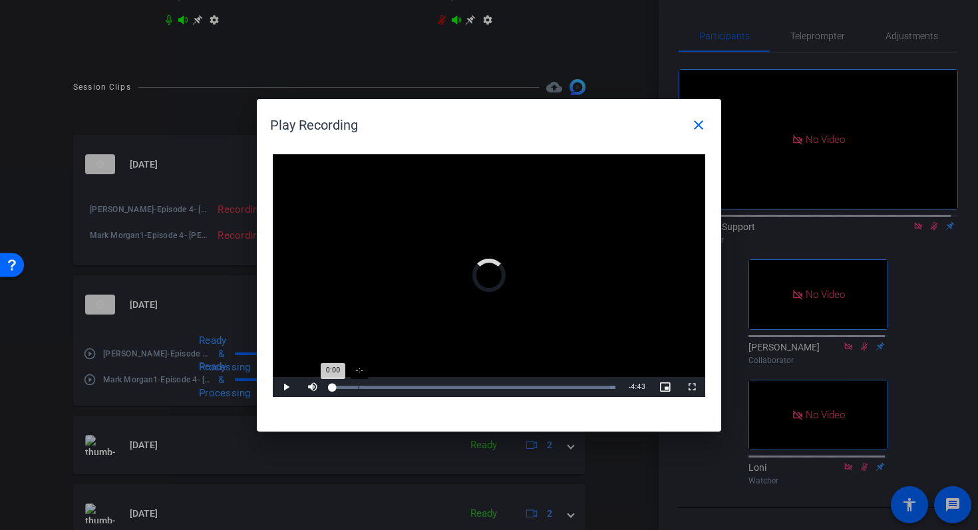
click at [359, 387] on div "-:-" at bounding box center [359, 387] width 1 height 3
click at [408, 389] on div "Loaded : 100.00% 1:22 0:30" at bounding box center [474, 387] width 283 height 3
click at [453, 384] on div "Loaded : 100.00% 2:13 1:23" at bounding box center [474, 387] width 296 height 20
click at [490, 381] on div "Loaded : 100.00% 2:53 2:14" at bounding box center [474, 387] width 296 height 20
click at [573, 389] on div "Loaded : 100.00% 4:26 2:56" at bounding box center [474, 387] width 296 height 20
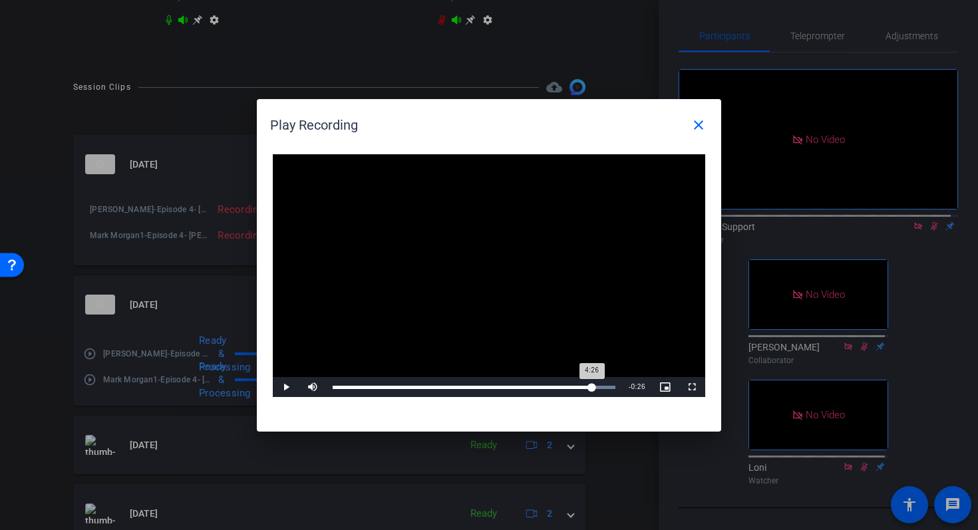
click at [592, 389] on div "Loaded : 100.00% 4:45 4:26" at bounding box center [474, 387] width 283 height 3
click at [713, 132] on span at bounding box center [699, 125] width 32 height 32
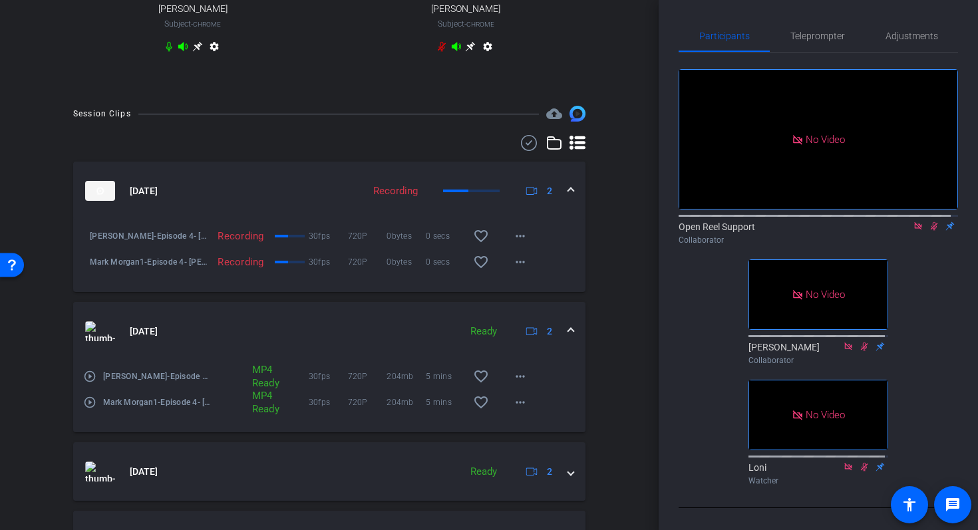
scroll to position [585, 0]
click at [568, 340] on span at bounding box center [570, 333] width 5 height 14
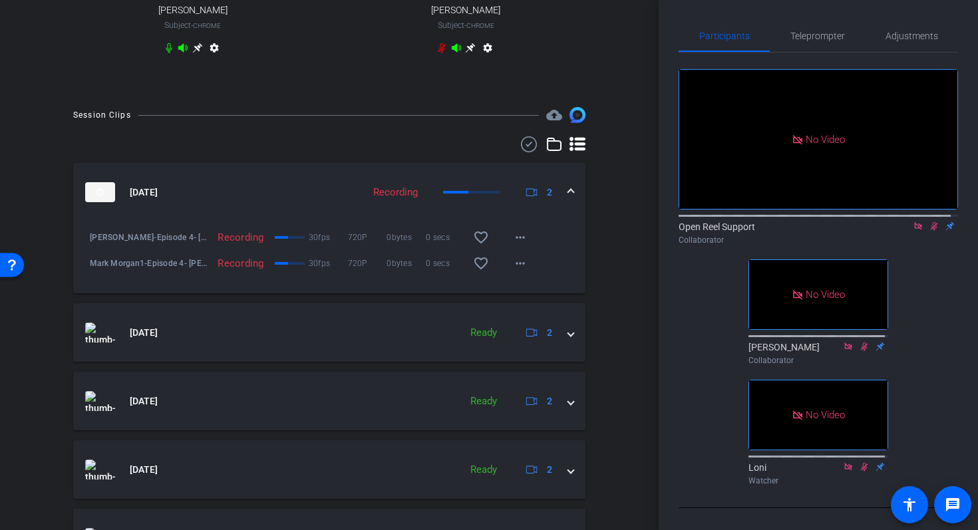
click at [613, 257] on div "Session Clips cloud_upload Sep 4, 2025 Recording 2 Amanda Justice-Episode 4- Am…" at bounding box center [329, 395] width 592 height 576
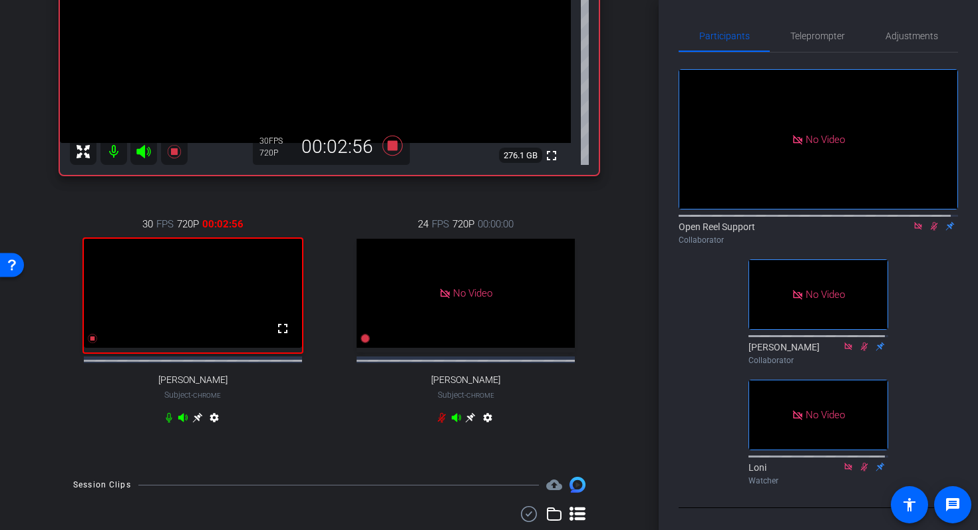
scroll to position [212, 0]
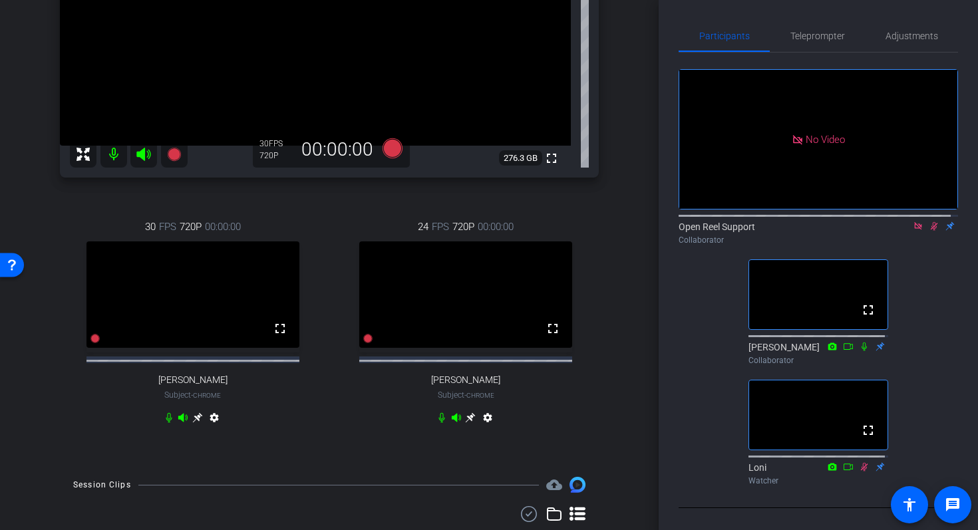
click at [913, 222] on icon at bounding box center [918, 226] width 11 height 9
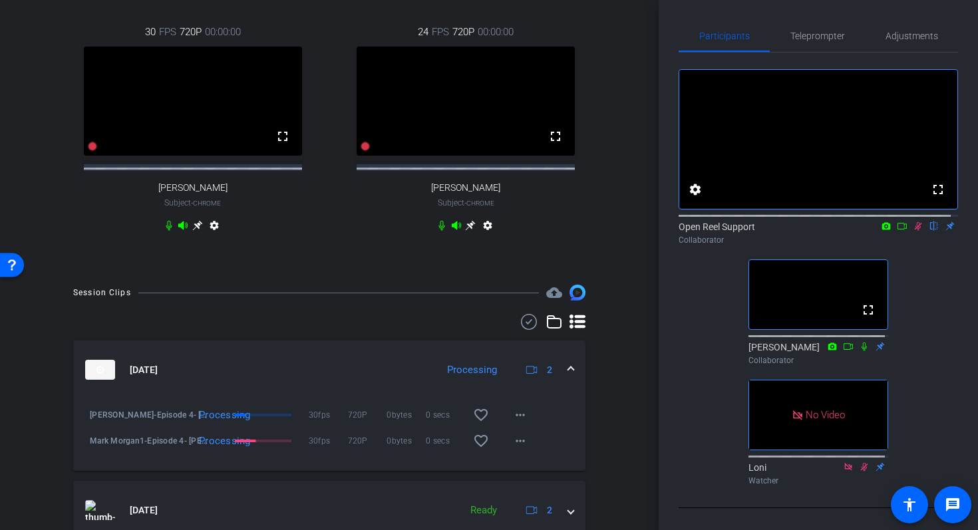
scroll to position [407, 0]
click at [913, 231] on icon at bounding box center [918, 226] width 11 height 9
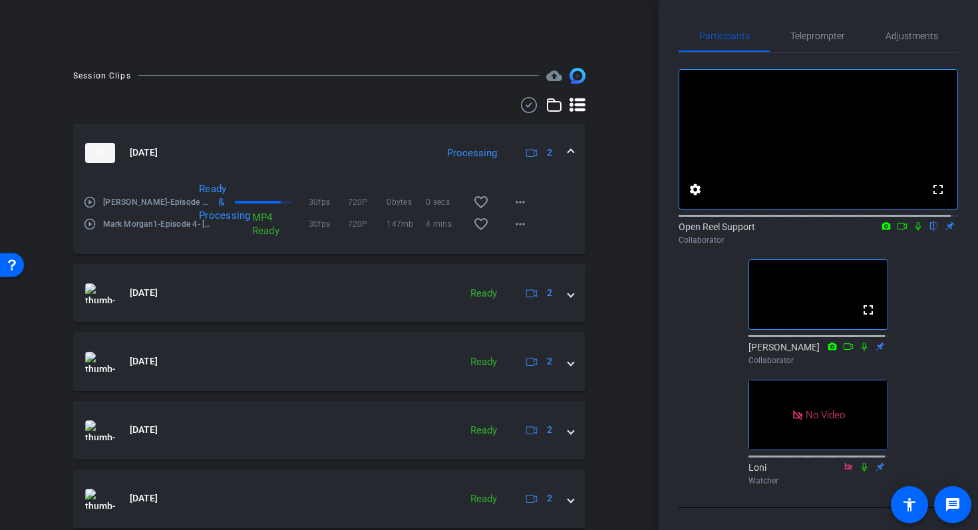
scroll to position [283, 0]
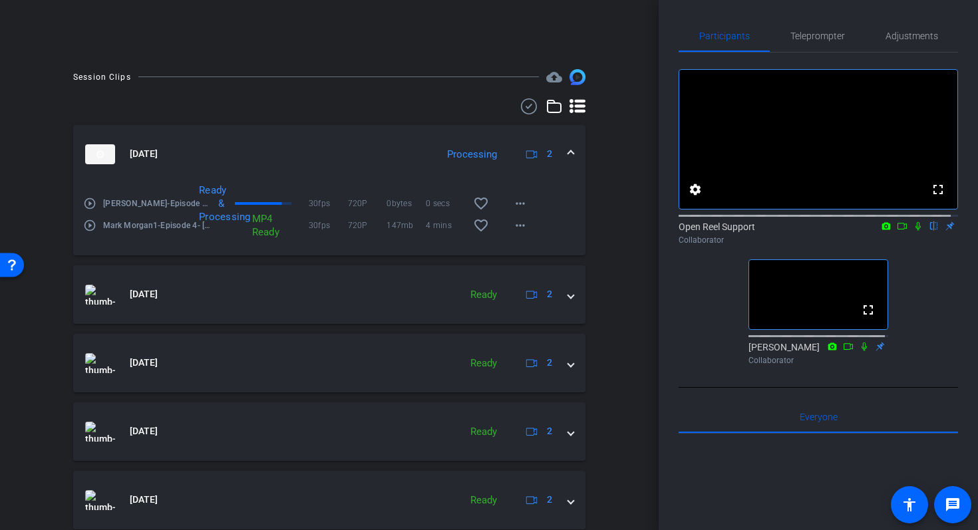
click at [568, 154] on span at bounding box center [570, 154] width 5 height 14
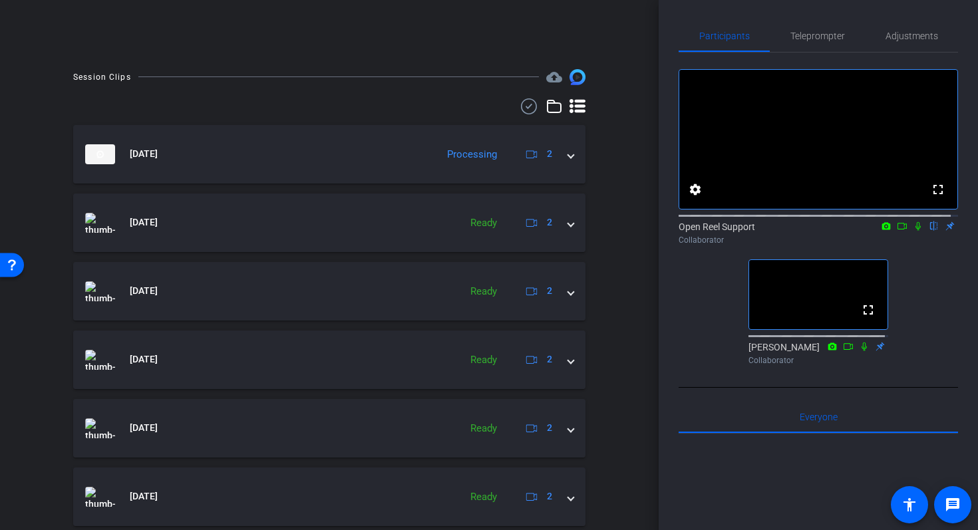
scroll to position [0, 0]
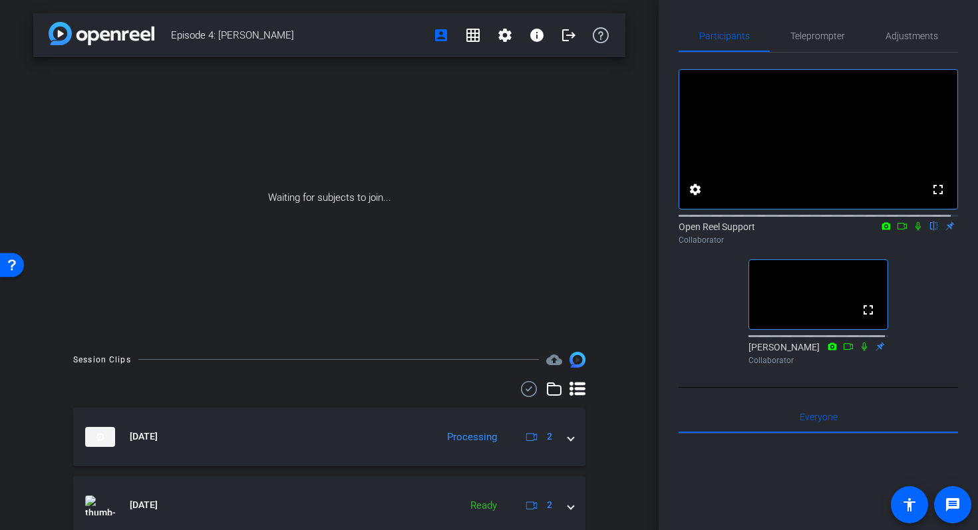
drag, startPoint x: 653, startPoint y: 160, endPoint x: 650, endPoint y: 140, distance: 19.5
click at [650, 140] on div "Episode 4: Amanda Justice account_box grid_on settings info logout Waiting for …" at bounding box center [329, 265] width 659 height 530
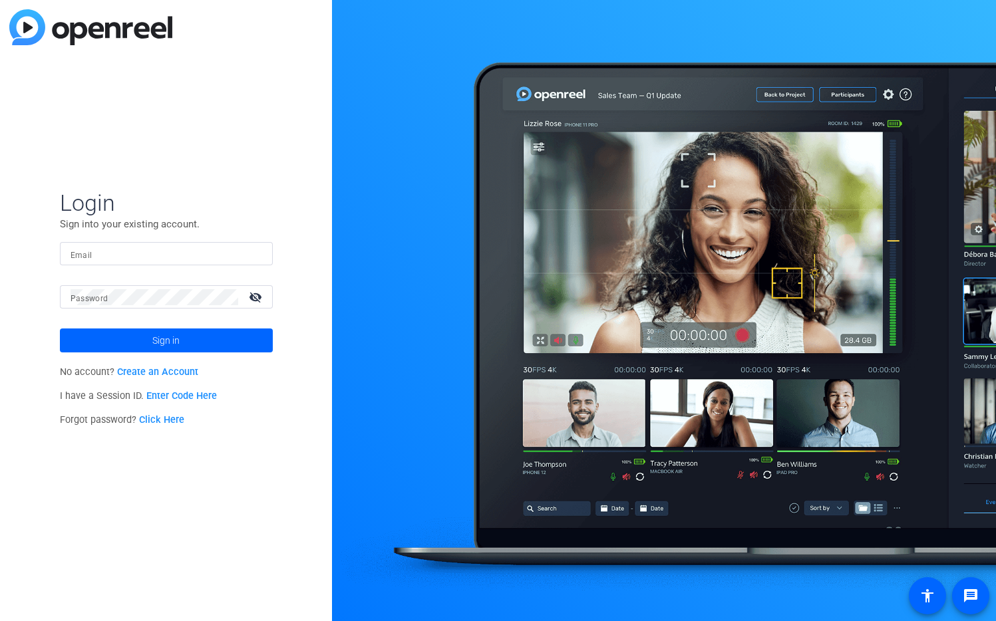
click at [225, 250] on input "Email" at bounding box center [167, 254] width 192 height 16
click at [253, 254] on img at bounding box center [250, 254] width 9 height 16
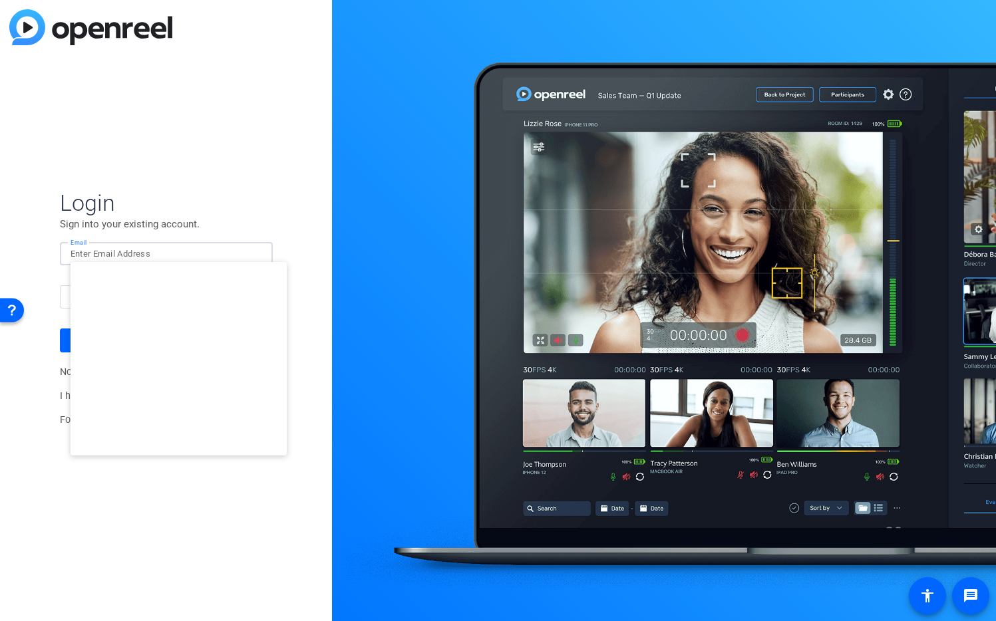
type input "studiosupport+2@openreel.com"
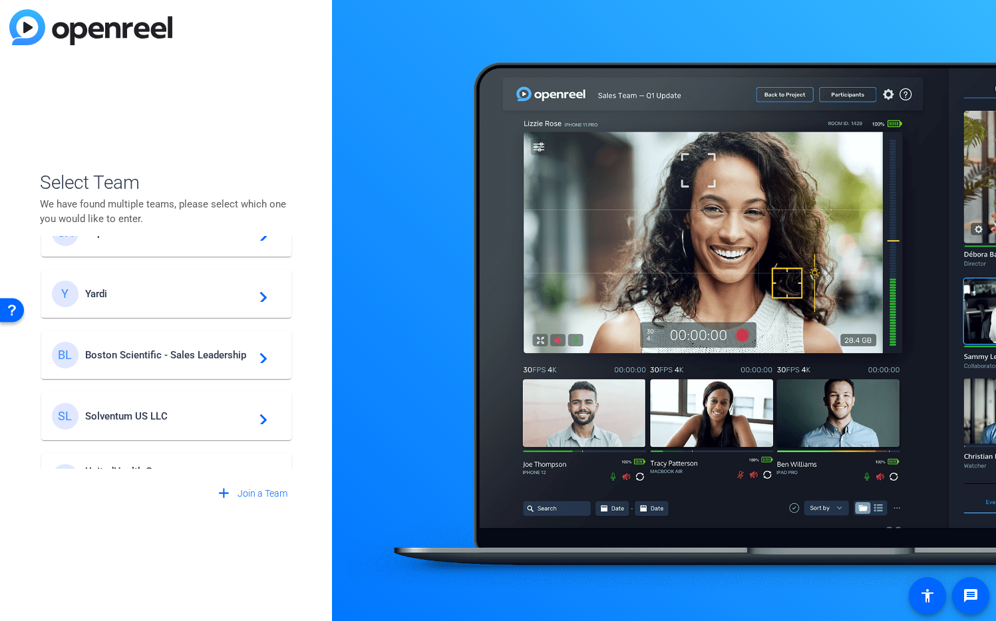
scroll to position [147, 0]
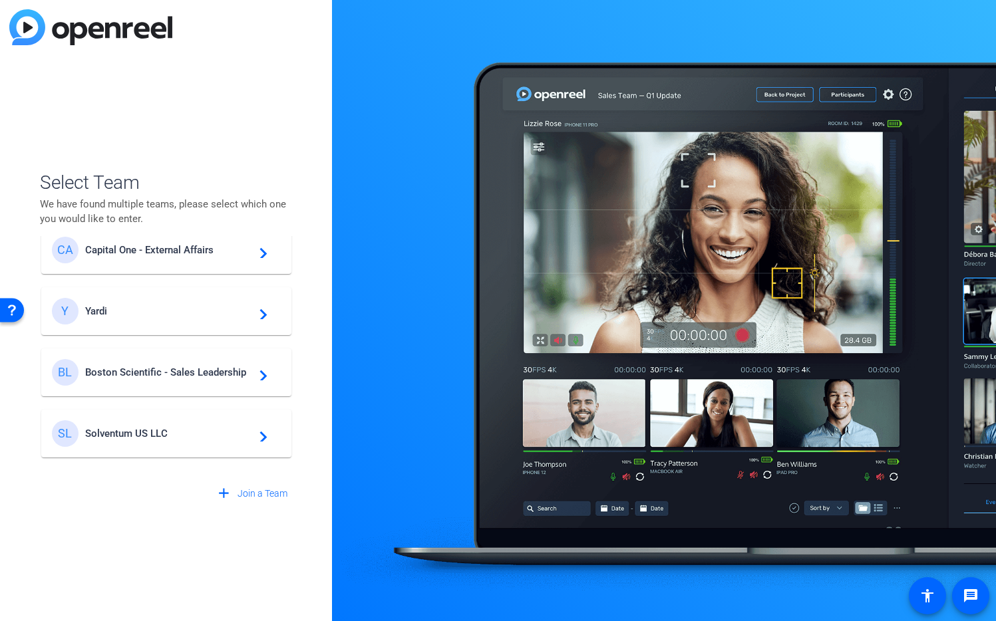
click at [153, 372] on span "Boston Scientific - Sales Leadership" at bounding box center [168, 373] width 166 height 12
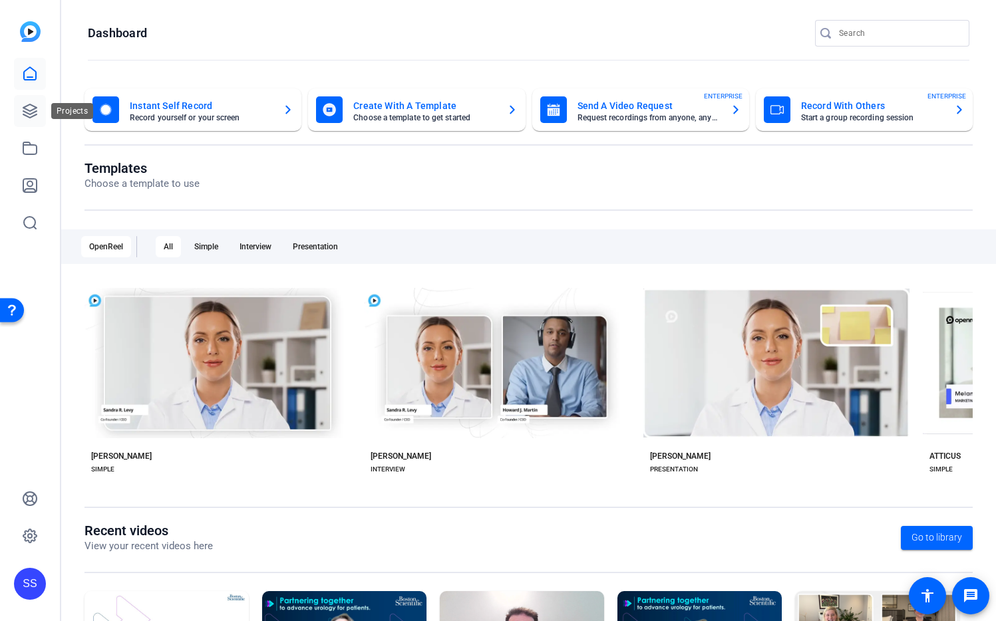
click at [24, 115] on icon at bounding box center [29, 110] width 13 height 13
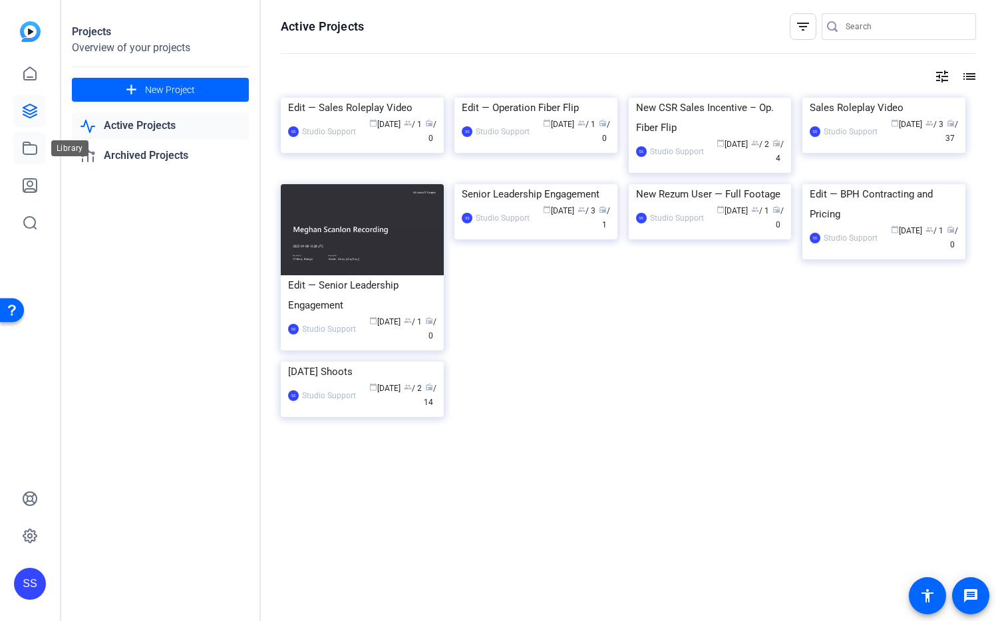
click at [26, 148] on icon at bounding box center [30, 148] width 16 height 16
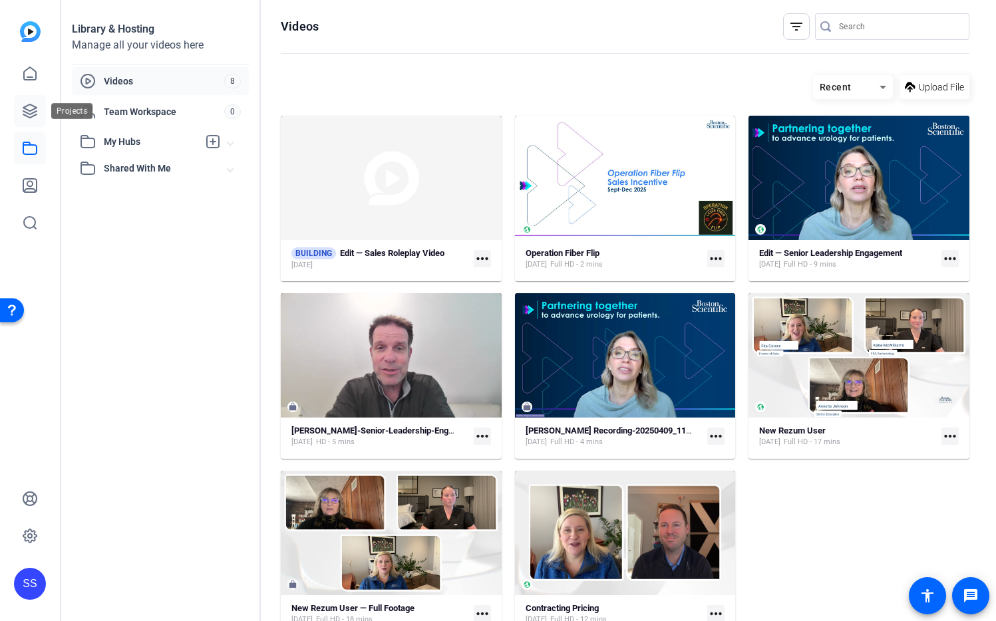
click at [23, 118] on icon at bounding box center [30, 111] width 16 height 16
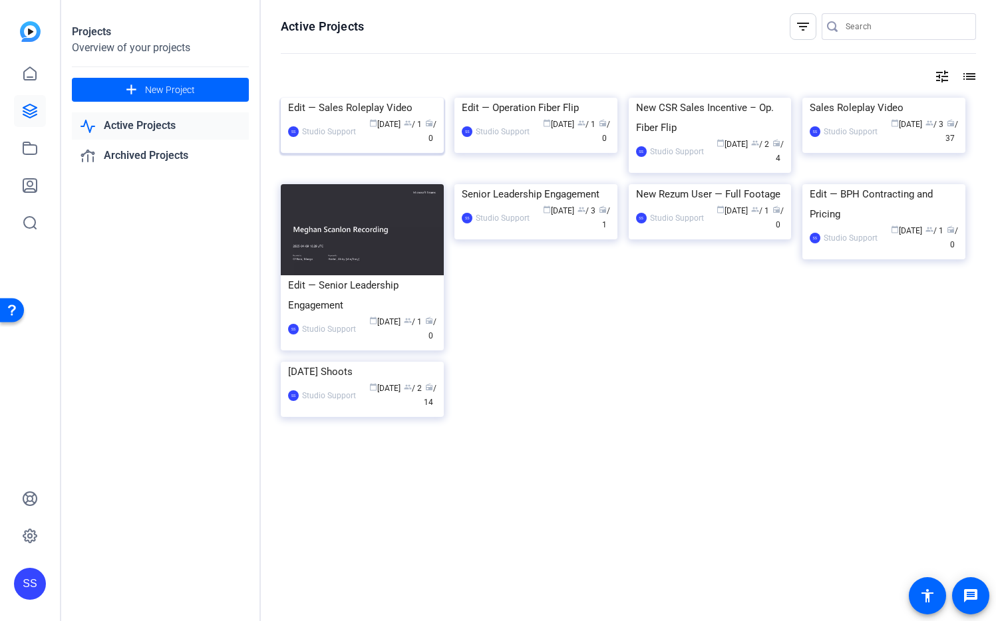
click at [357, 98] on img at bounding box center [362, 98] width 163 height 0
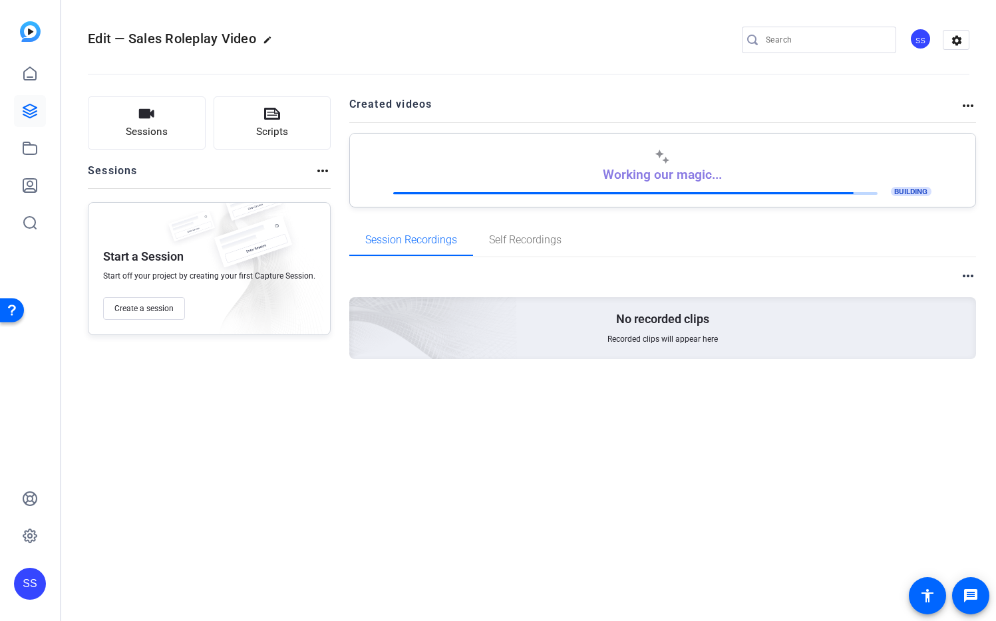
click at [25, 586] on div "SS" at bounding box center [30, 584] width 32 height 32
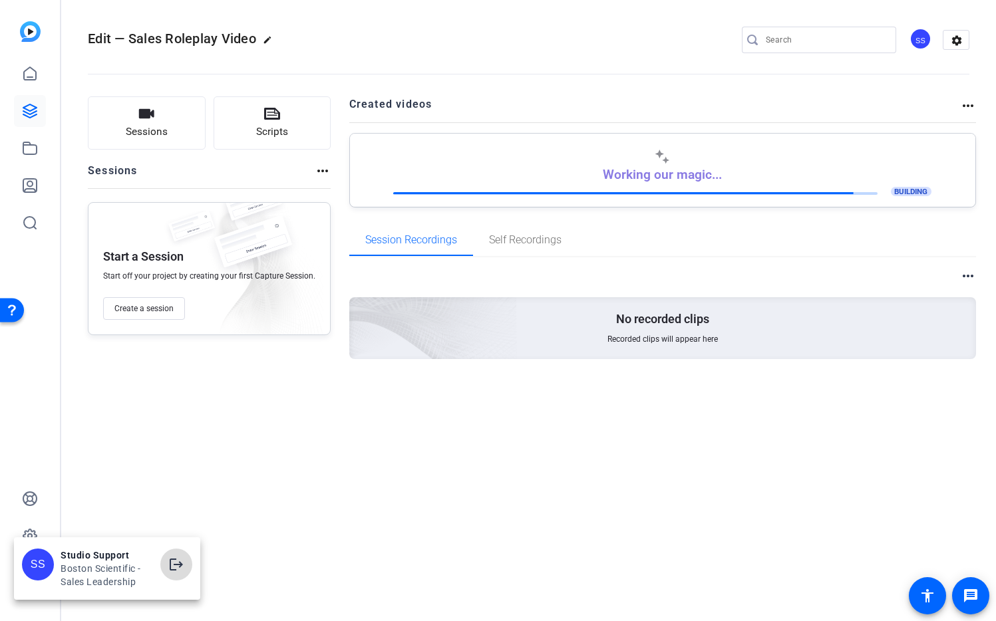
click at [181, 567] on mat-icon "logout" at bounding box center [176, 565] width 16 height 16
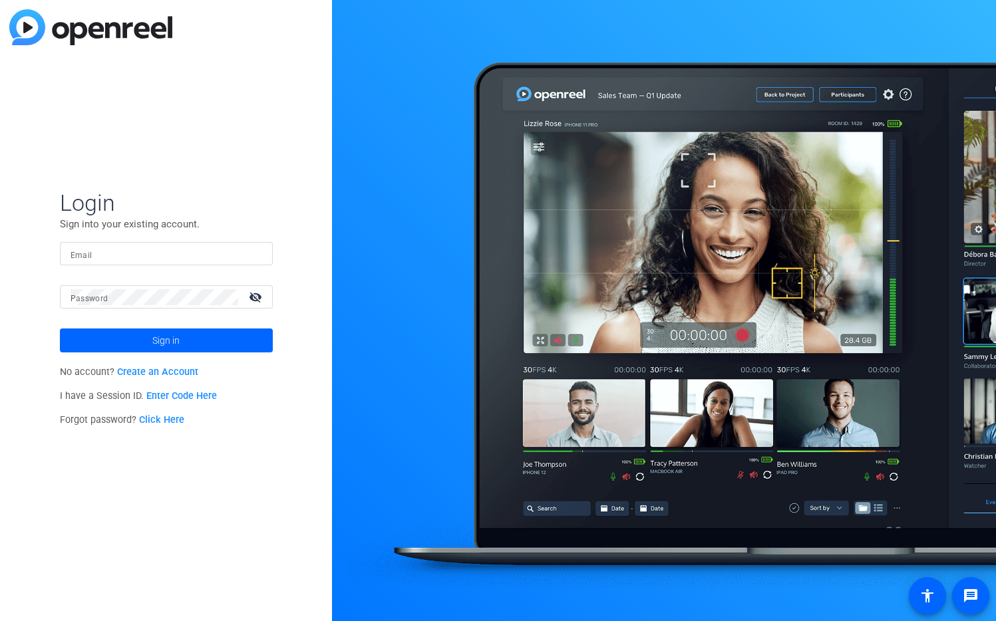
click at [242, 250] on input "Email" at bounding box center [167, 254] width 192 height 16
click at [253, 255] on img at bounding box center [250, 254] width 9 height 16
type input "studiosupport+3@openreel.com"
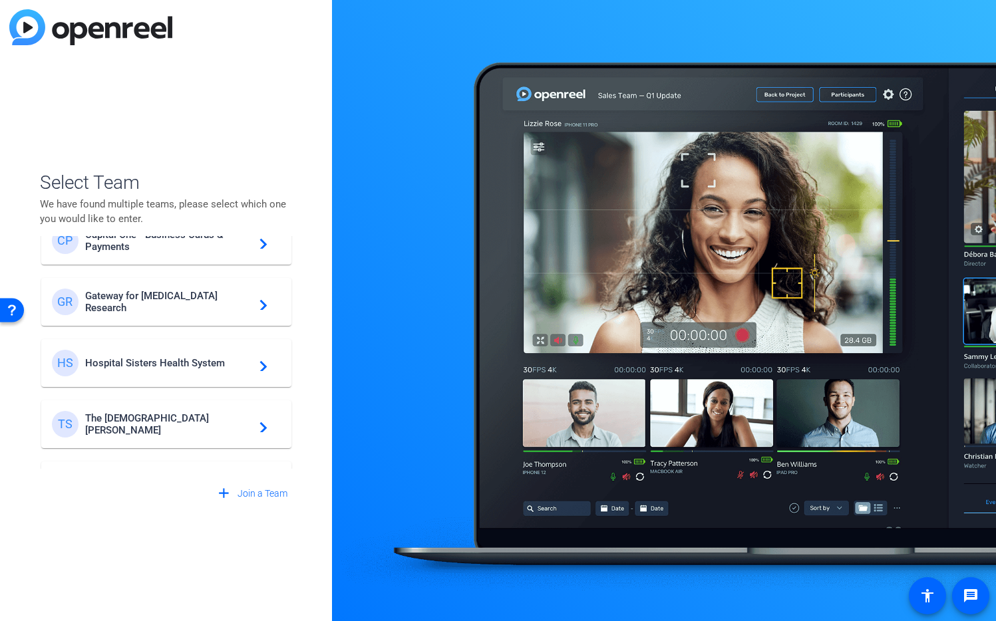
scroll to position [382, 0]
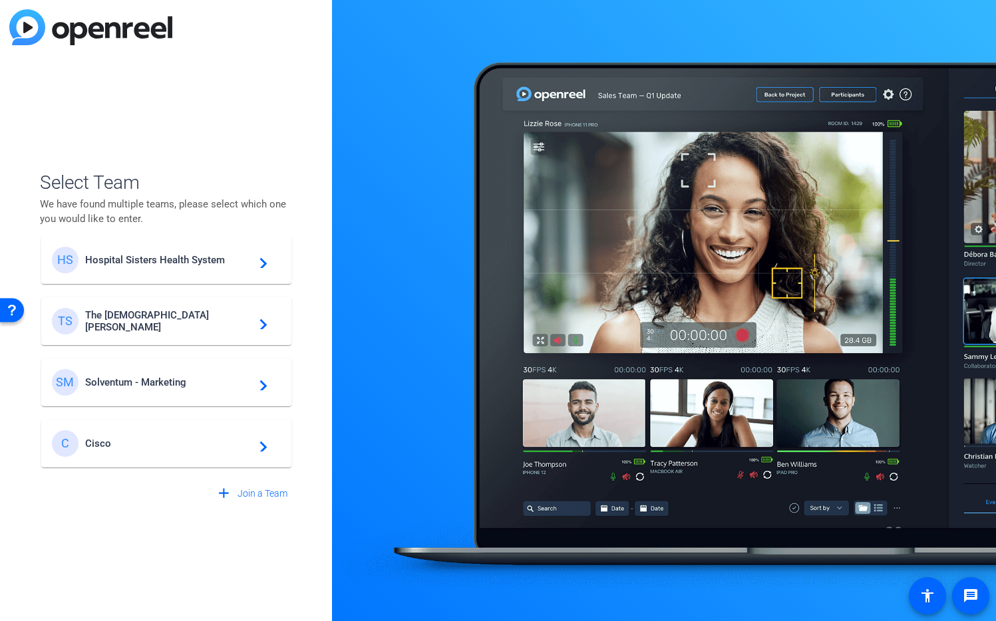
click at [104, 442] on span "Cisco" at bounding box center [168, 444] width 166 height 12
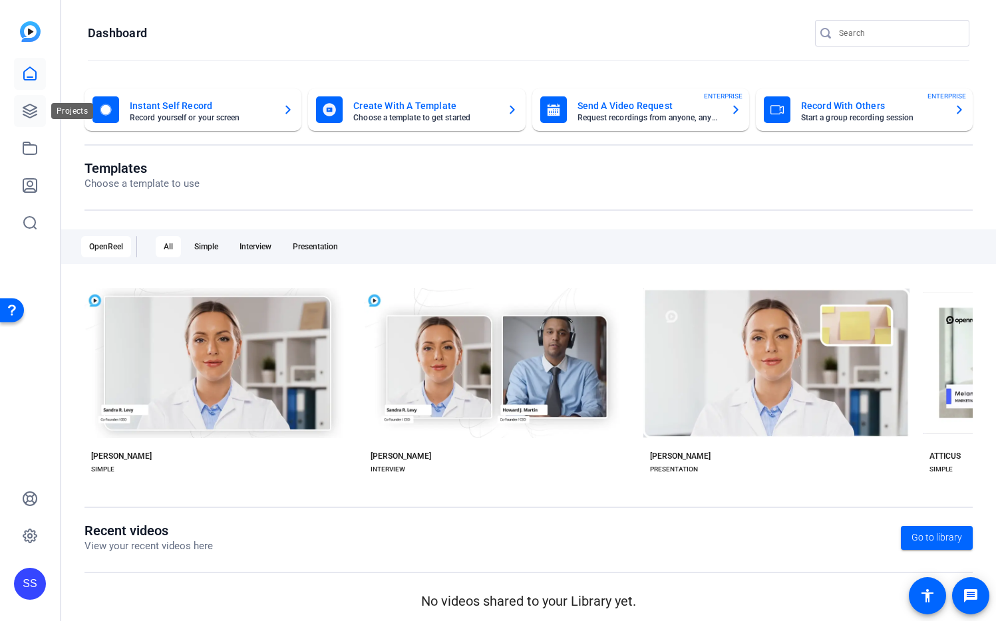
click at [22, 113] on icon at bounding box center [30, 111] width 16 height 16
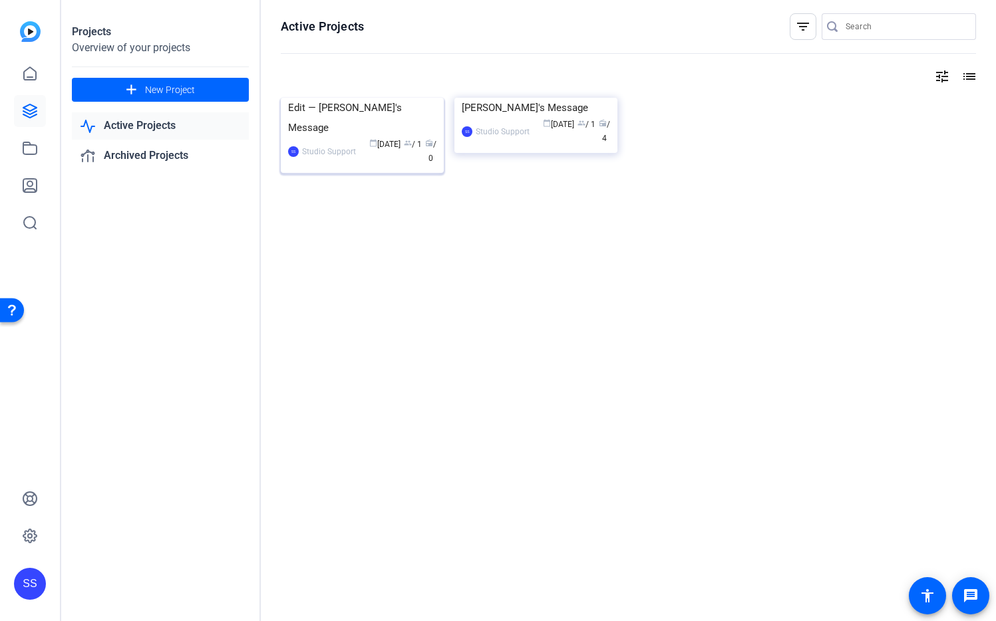
click at [309, 98] on img at bounding box center [362, 98] width 163 height 0
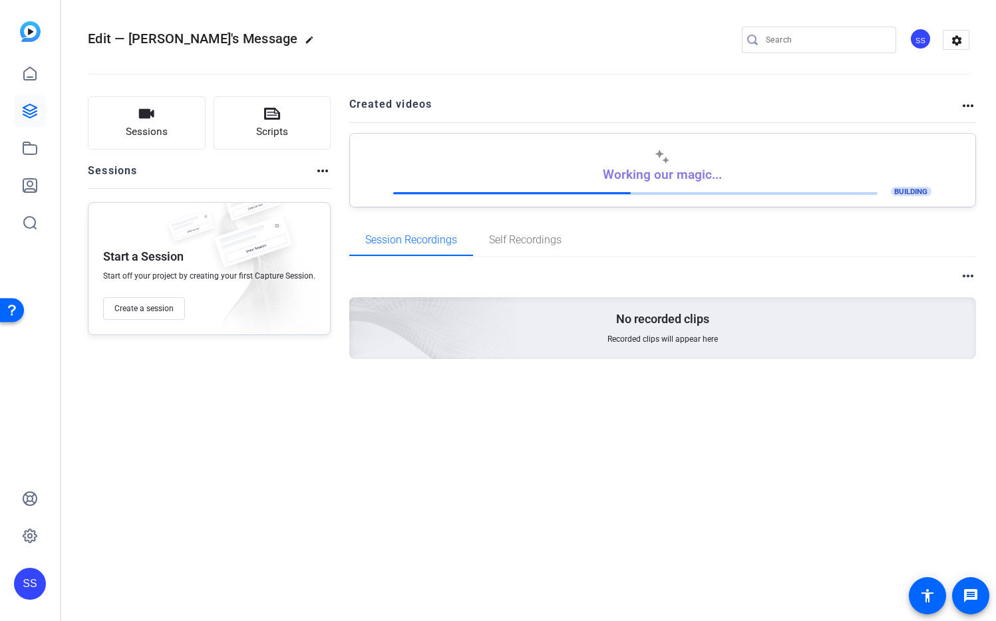
click at [33, 582] on div "SS" at bounding box center [30, 584] width 32 height 32
click at [152, 575] on mat-icon "logout" at bounding box center [152, 573] width 16 height 16
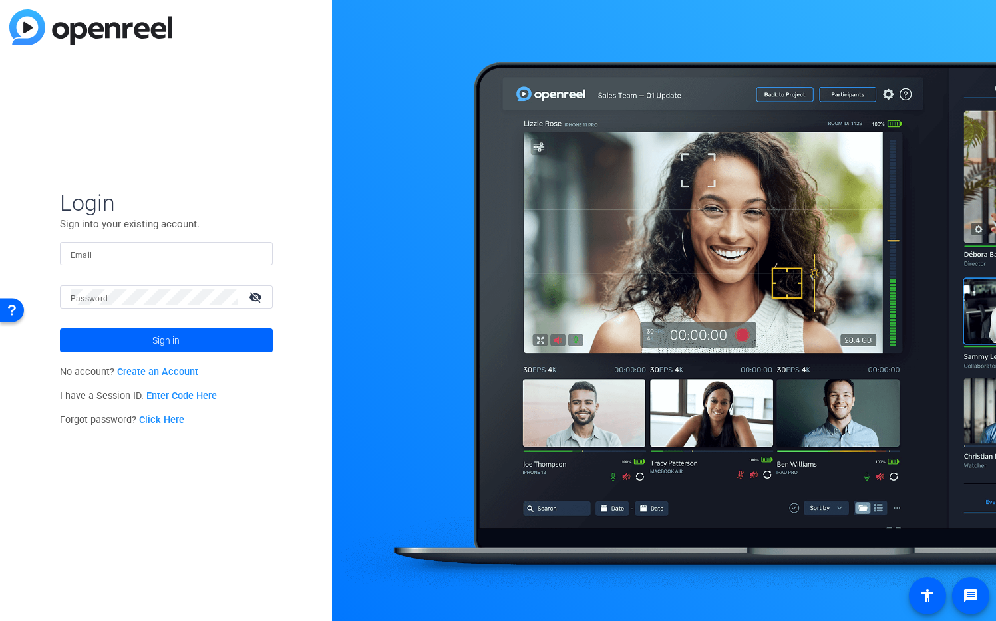
click at [226, 252] on input "Email" at bounding box center [167, 254] width 192 height 16
click at [253, 250] on img at bounding box center [250, 254] width 9 height 16
type input "[EMAIL_ADDRESS][DOMAIN_NAME]"
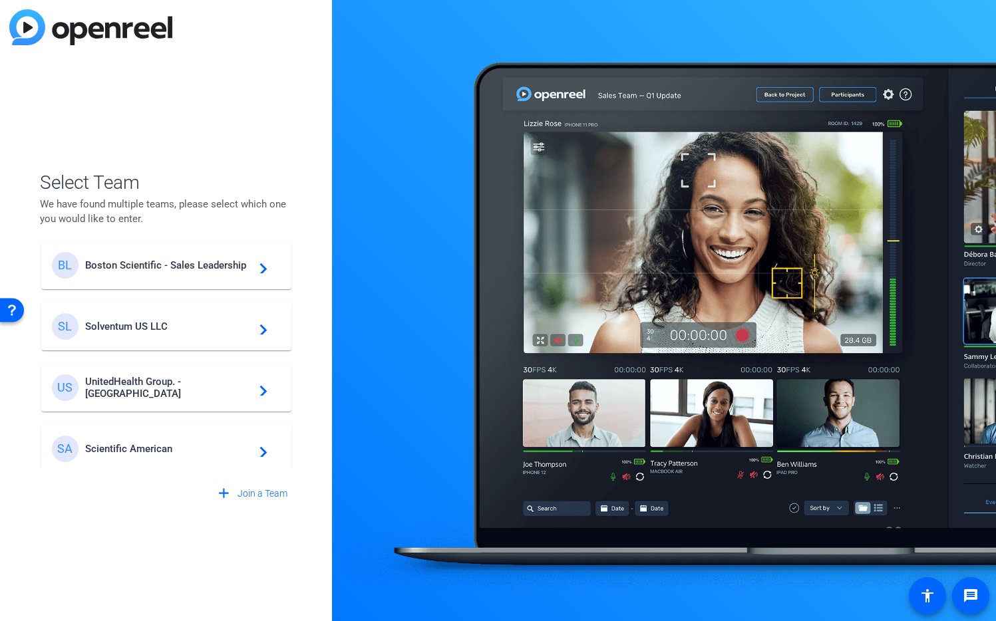
scroll to position [249, 0]
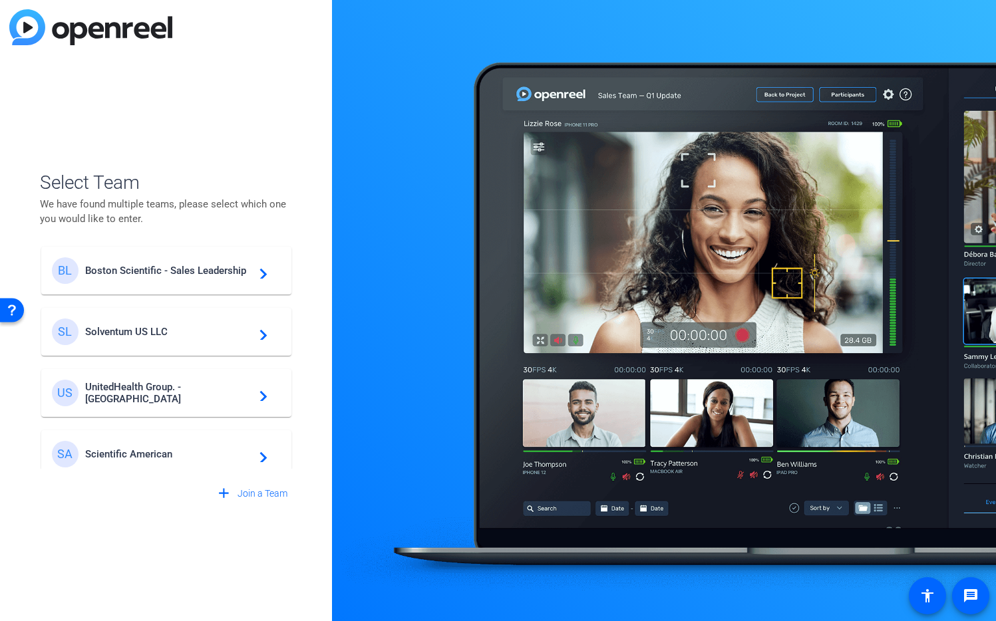
click at [160, 270] on span "Boston Scientific - Sales Leadership" at bounding box center [168, 271] width 166 height 12
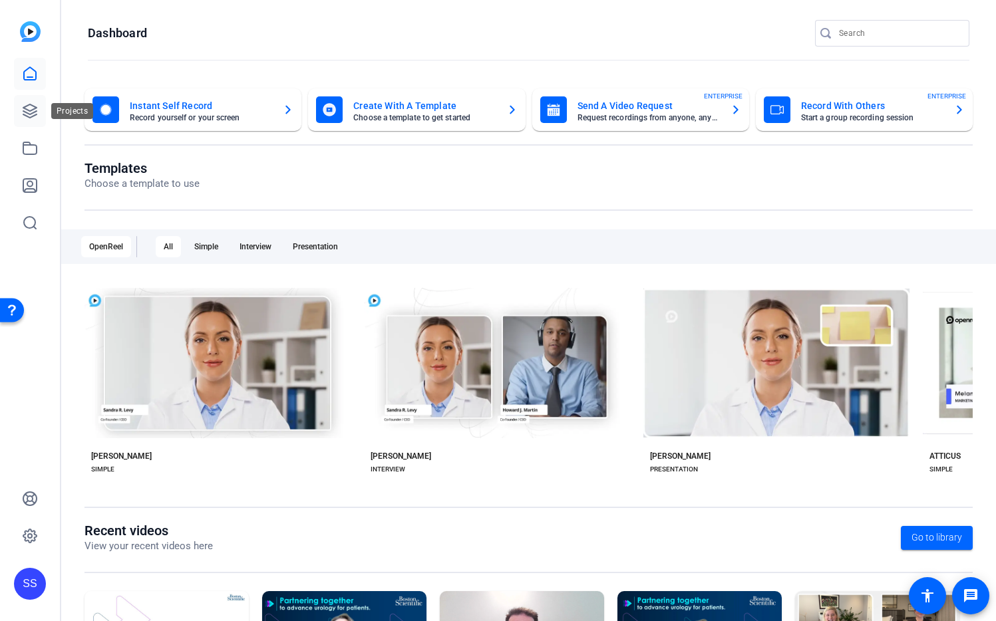
click at [22, 111] on icon at bounding box center [30, 111] width 16 height 16
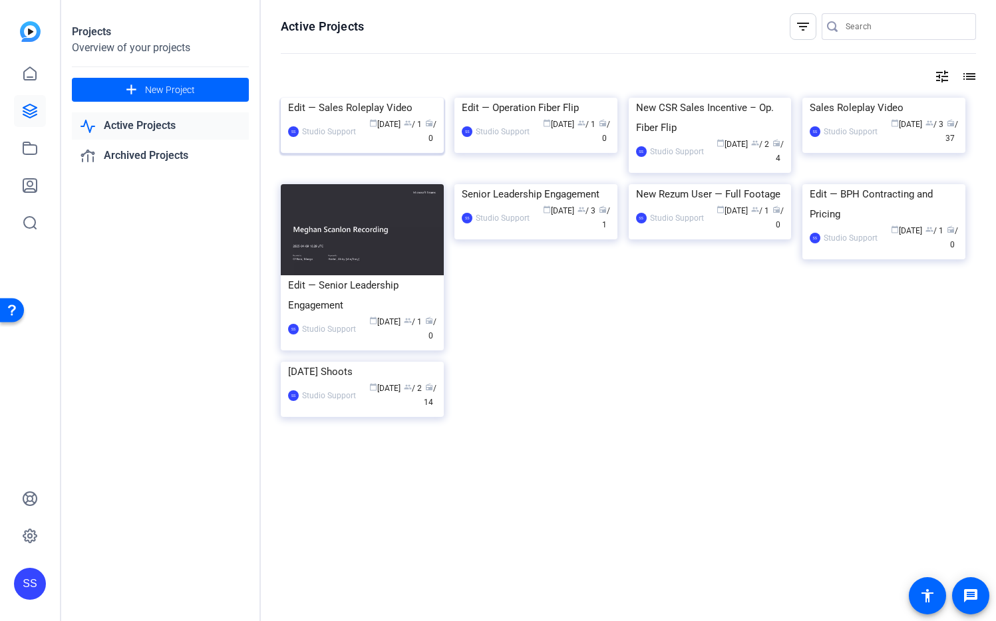
click at [387, 98] on img at bounding box center [362, 98] width 163 height 0
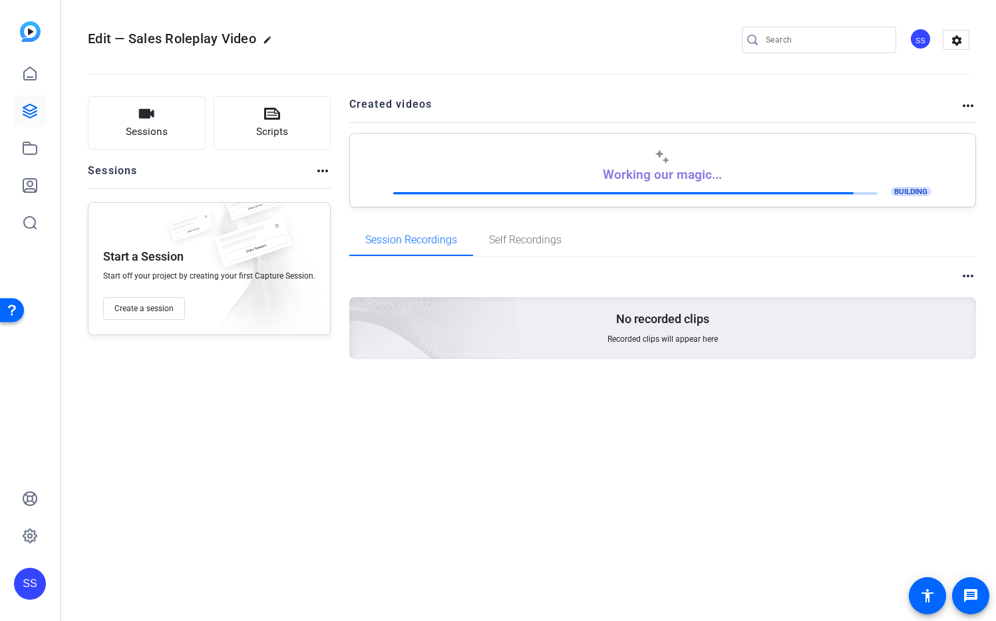
click at [35, 577] on div "SS" at bounding box center [30, 584] width 32 height 32
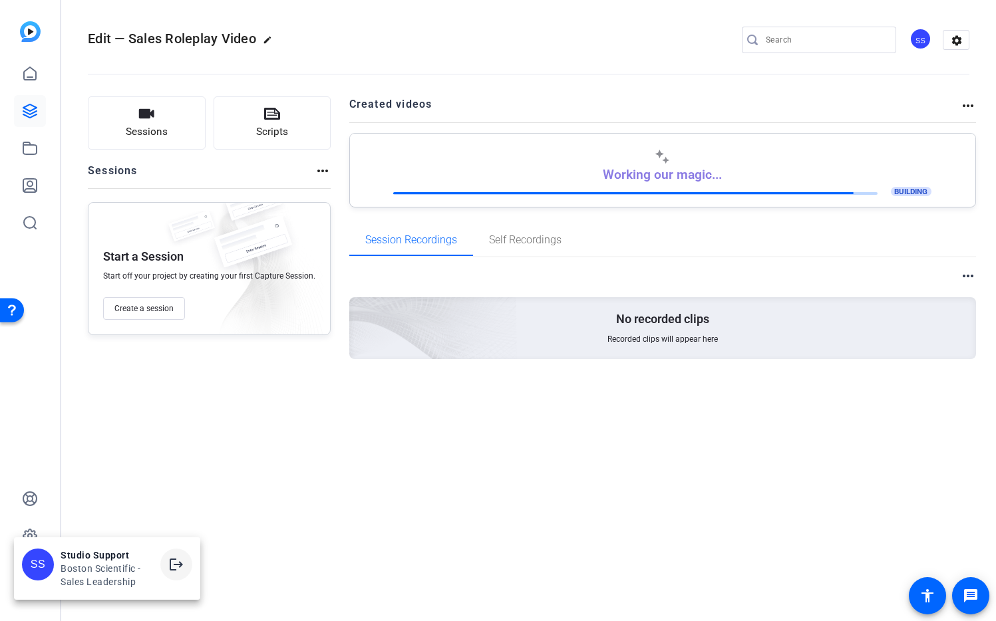
click at [172, 563] on mat-icon "logout" at bounding box center [176, 565] width 16 height 16
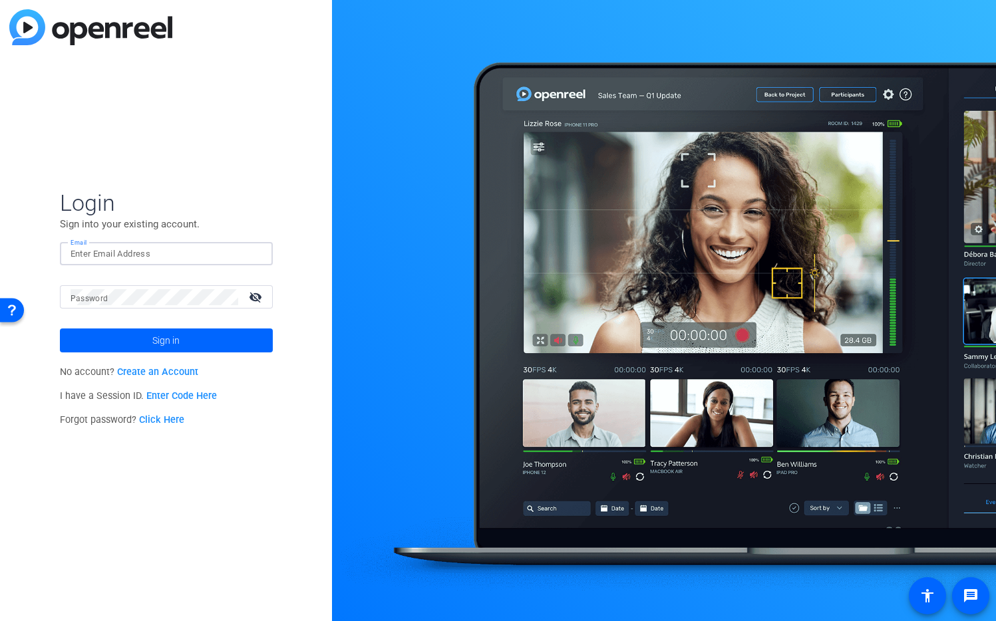
click at [144, 254] on input "Email" at bounding box center [167, 254] width 192 height 16
click at [244, 254] on input "Email" at bounding box center [167, 254] width 192 height 16
click at [249, 253] on img at bounding box center [250, 254] width 9 height 16
type input "studiosupport+3@openreel.com"
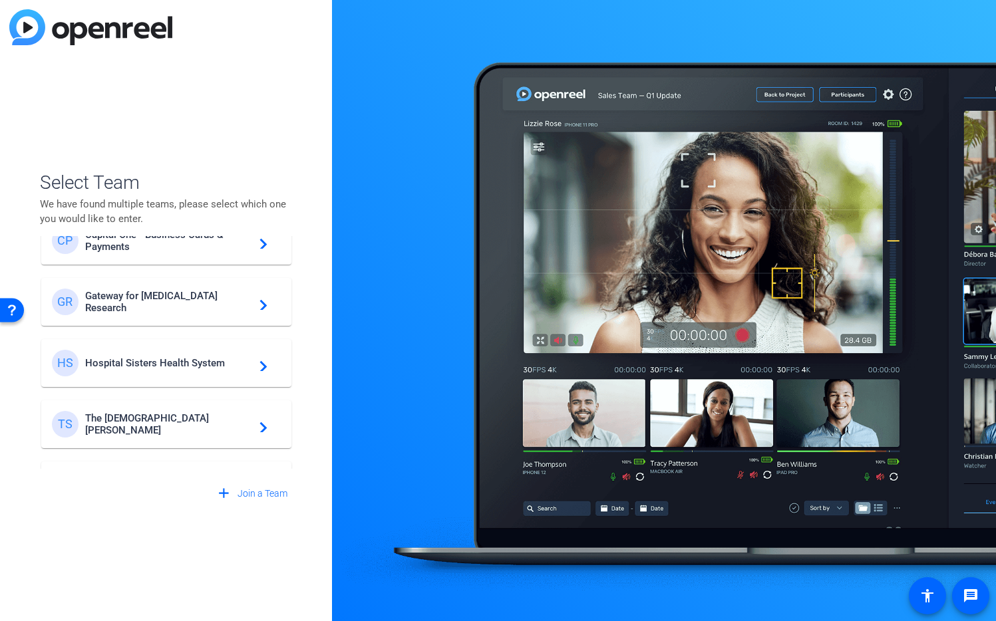
scroll to position [382, 0]
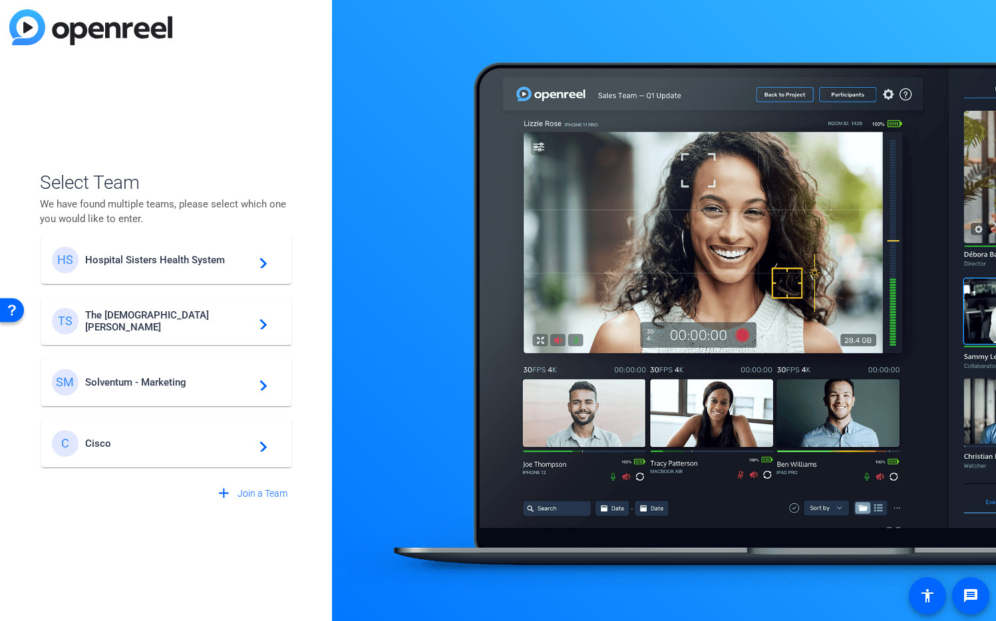
click at [124, 444] on span "Cisco" at bounding box center [168, 444] width 166 height 12
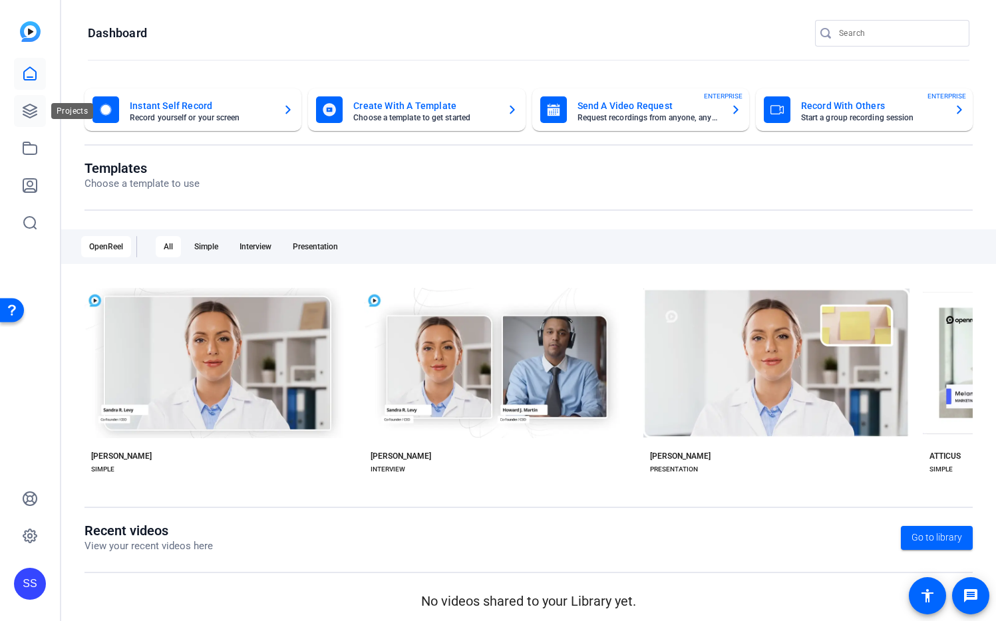
click at [35, 112] on icon at bounding box center [29, 110] width 13 height 13
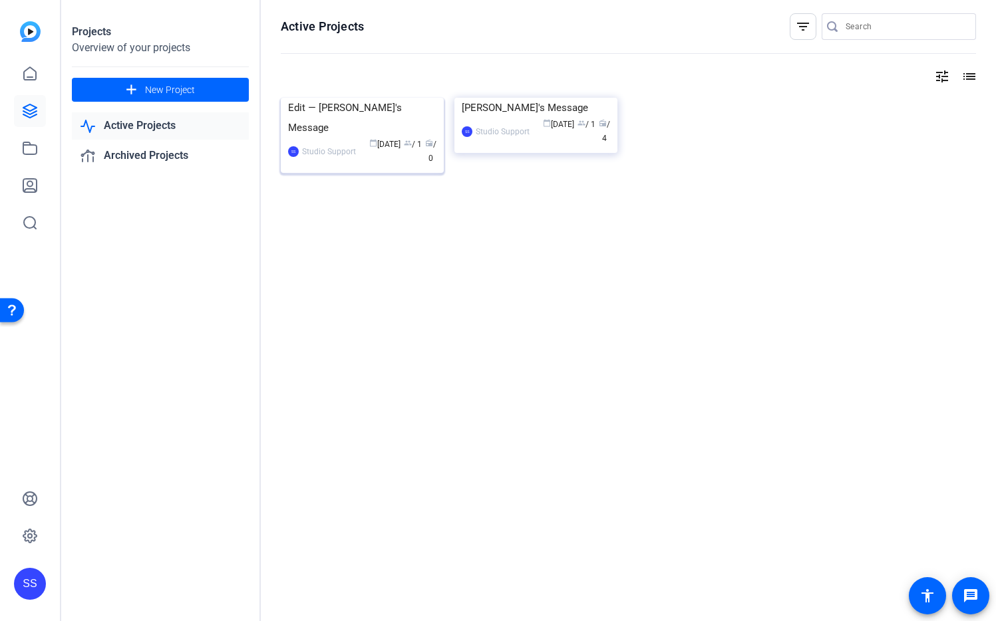
click at [380, 98] on img at bounding box center [362, 98] width 163 height 0
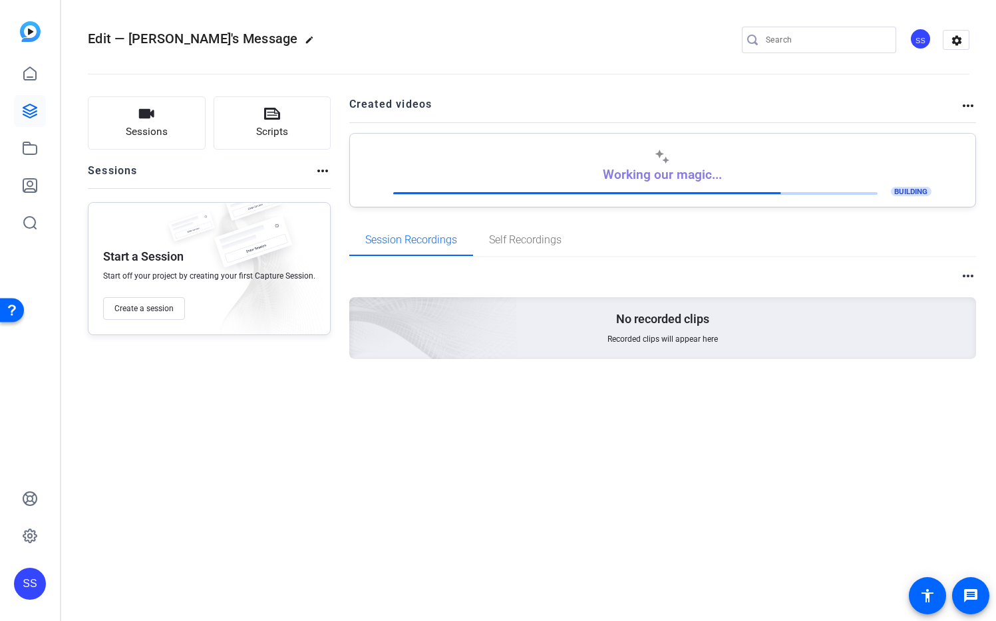
click at [41, 584] on div "SS" at bounding box center [30, 584] width 32 height 32
click at [148, 573] on mat-icon "logout" at bounding box center [152, 573] width 16 height 16
